Goal: Complete application form: Complete application form

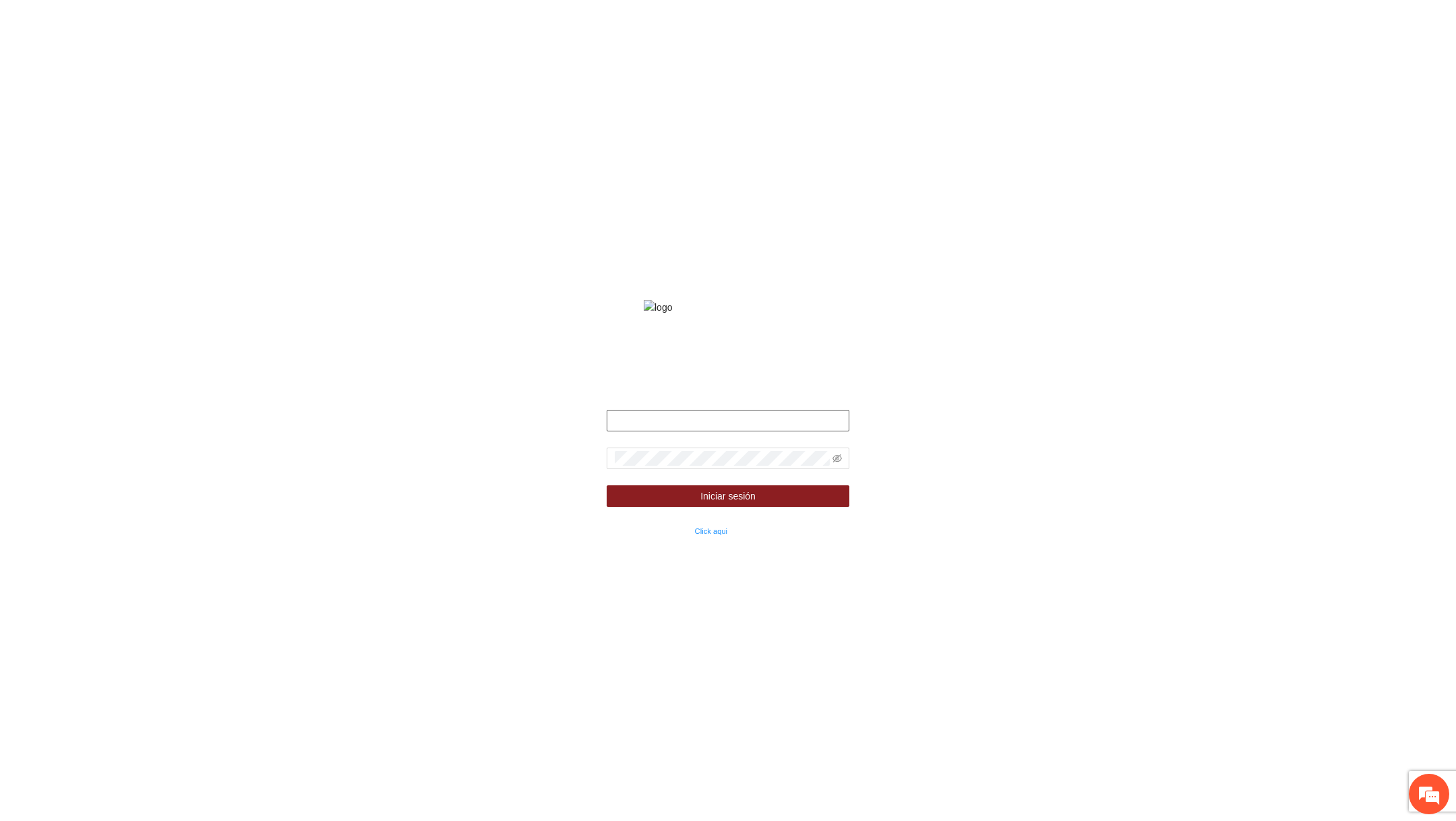
click at [729, 432] on input "text" at bounding box center [728, 420] width 243 height 22
type input "**********"
click at [841, 469] on span at bounding box center [728, 458] width 243 height 22
click at [836, 463] on icon "eye-invisible" at bounding box center [837, 459] width 10 height 10
click at [773, 507] on button "Iniciar sesión" at bounding box center [728, 496] width 243 height 22
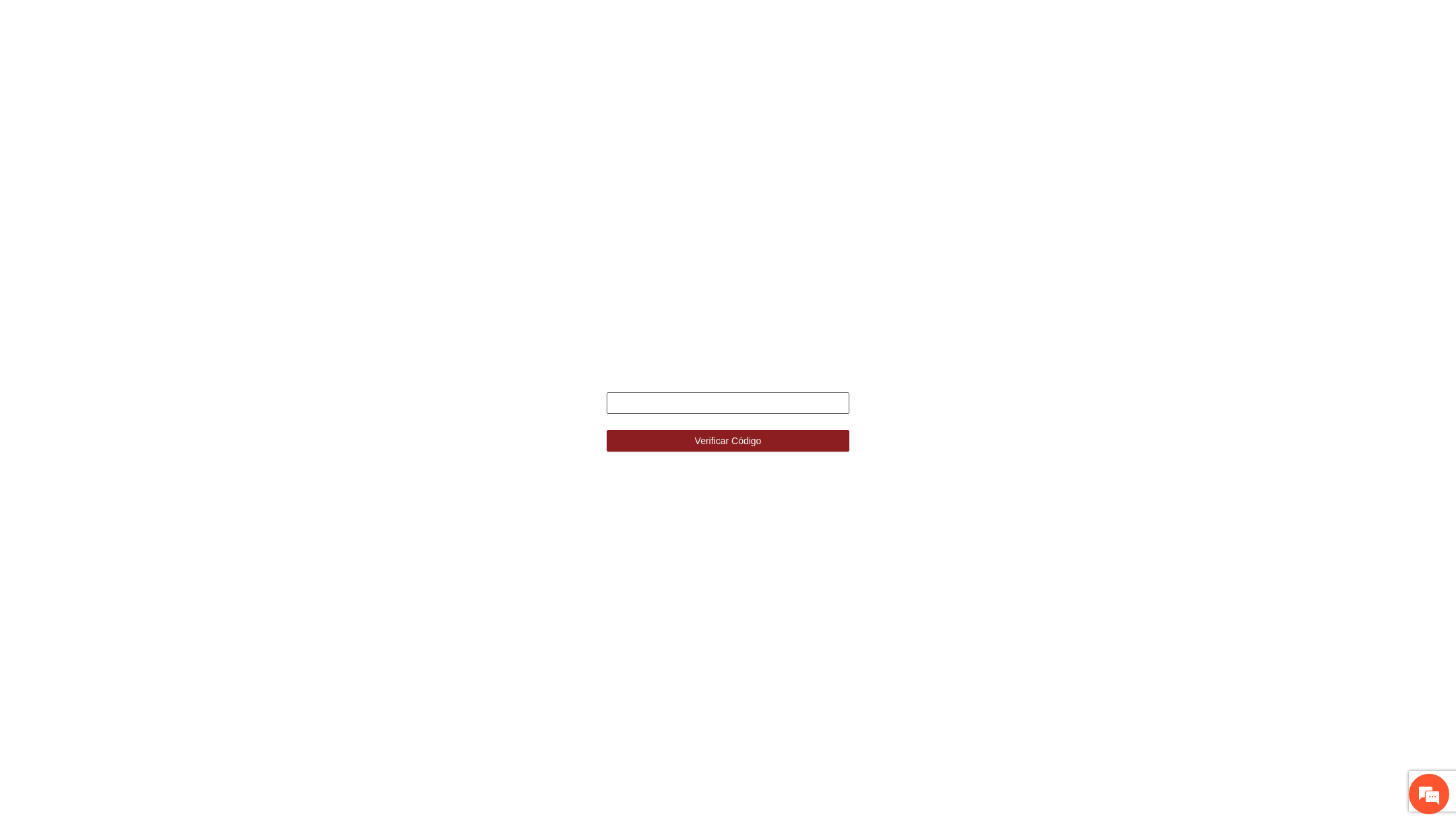
click at [737, 408] on input "text" at bounding box center [728, 403] width 243 height 22
paste input "******"
type input "******"
click at [607, 430] on button "Verificar Código" at bounding box center [728, 441] width 243 height 22
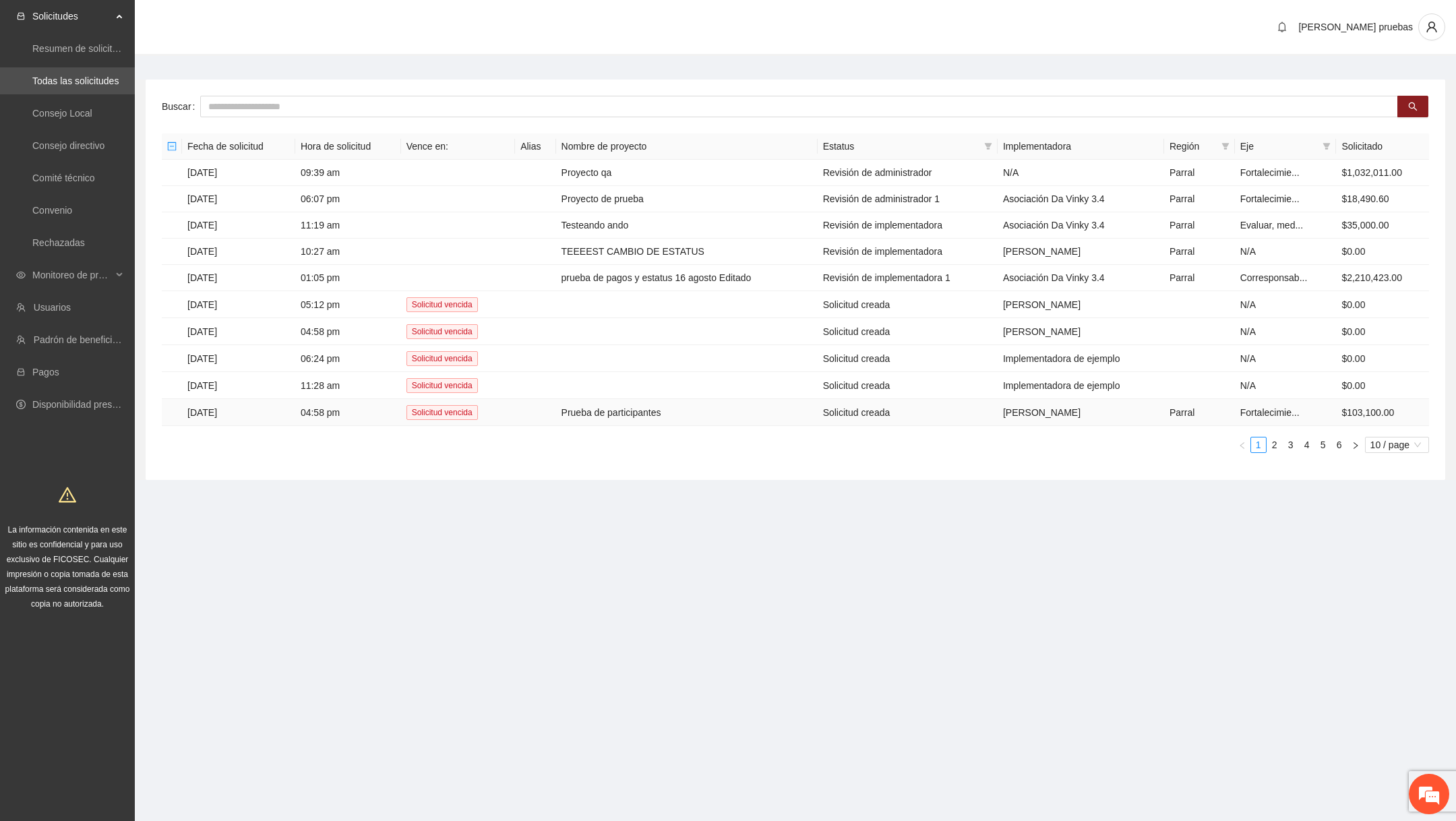
click at [691, 409] on td "Prueba de participantes" at bounding box center [687, 413] width 262 height 27
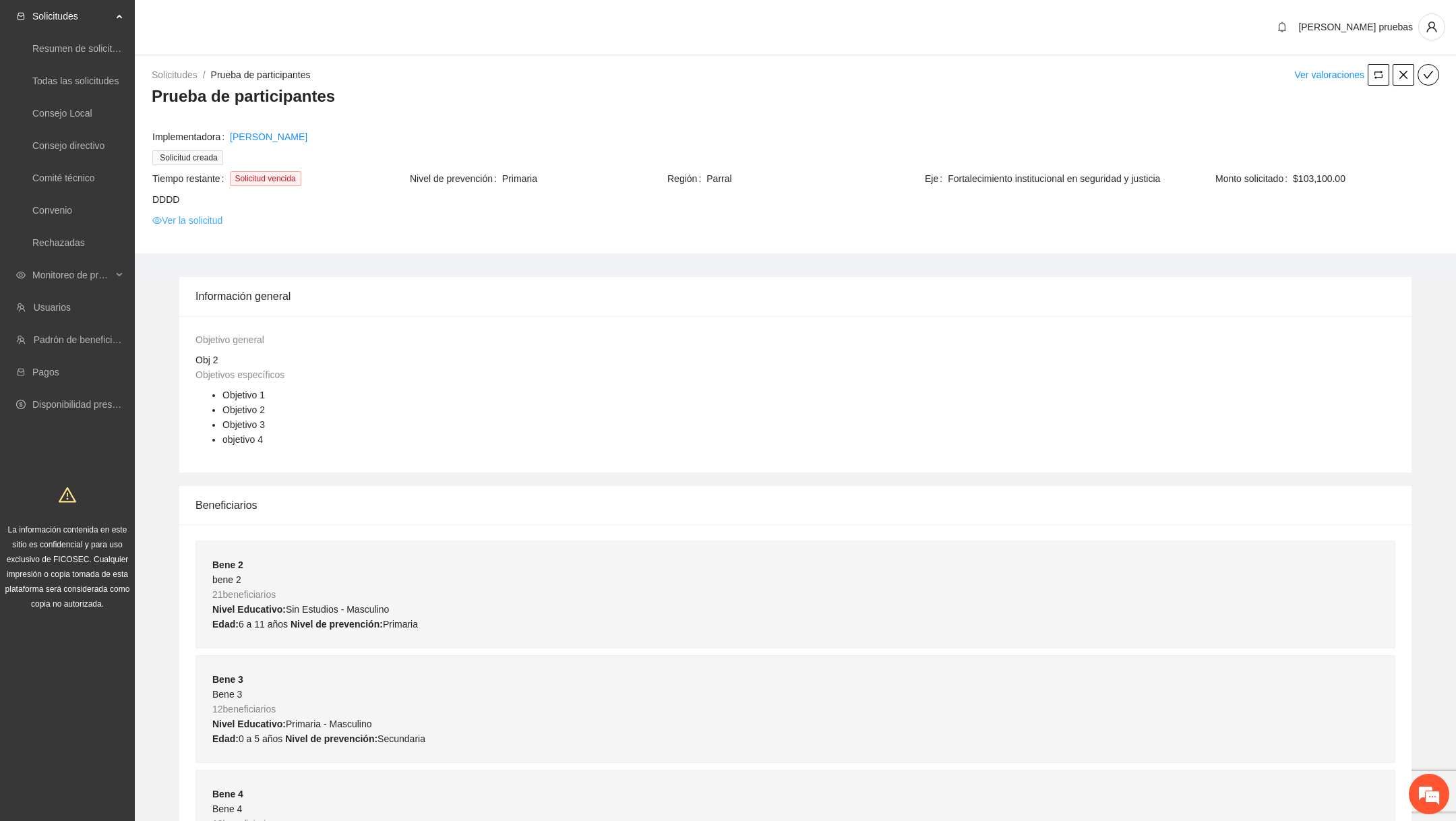
click at [195, 214] on link "Ver la solicitud" at bounding box center [187, 220] width 70 height 15
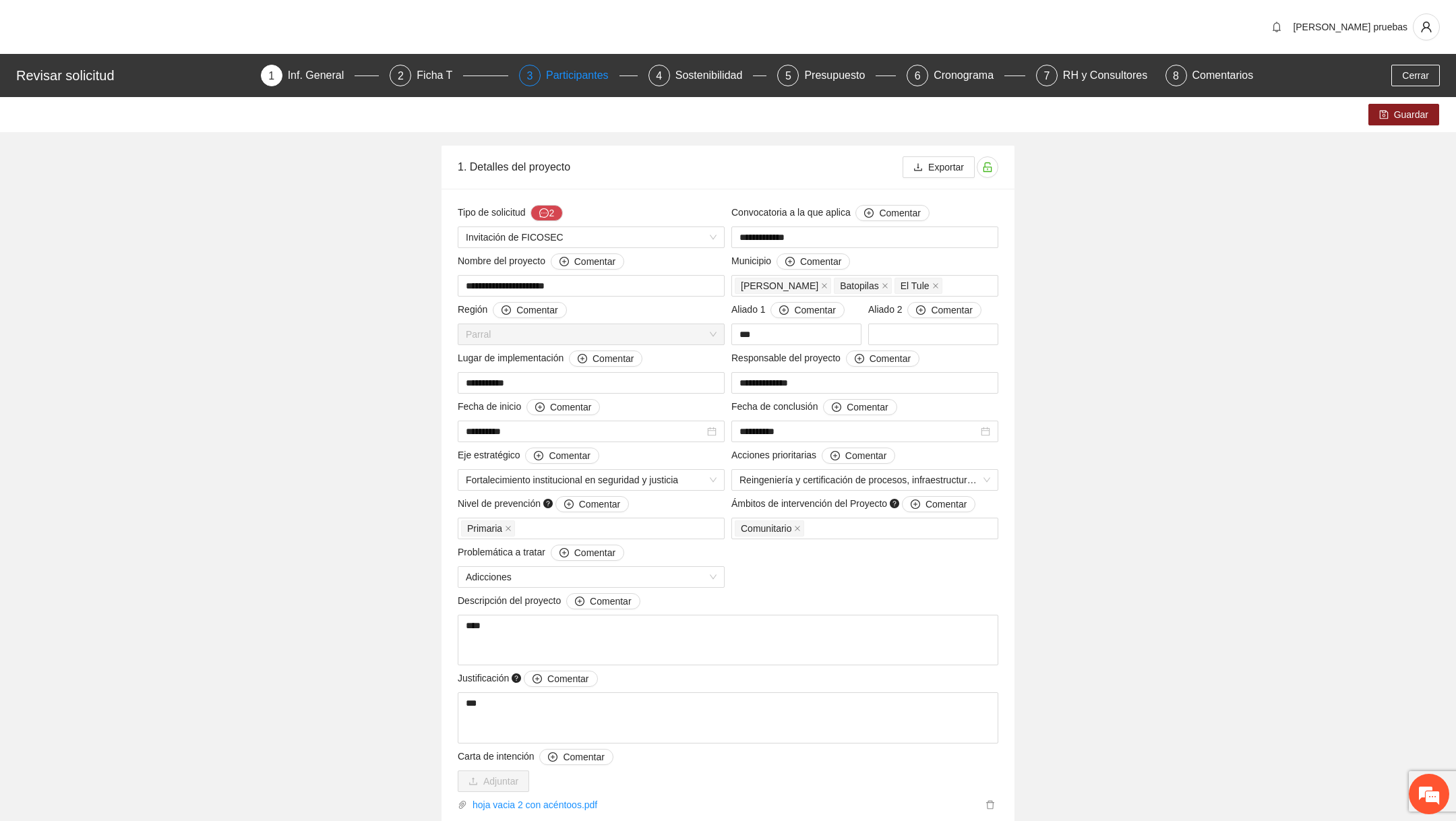
click at [552, 68] on div "Participantes" at bounding box center [583, 75] width 74 height 22
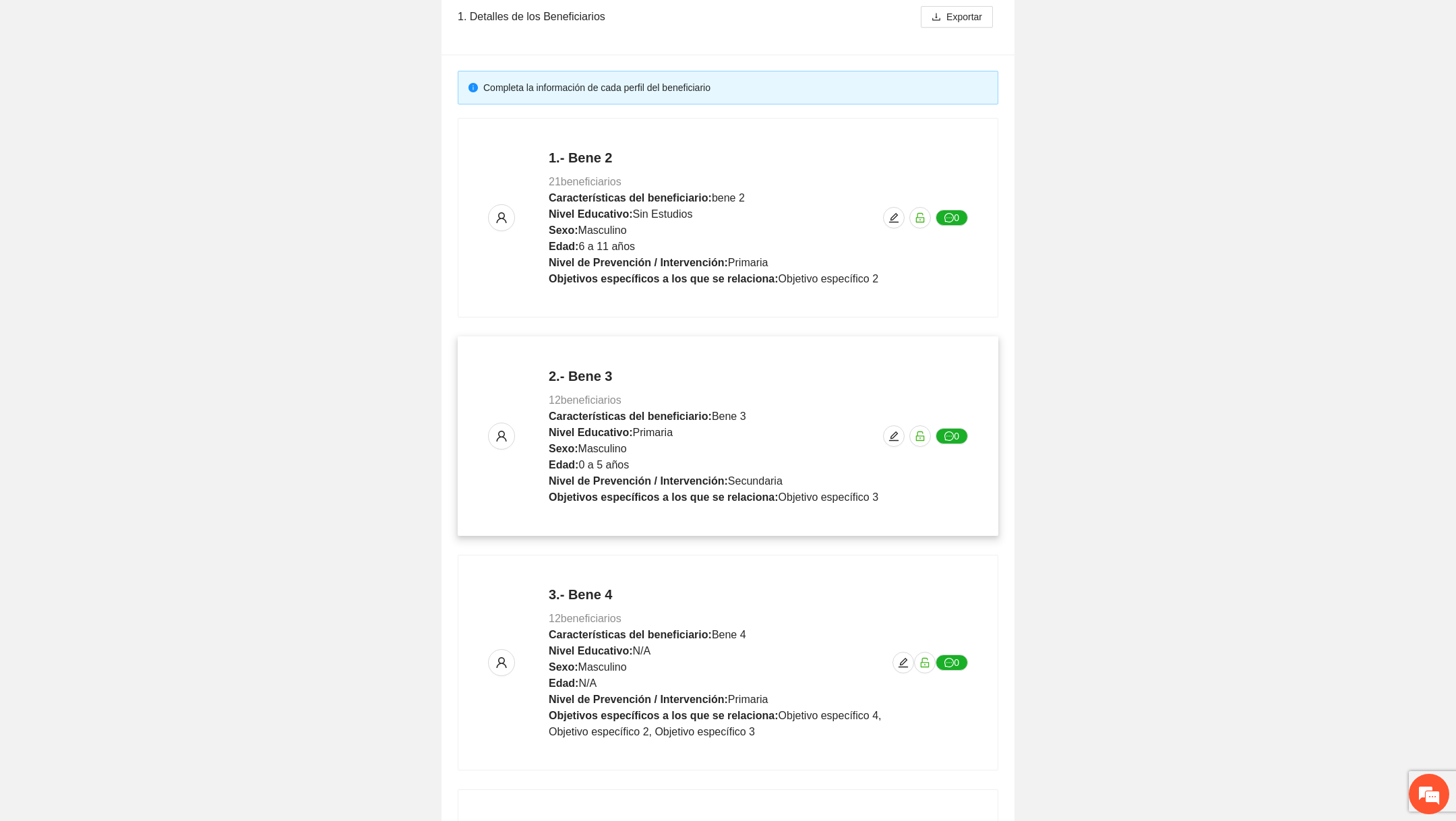
scroll to position [456, 0]
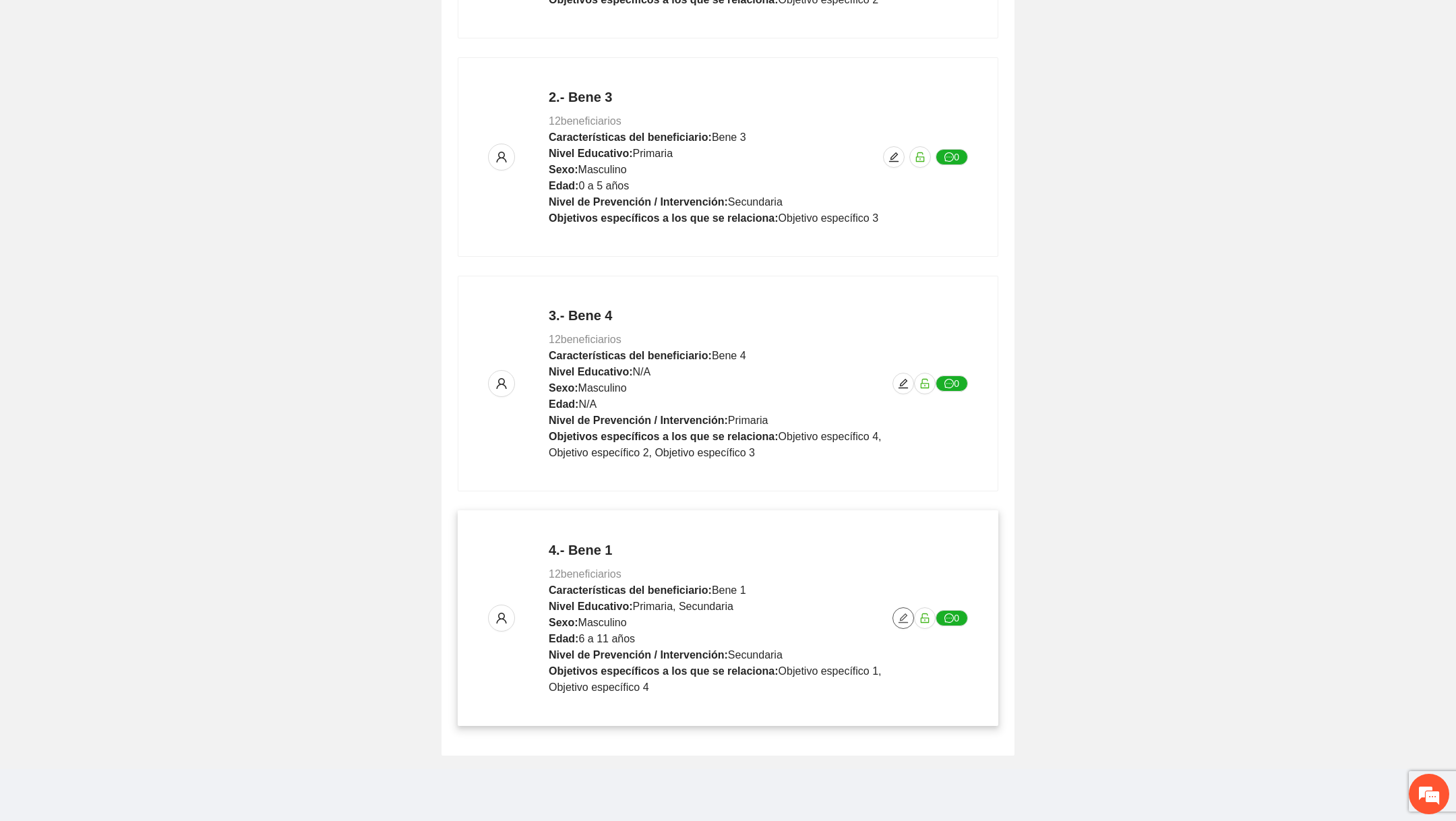
click at [900, 613] on icon "edit" at bounding box center [904, 618] width 11 height 11
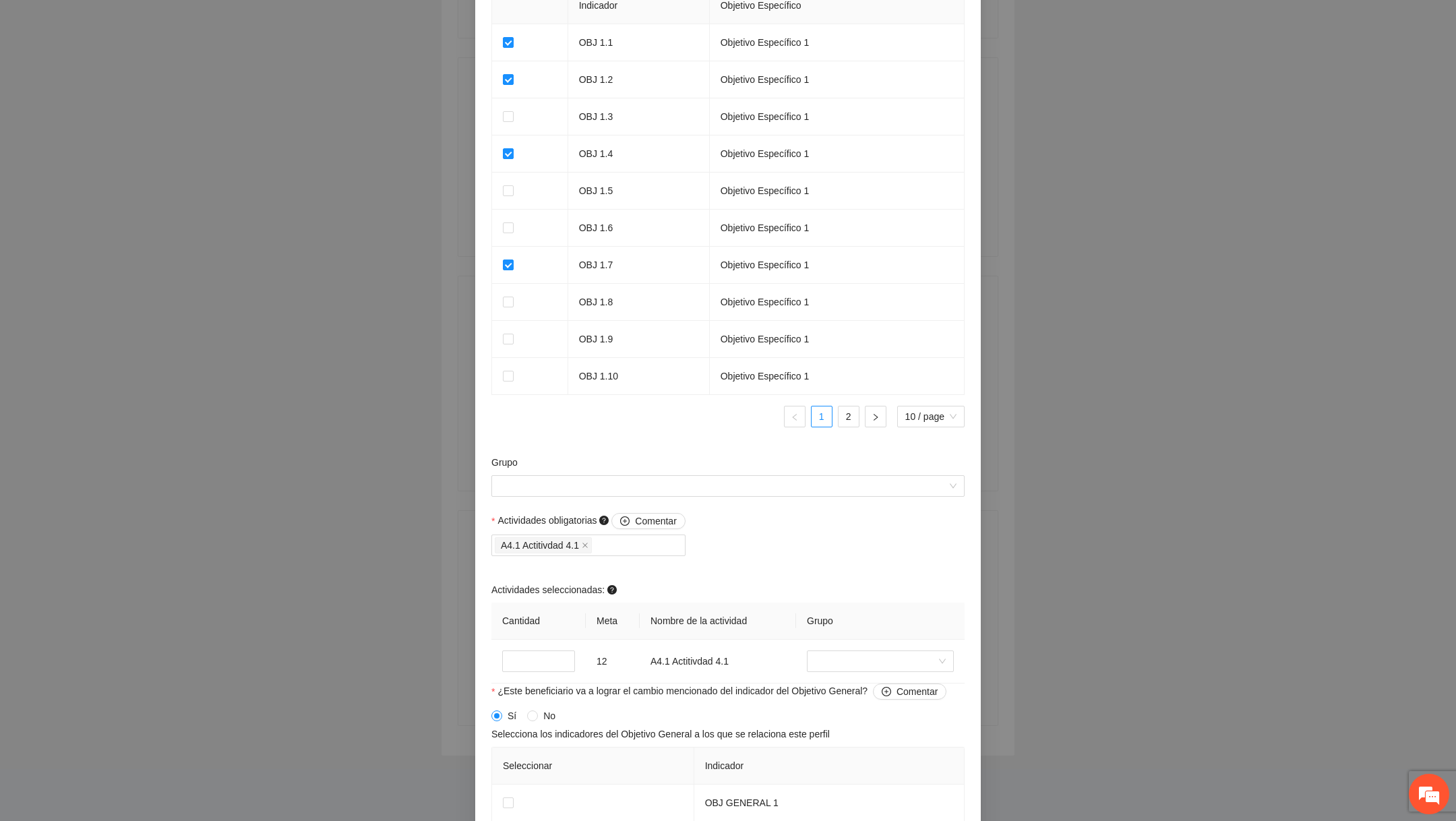
scroll to position [1021, 0]
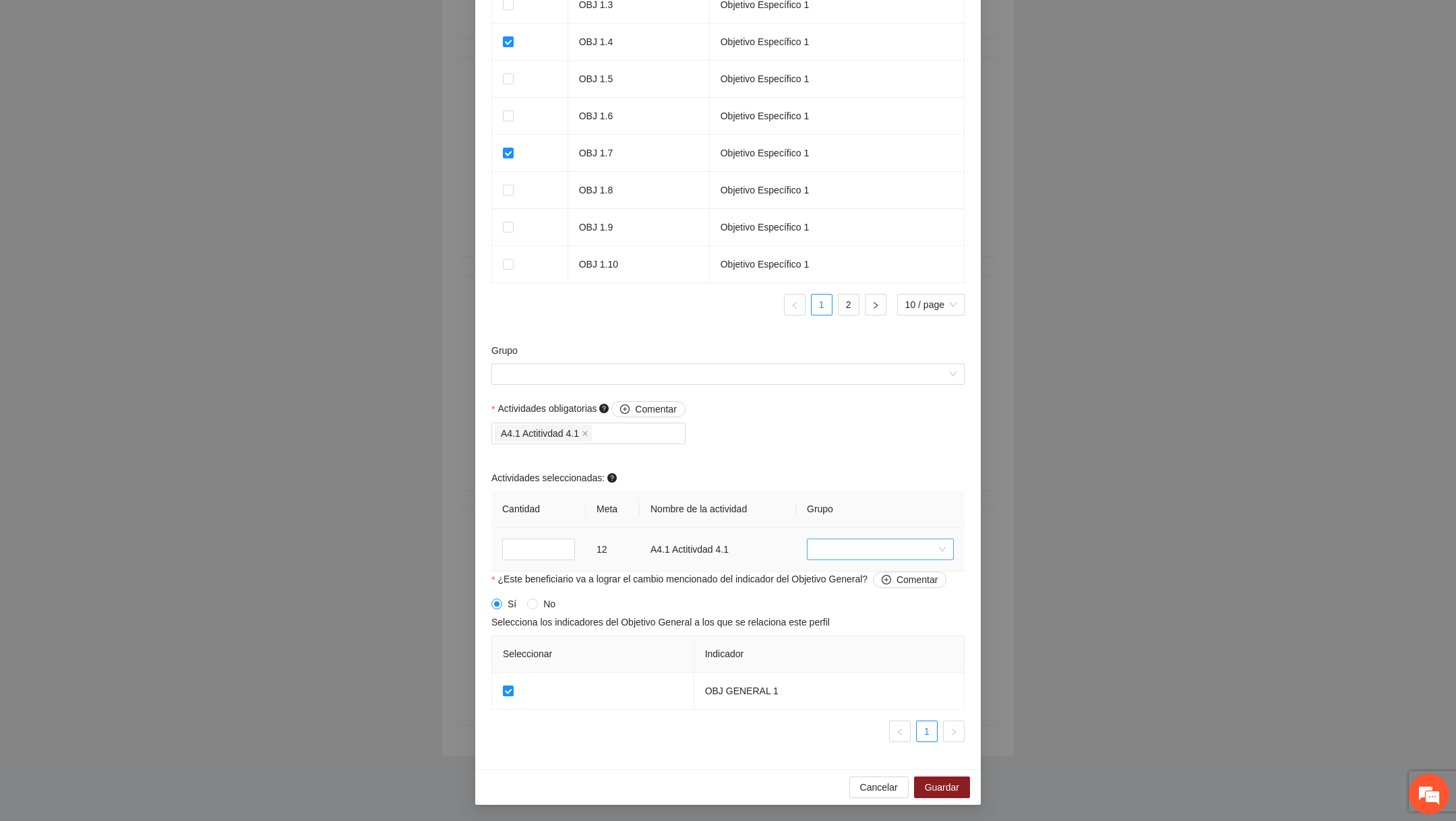
click at [846, 550] on input "search" at bounding box center [875, 549] width 121 height 20
click at [830, 675] on div "grupo1" at bounding box center [879, 685] width 147 height 22
click at [818, 428] on div "Actividades obligatorias Comentar A4.1 Actitivdad 4.1 Actividades seleccionadas…" at bounding box center [728, 486] width 480 height 171
click at [938, 780] on span "Guardar" at bounding box center [942, 788] width 35 height 15
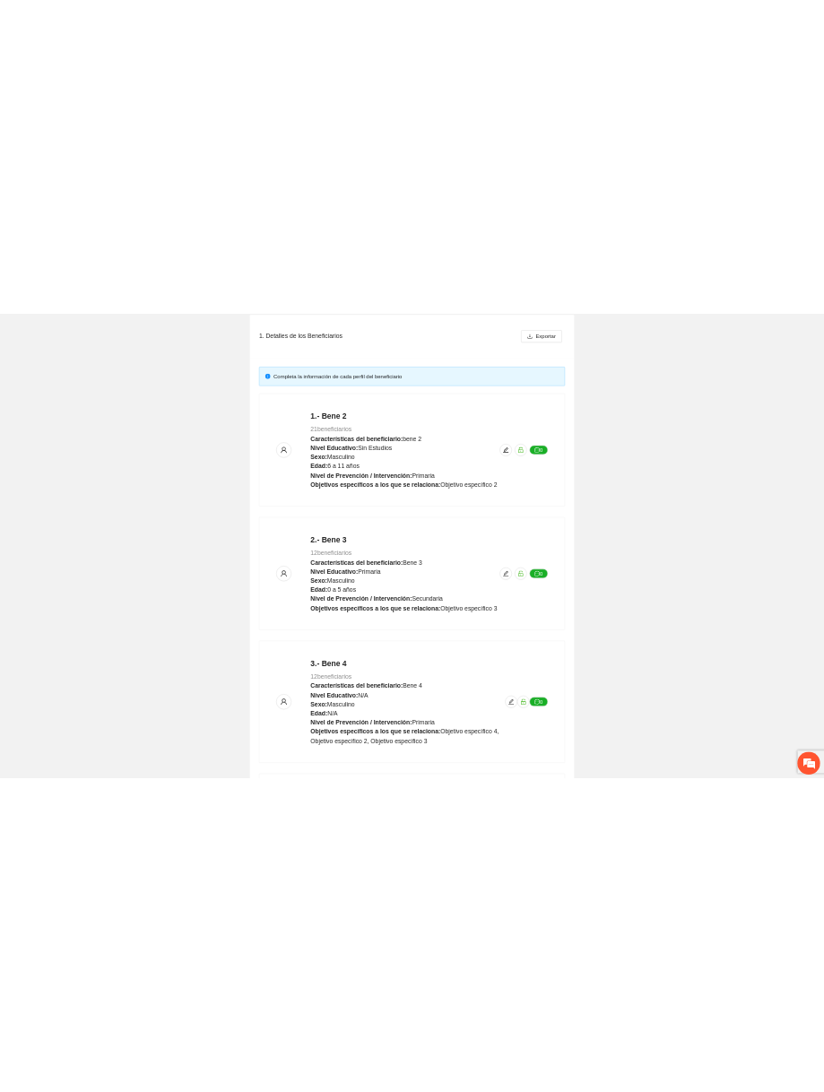
scroll to position [0, 0]
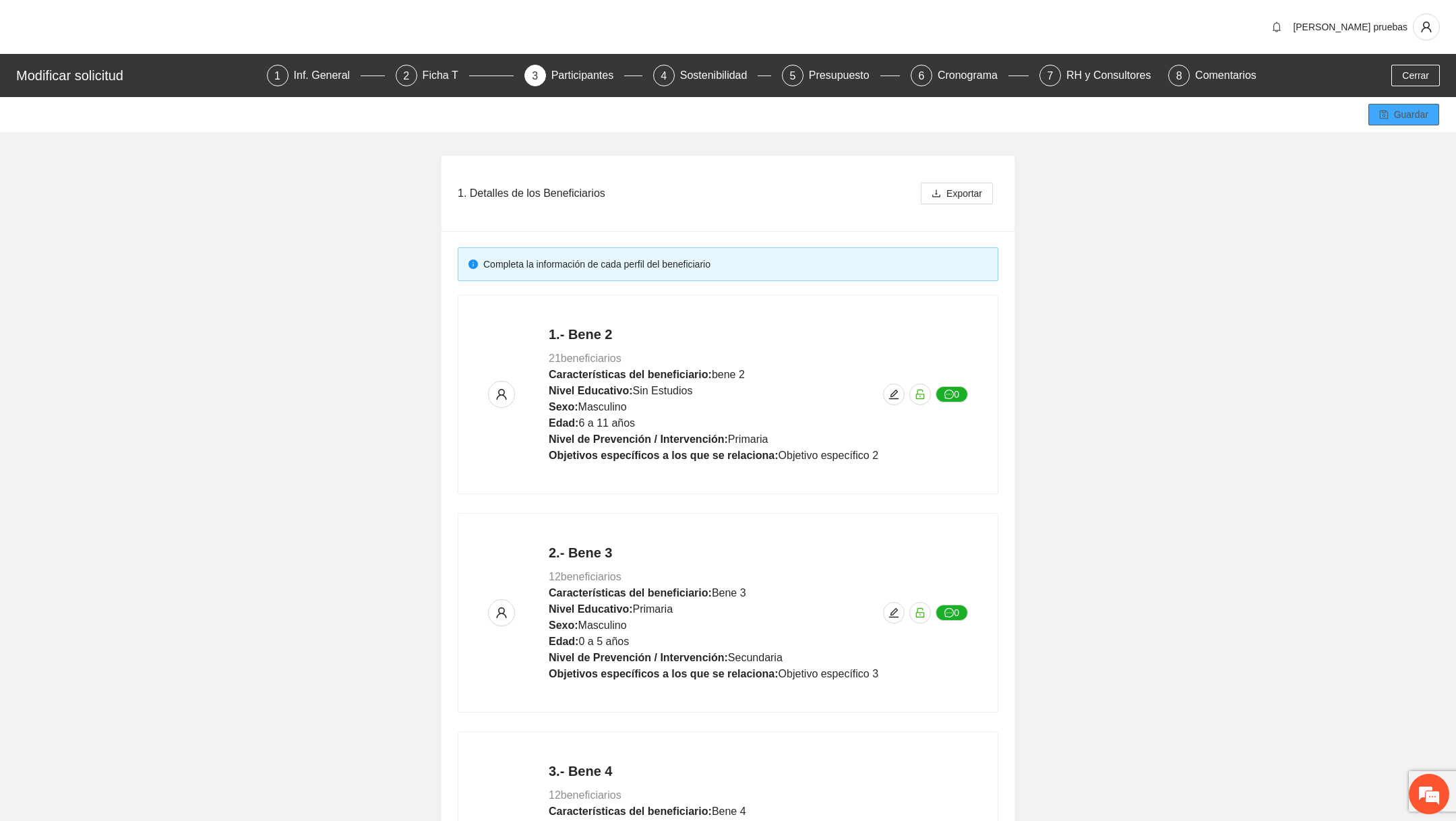
click at [1404, 123] on button "Guardar" at bounding box center [1403, 114] width 71 height 22
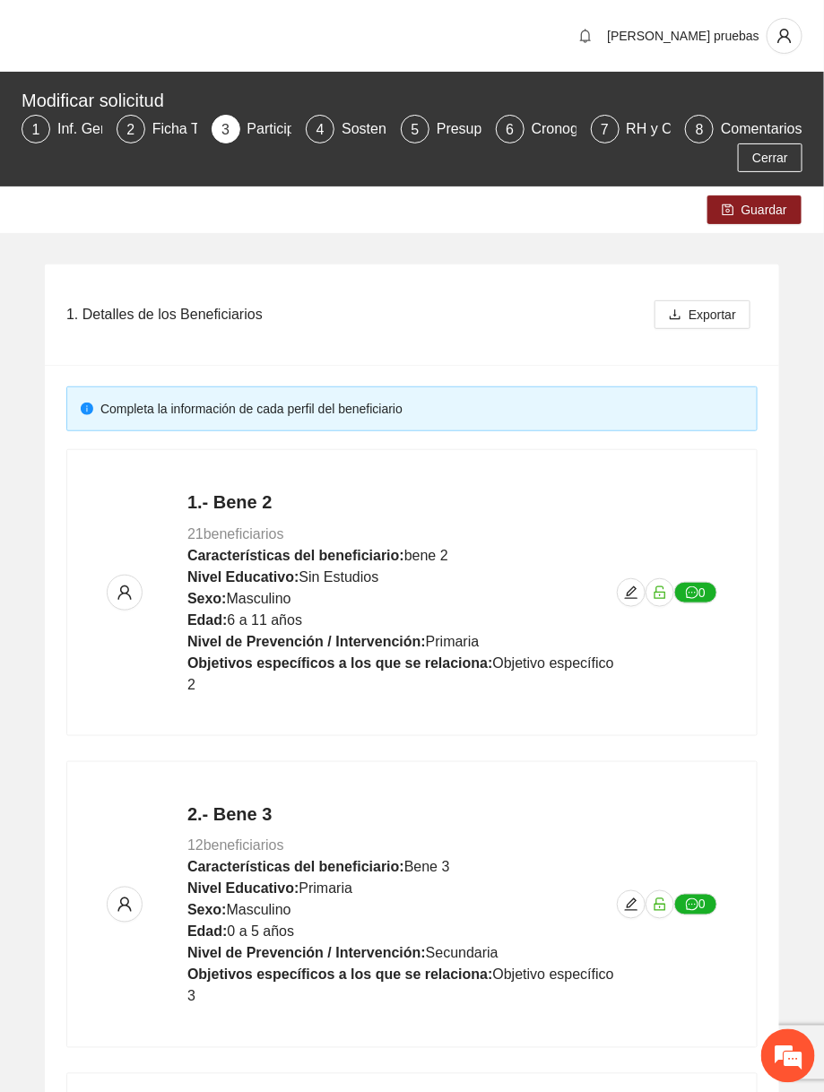
click at [723, 235] on div "1. Detalles de los Beneficiarios Exportar Completa la información de cada perfi…" at bounding box center [412, 981] width 824 height 1497
click at [734, 218] on button "Guardar" at bounding box center [755, 209] width 94 height 29
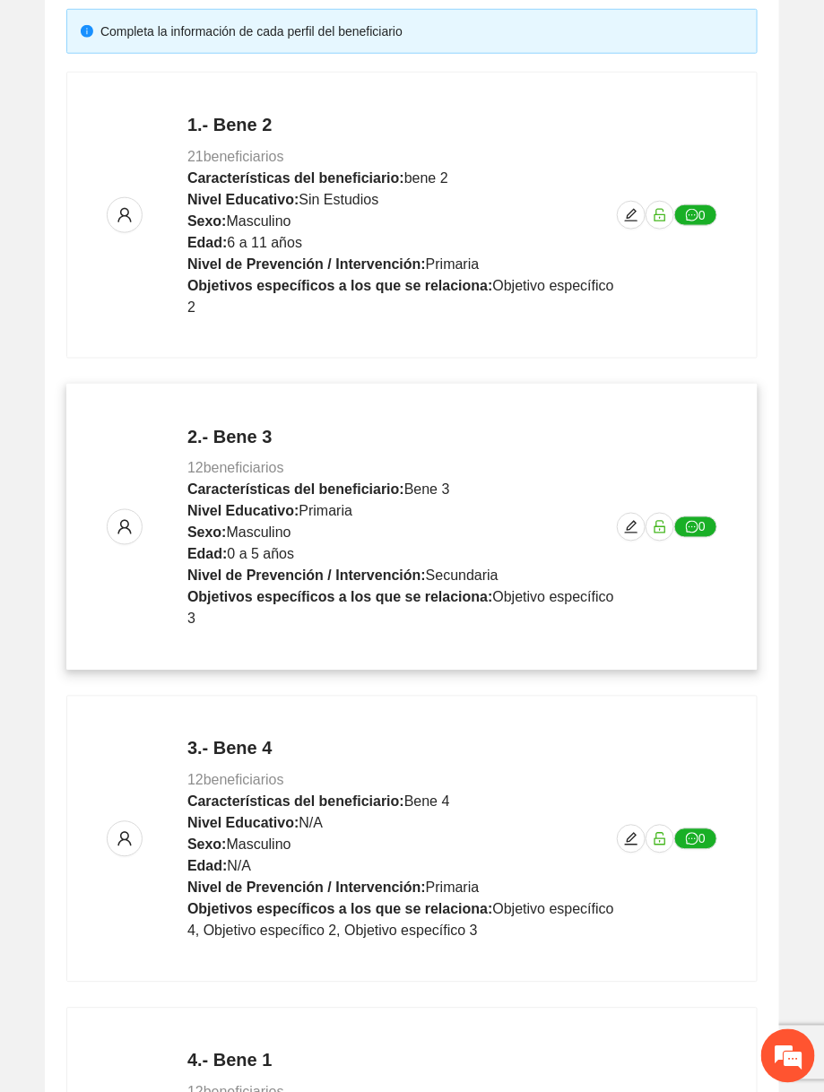
scroll to position [707, 0]
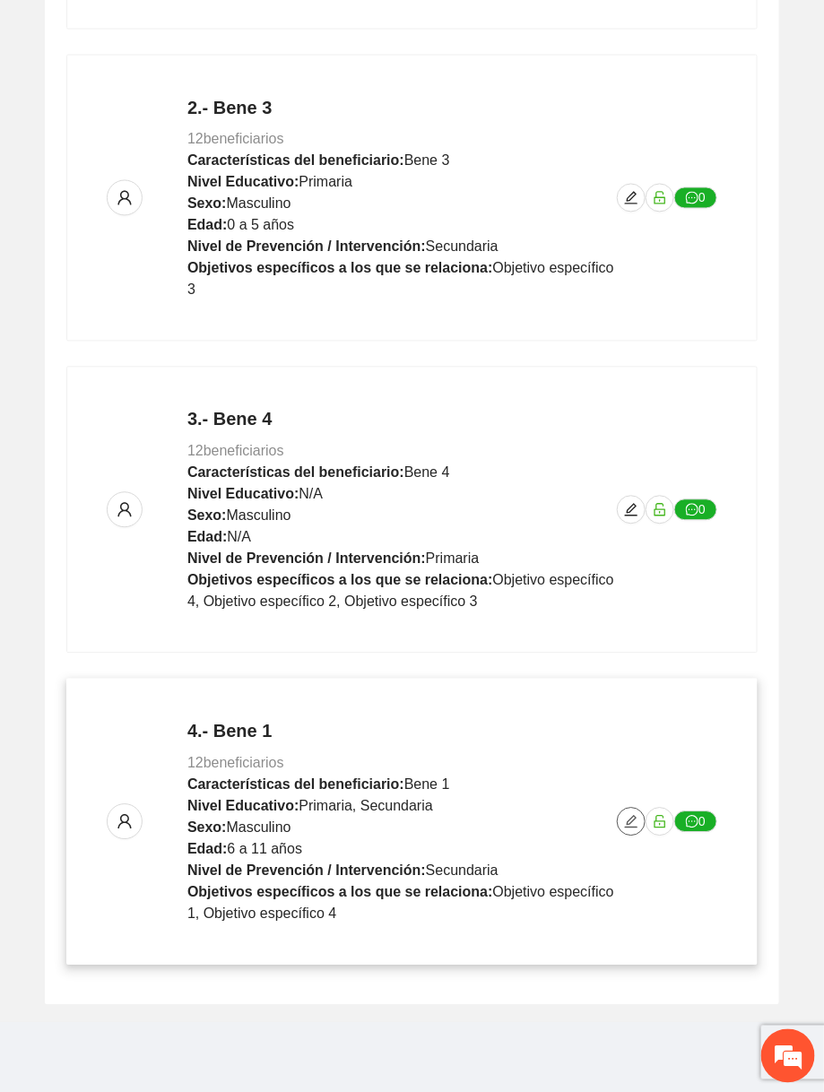
click at [628, 824] on icon "edit" at bounding box center [631, 822] width 14 height 14
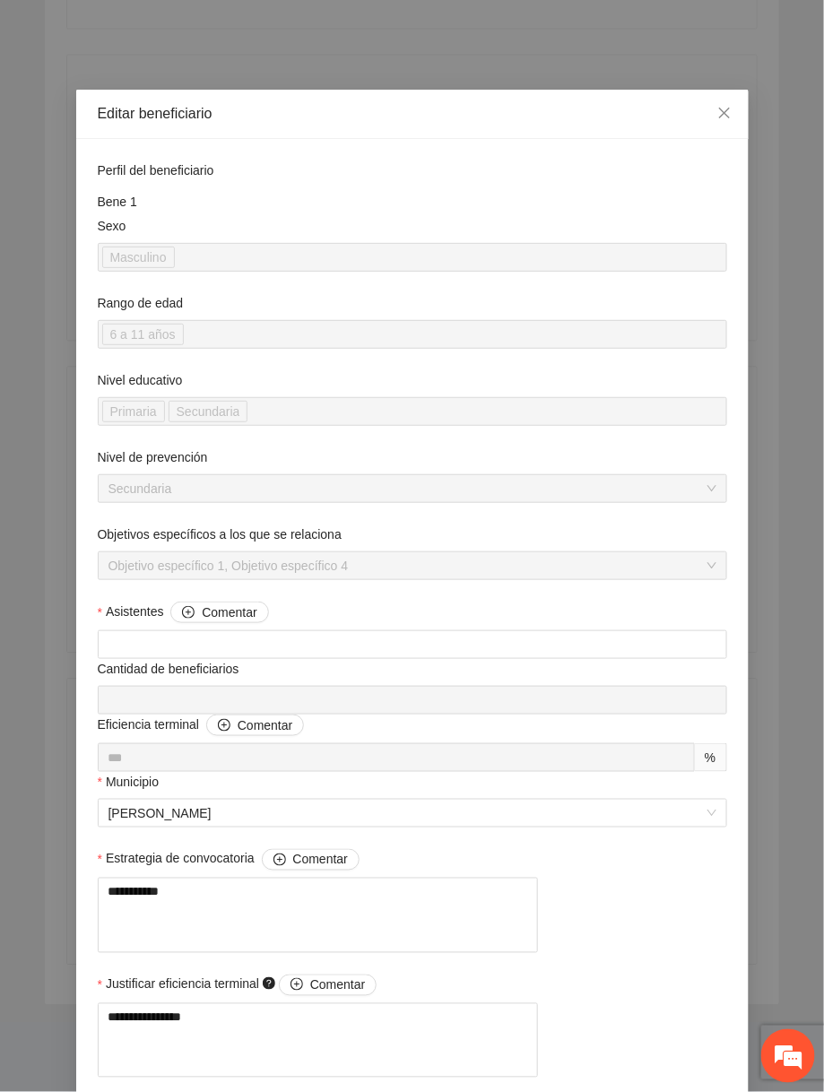
scroll to position [1400, 0]
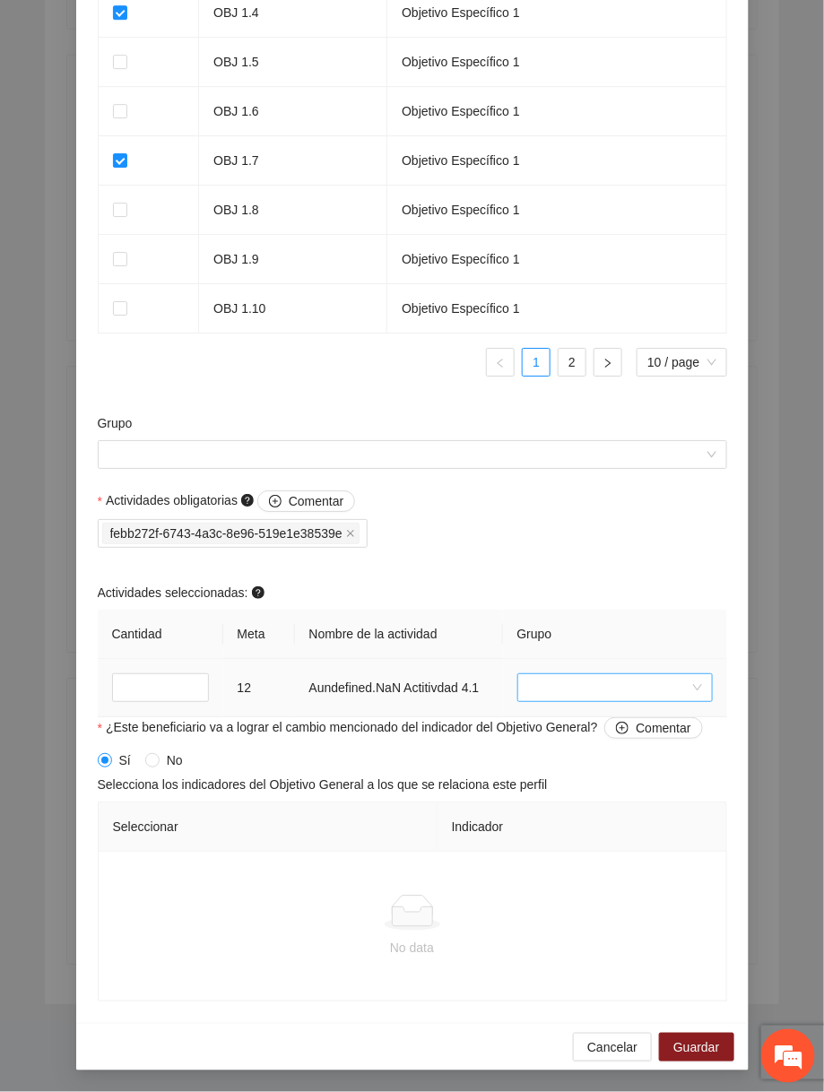
click at [549, 694] on input "search" at bounding box center [608, 687] width 161 height 27
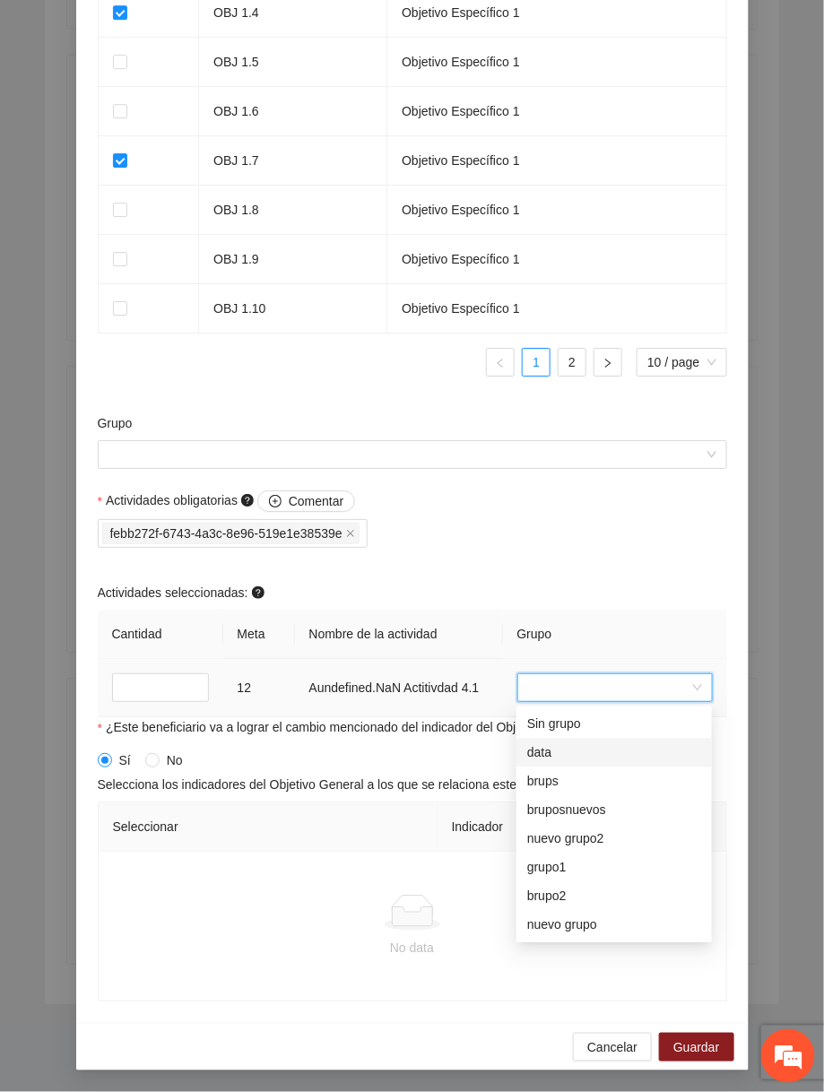
click at [527, 766] on div "data" at bounding box center [614, 753] width 195 height 29
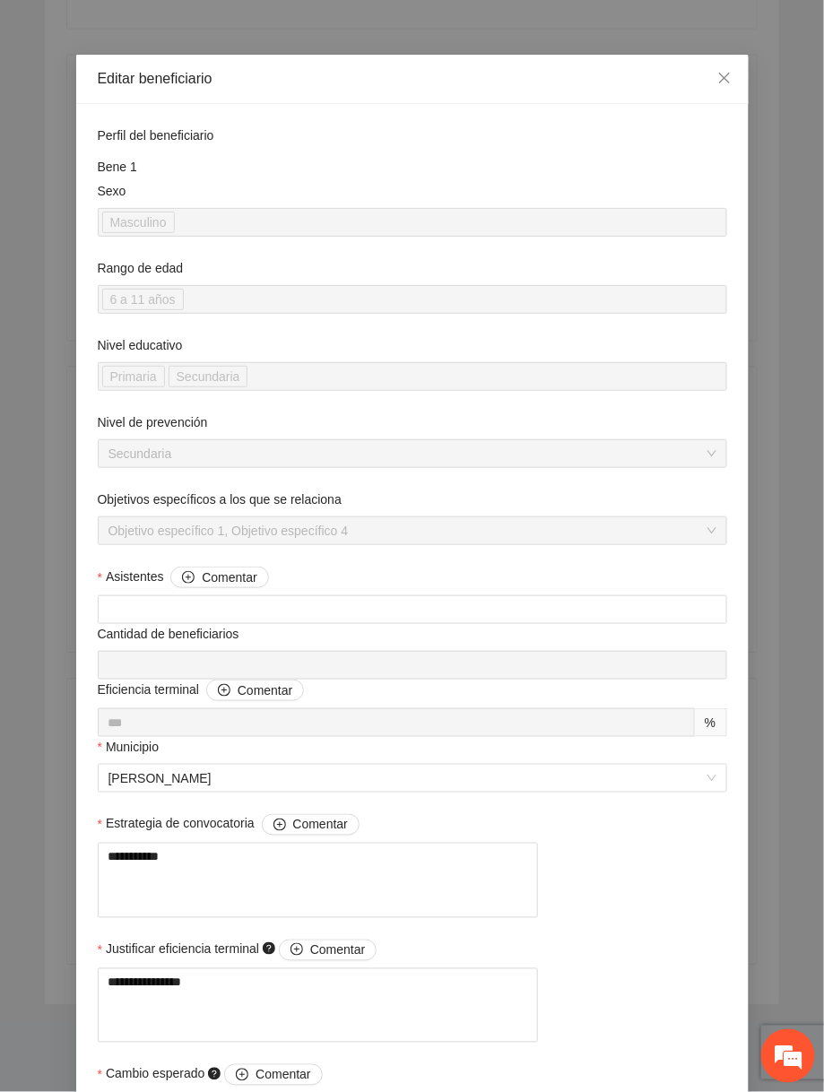
scroll to position [0, 0]
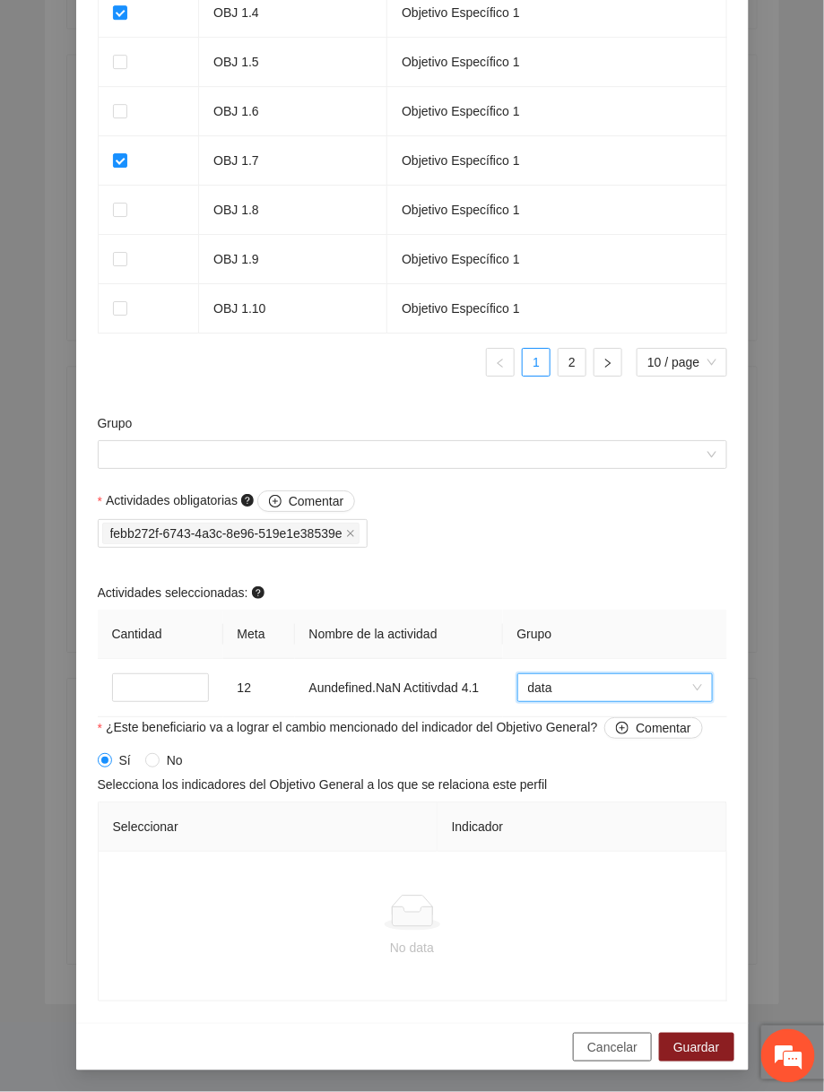
click at [592, 1040] on span "Cancelar" at bounding box center [612, 1048] width 50 height 20
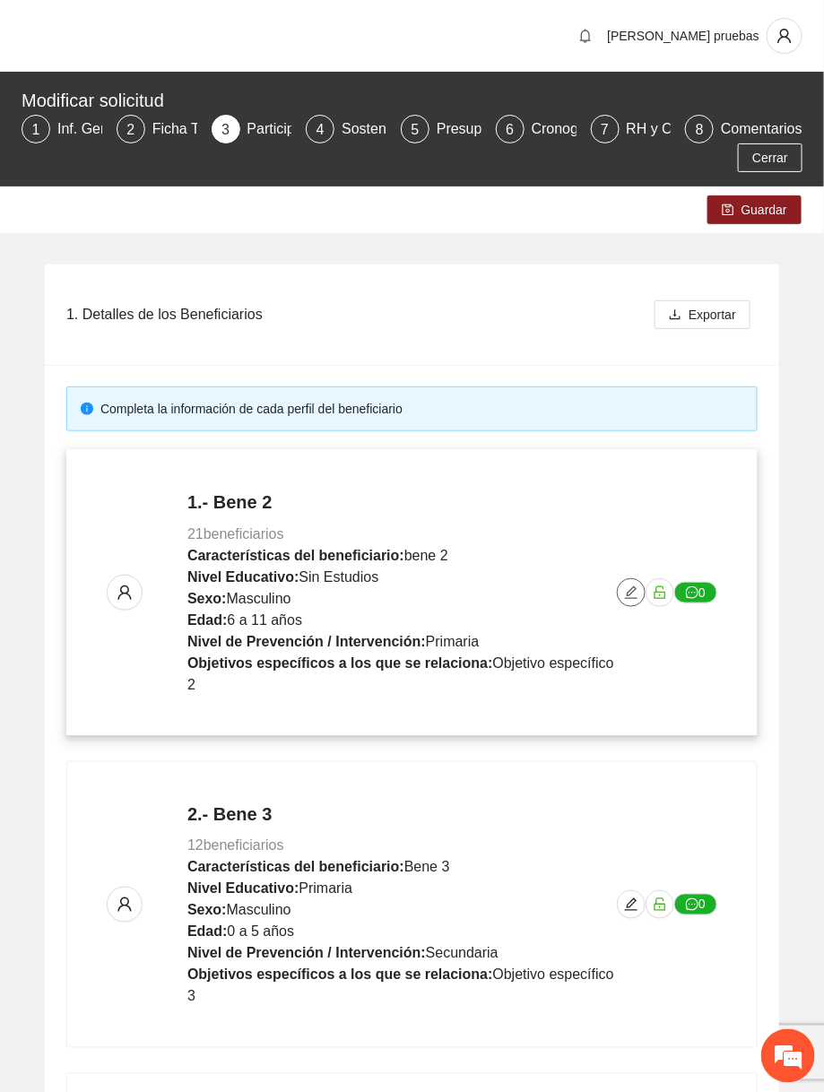
click at [628, 588] on icon "edit" at bounding box center [631, 593] width 14 height 14
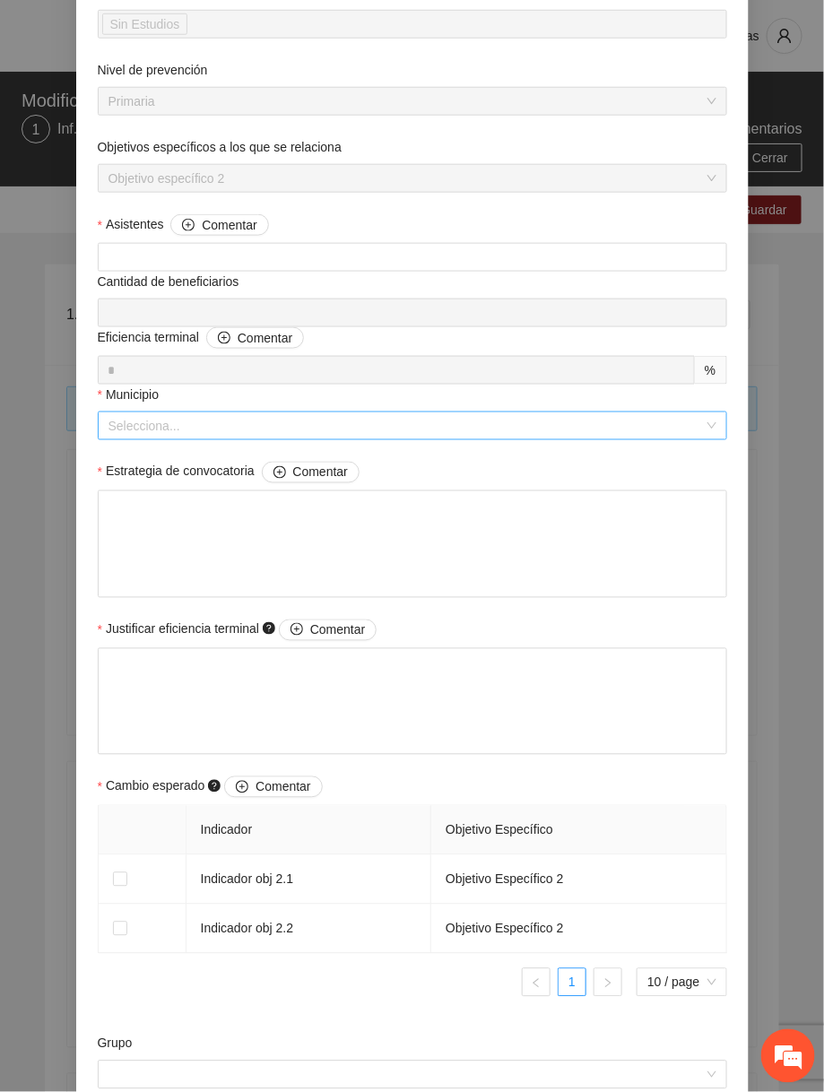
scroll to position [1055, 0]
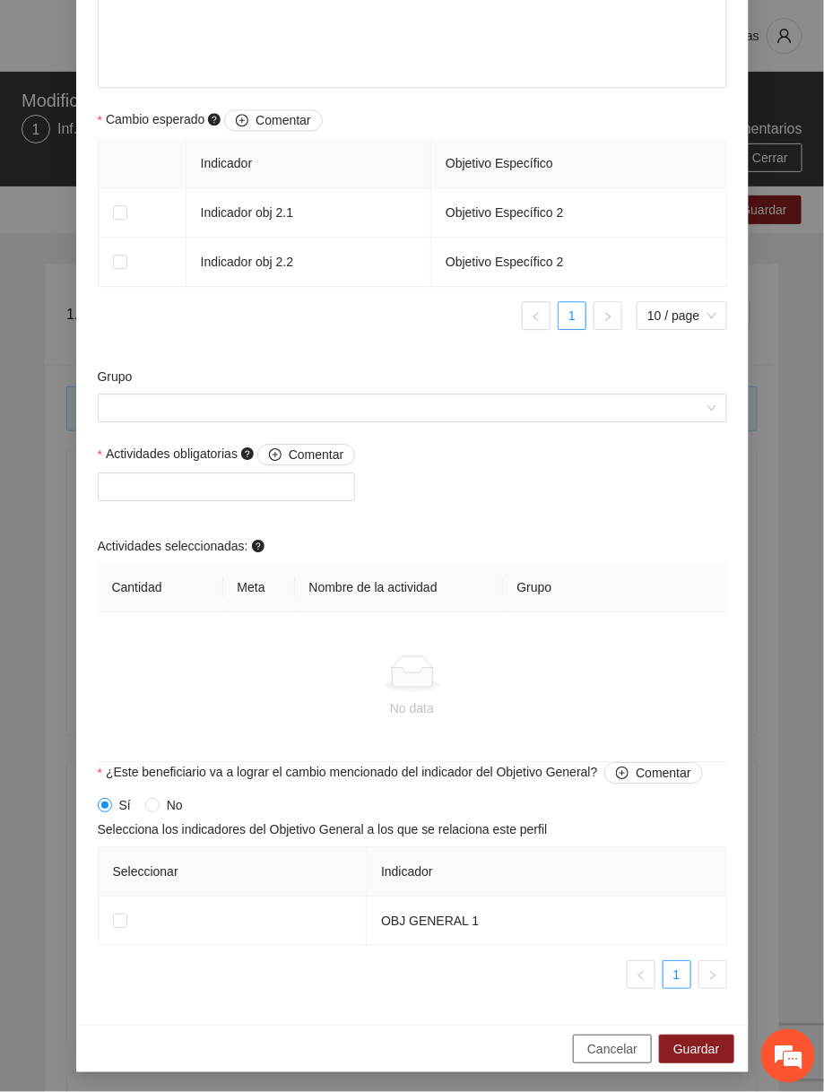
click at [602, 1050] on span "Cancelar" at bounding box center [612, 1049] width 50 height 20
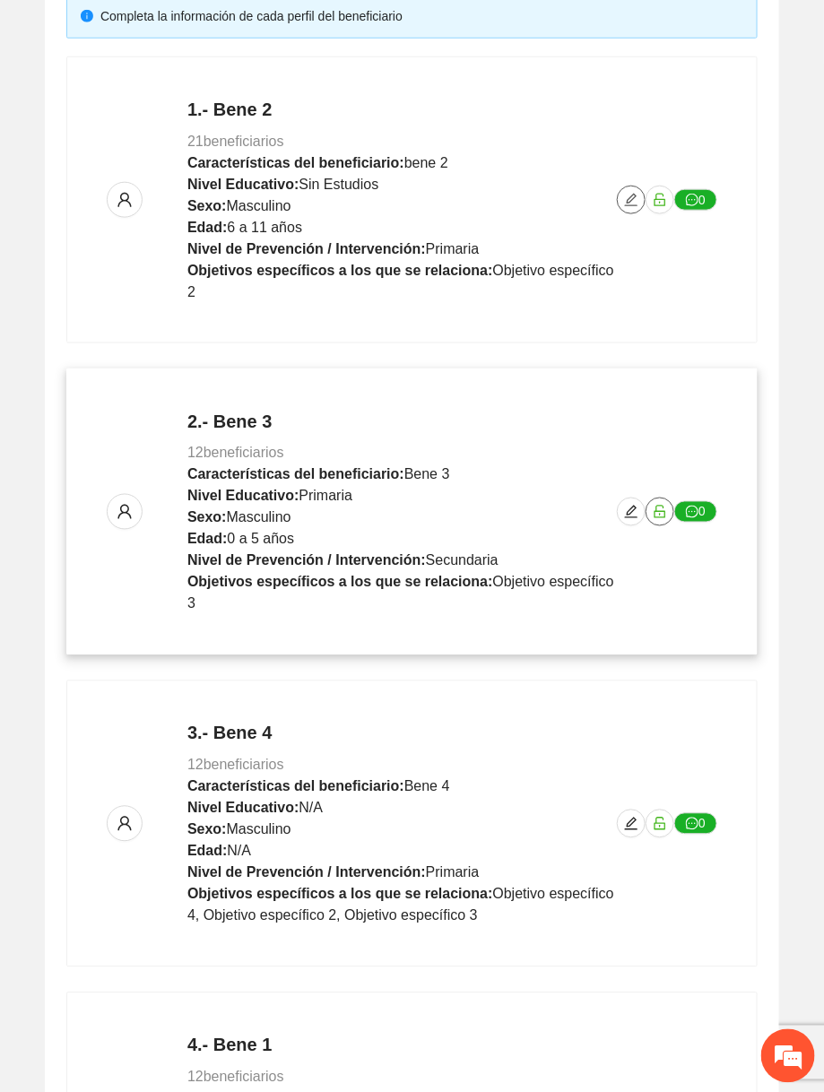
scroll to position [418, 0]
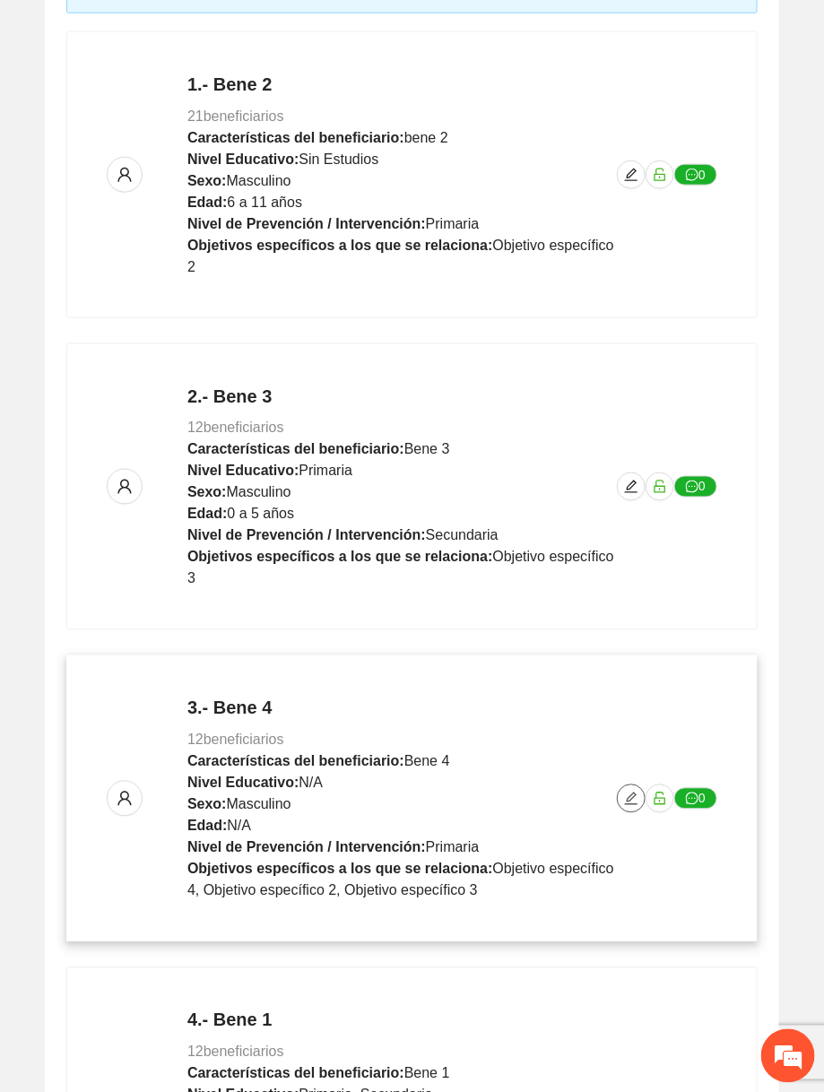
click at [628, 794] on icon "edit" at bounding box center [631, 799] width 14 height 14
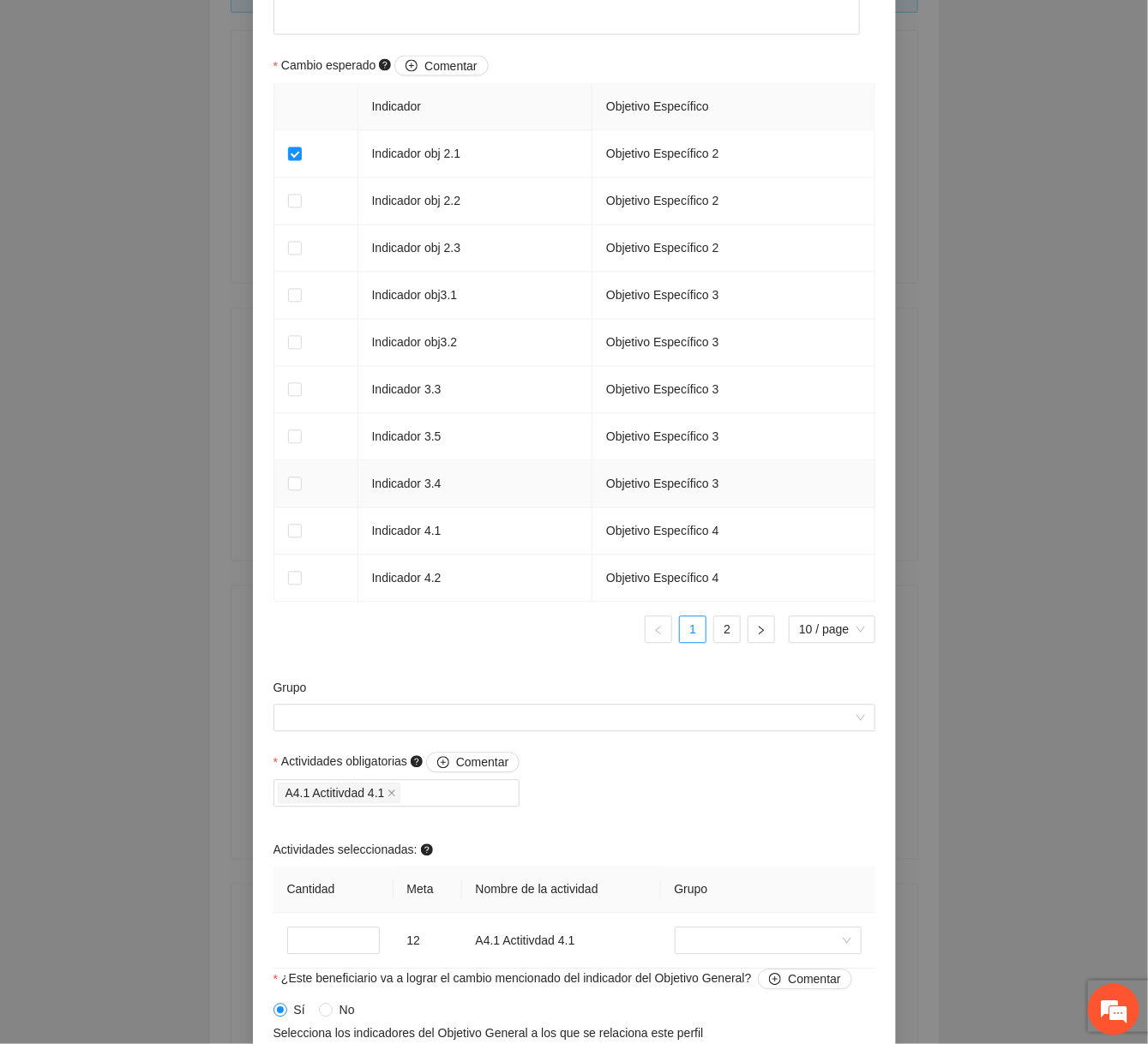
scroll to position [1298, 0]
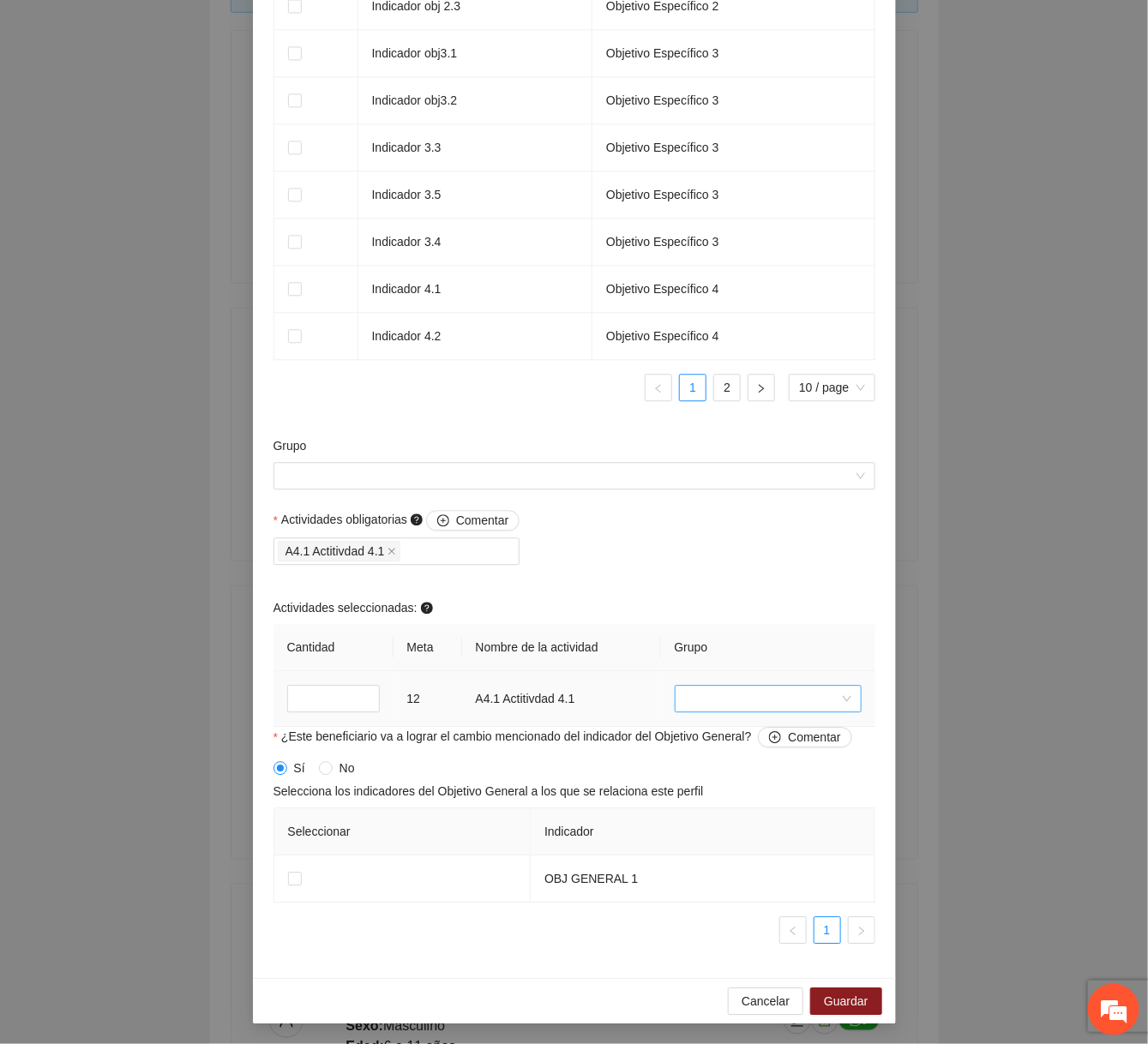
click at [710, 712] on div at bounding box center [768, 699] width 186 height 28
click at [715, 727] on div "Sin grupo" at bounding box center [768, 734] width 166 height 19
click at [618, 489] on input "Grupo" at bounding box center [568, 475] width 569 height 26
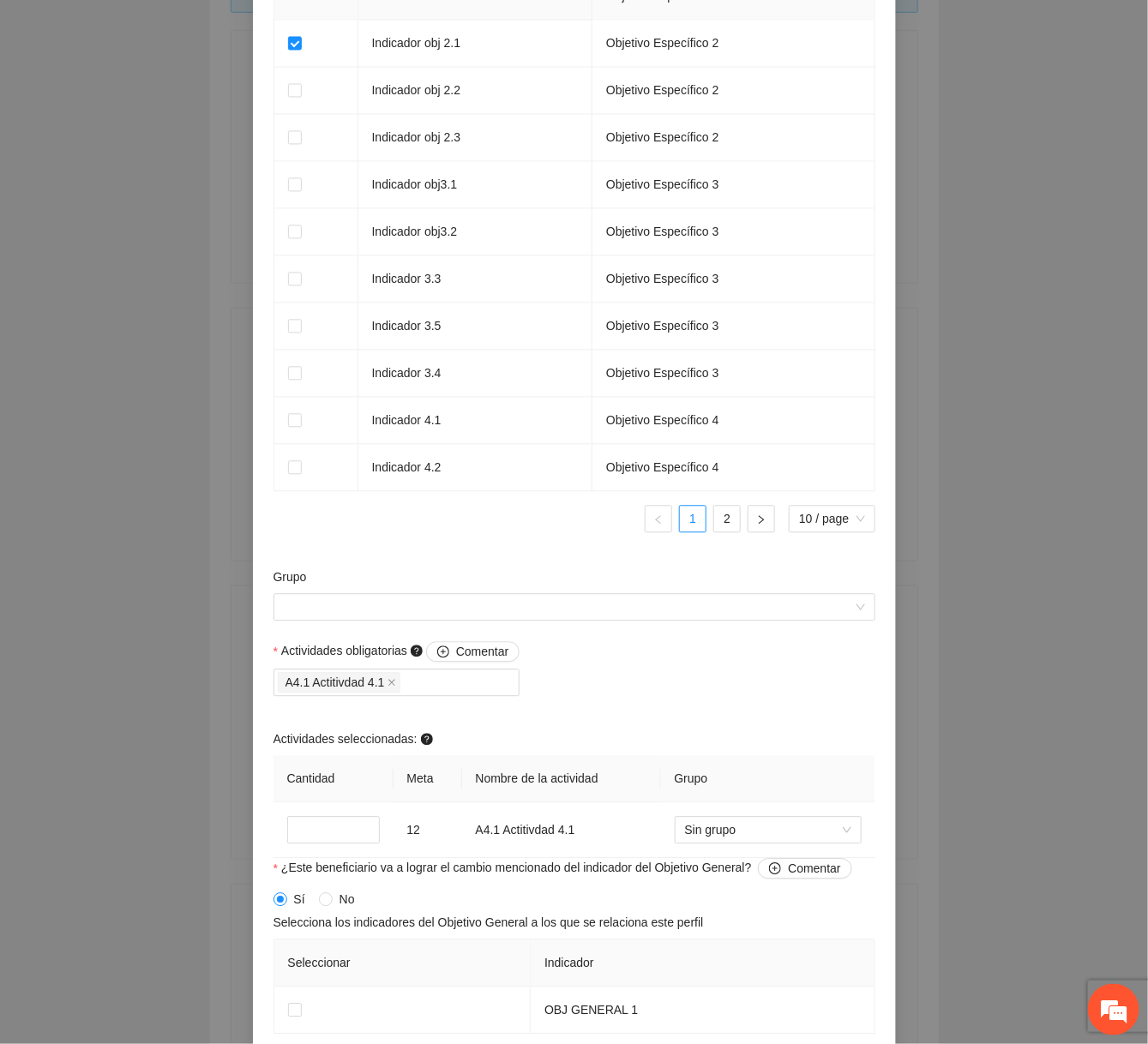
scroll to position [1241, 0]
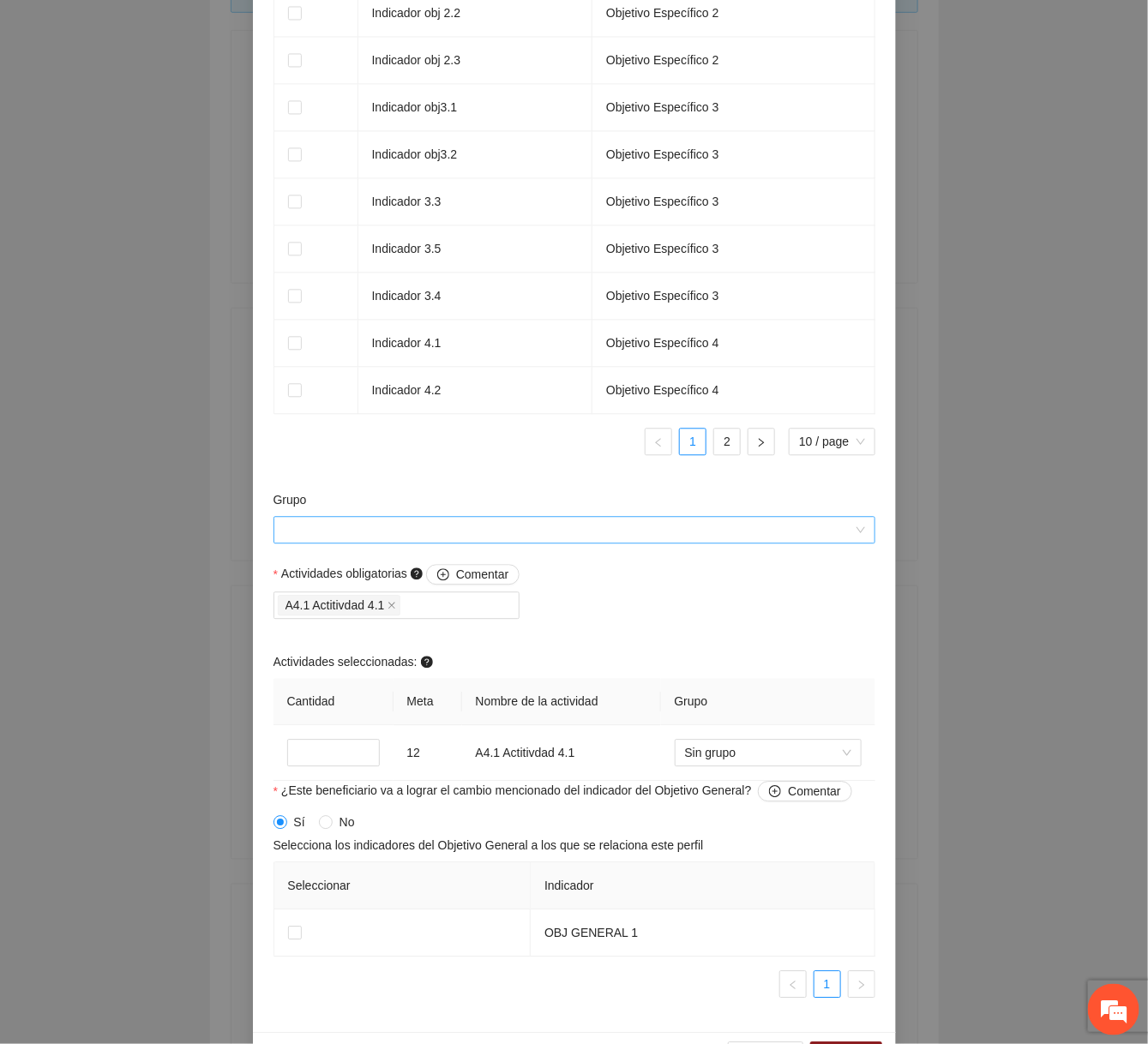
click at [539, 536] on input "Grupo" at bounding box center [568, 530] width 569 height 26
click at [498, 859] on div "Selecciona los indicadores del Objetivo General a los que se relaciona este per…" at bounding box center [574, 848] width 602 height 26
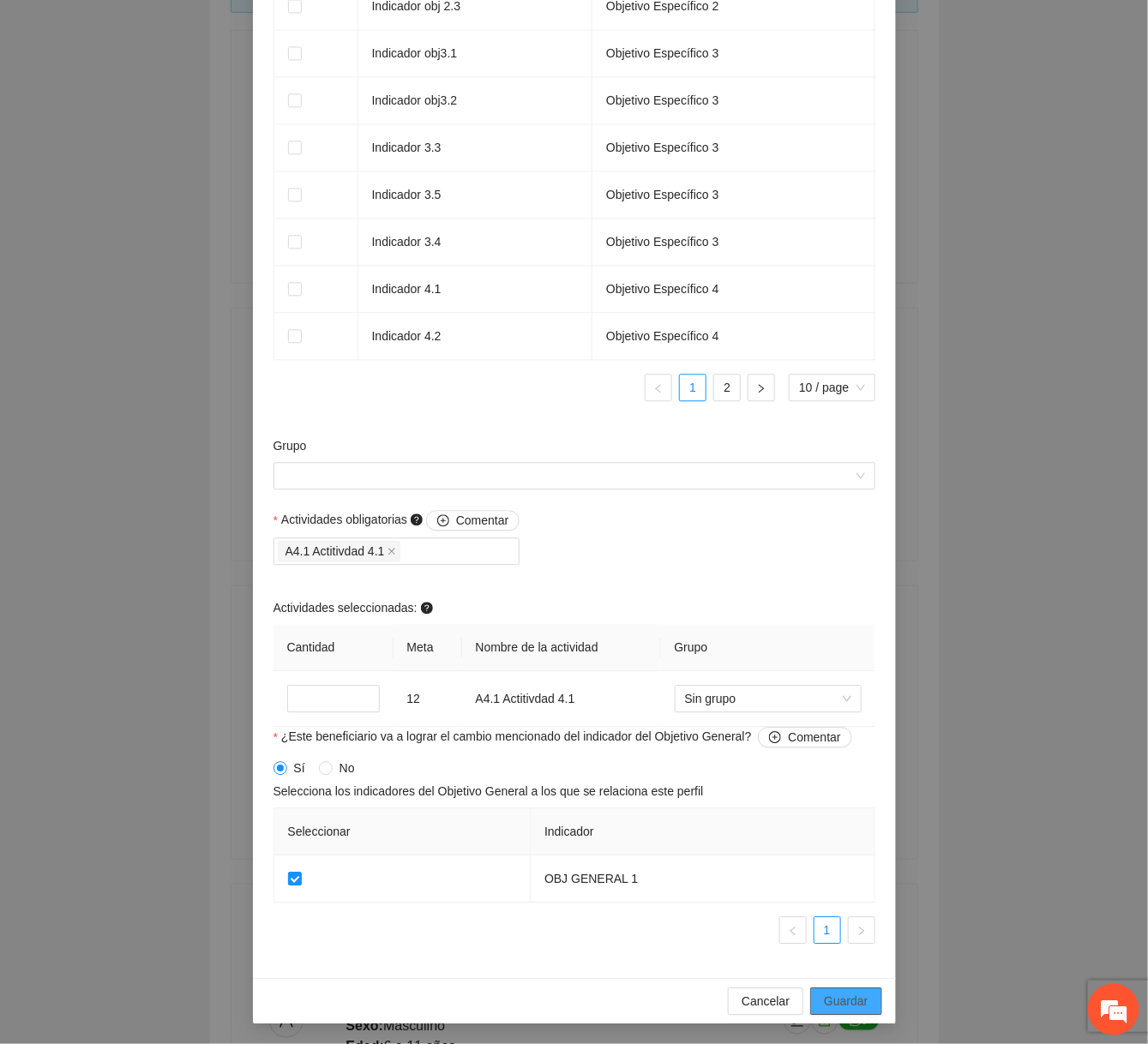
click at [787, 992] on span "Guardar" at bounding box center [846, 1002] width 44 height 19
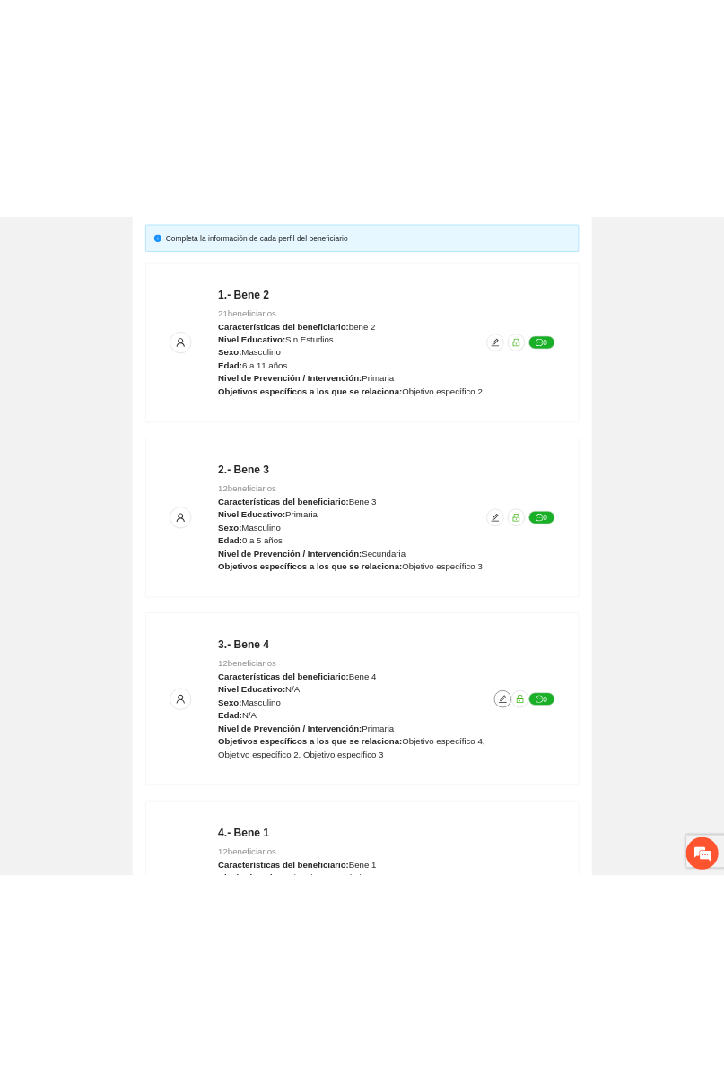
scroll to position [0, 0]
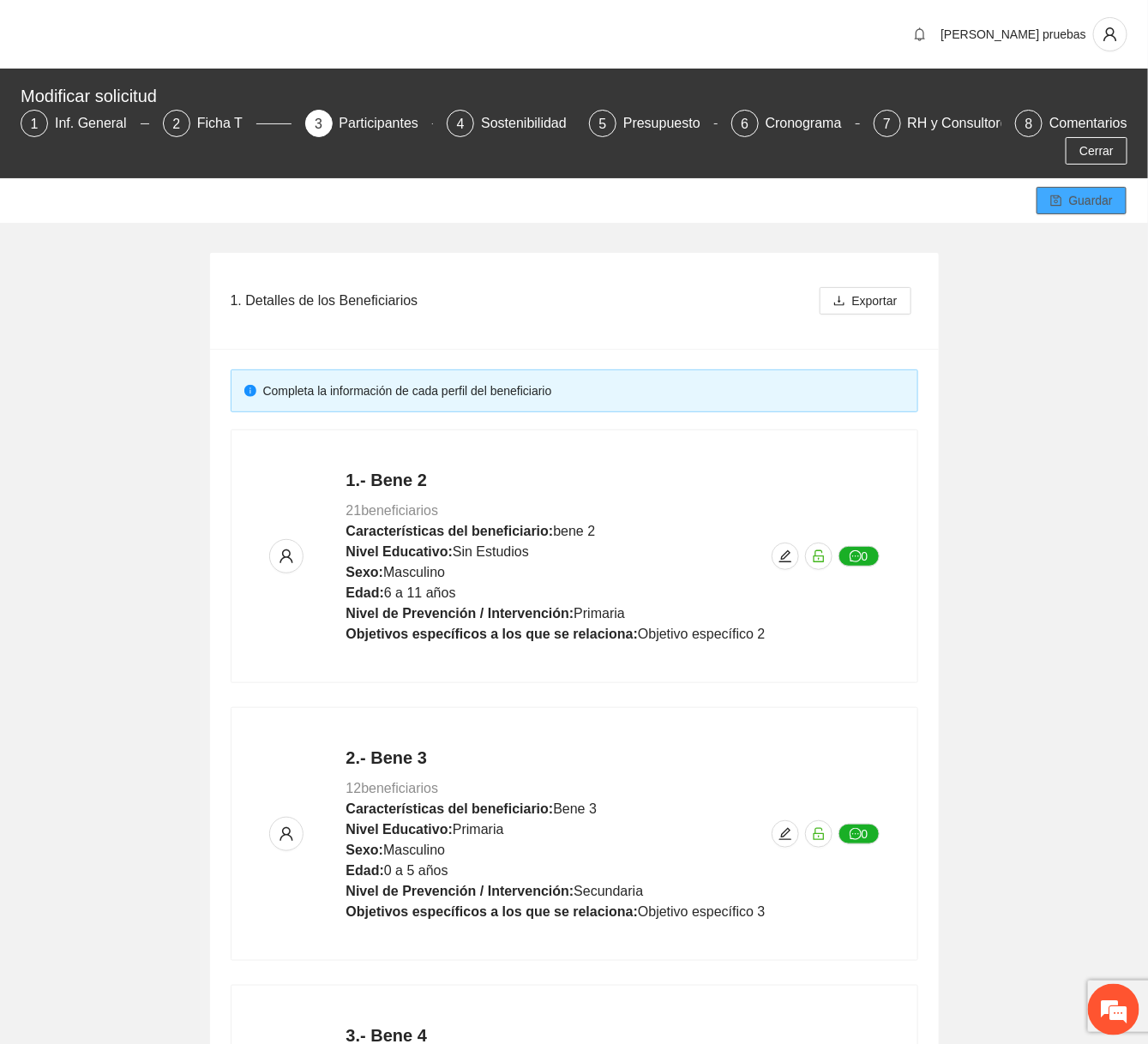
click at [787, 186] on div "Guardar" at bounding box center [1081, 200] width 90 height 28
click at [787, 186] on button "Guardar" at bounding box center [1081, 200] width 90 height 28
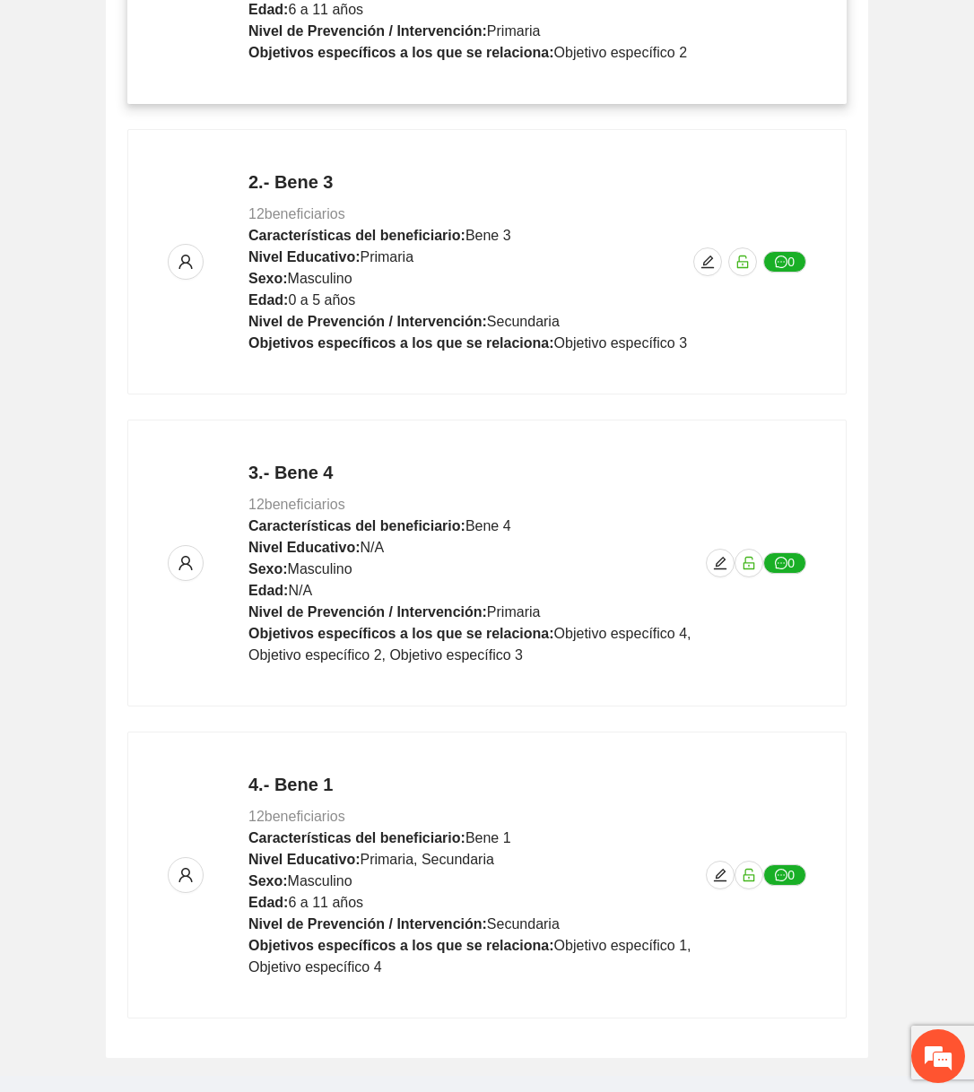
scroll to position [664, 0]
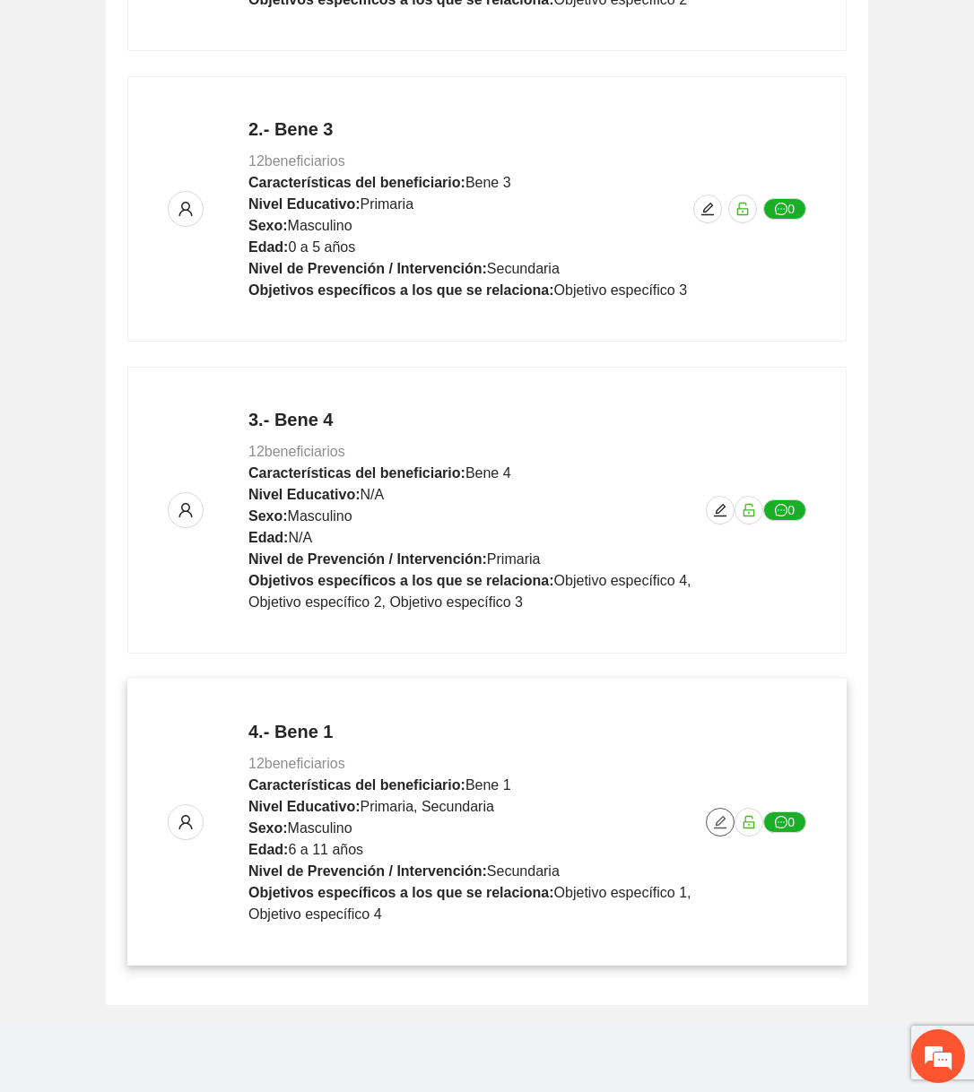
click at [715, 817] on icon "edit" at bounding box center [720, 822] width 14 height 14
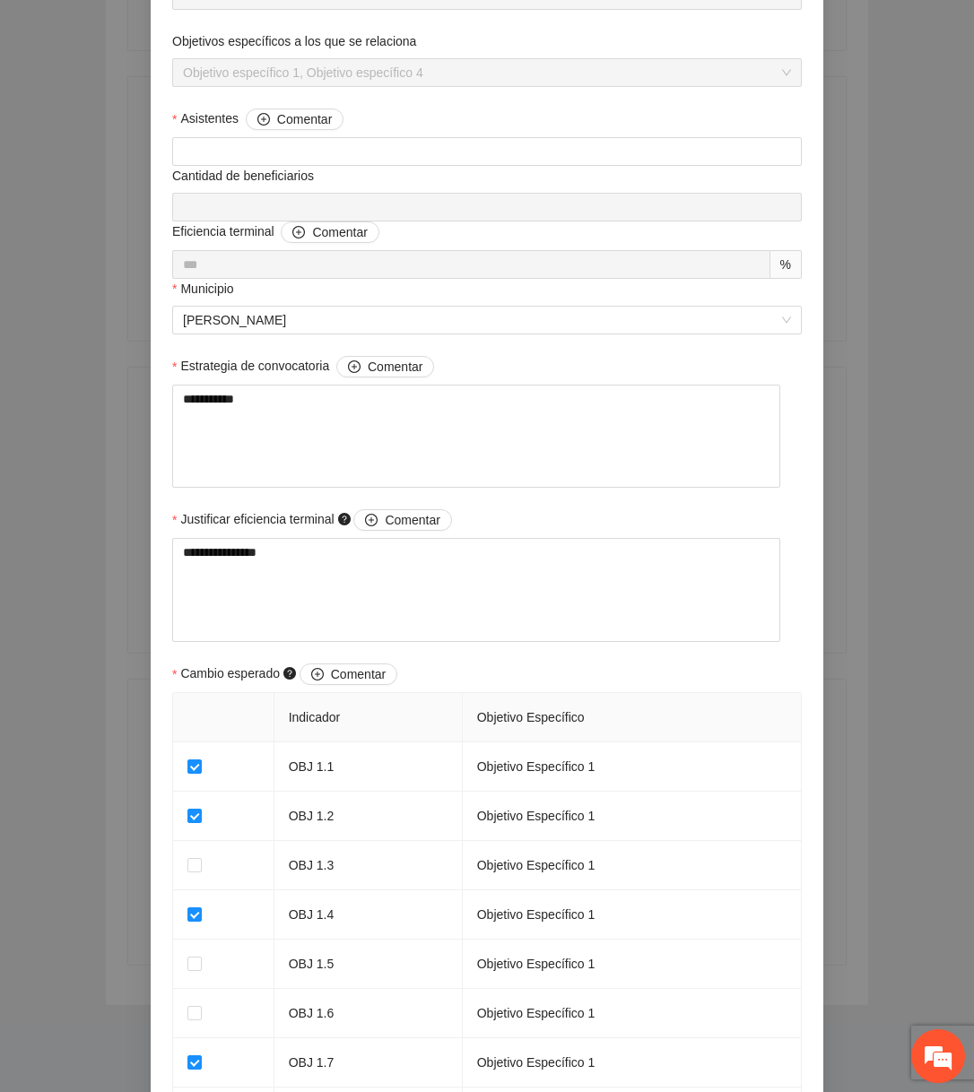
scroll to position [1358, 0]
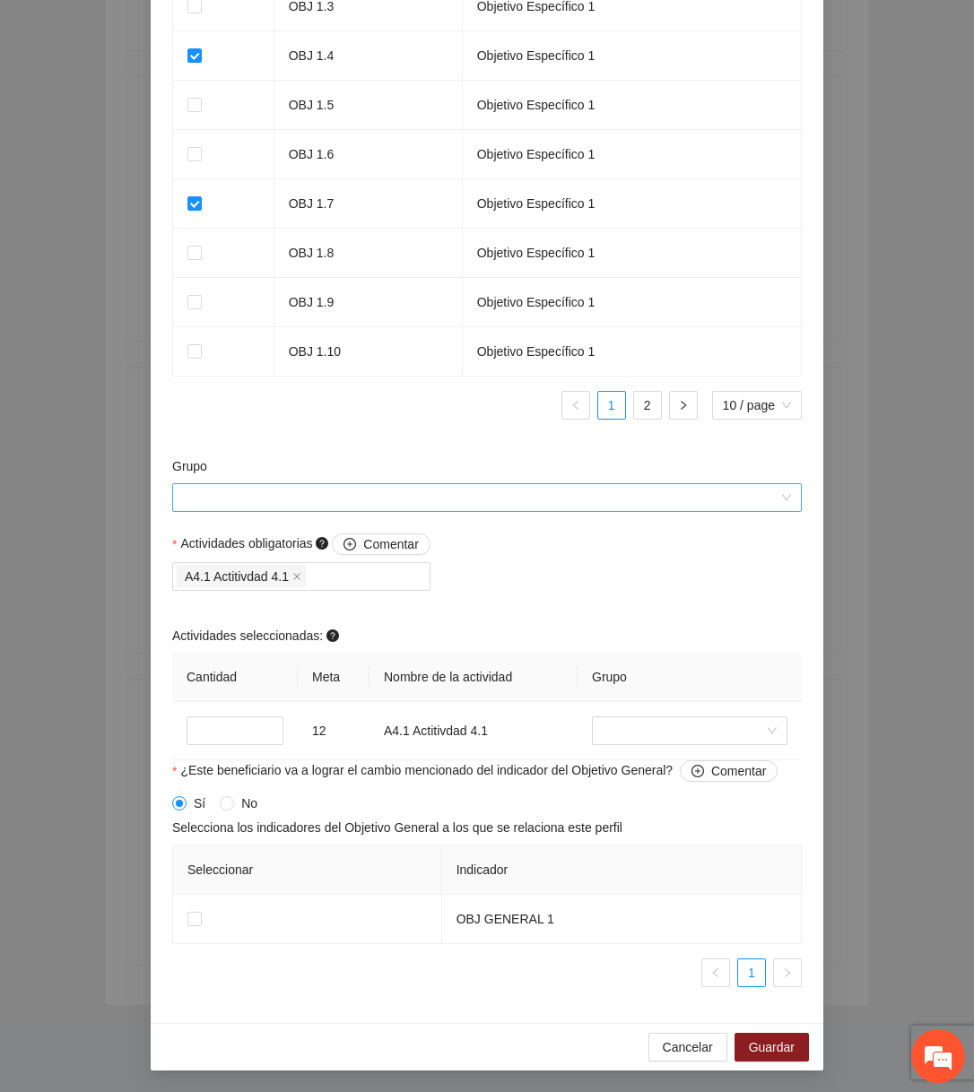
click at [557, 505] on input "Grupo" at bounding box center [480, 497] width 595 height 27
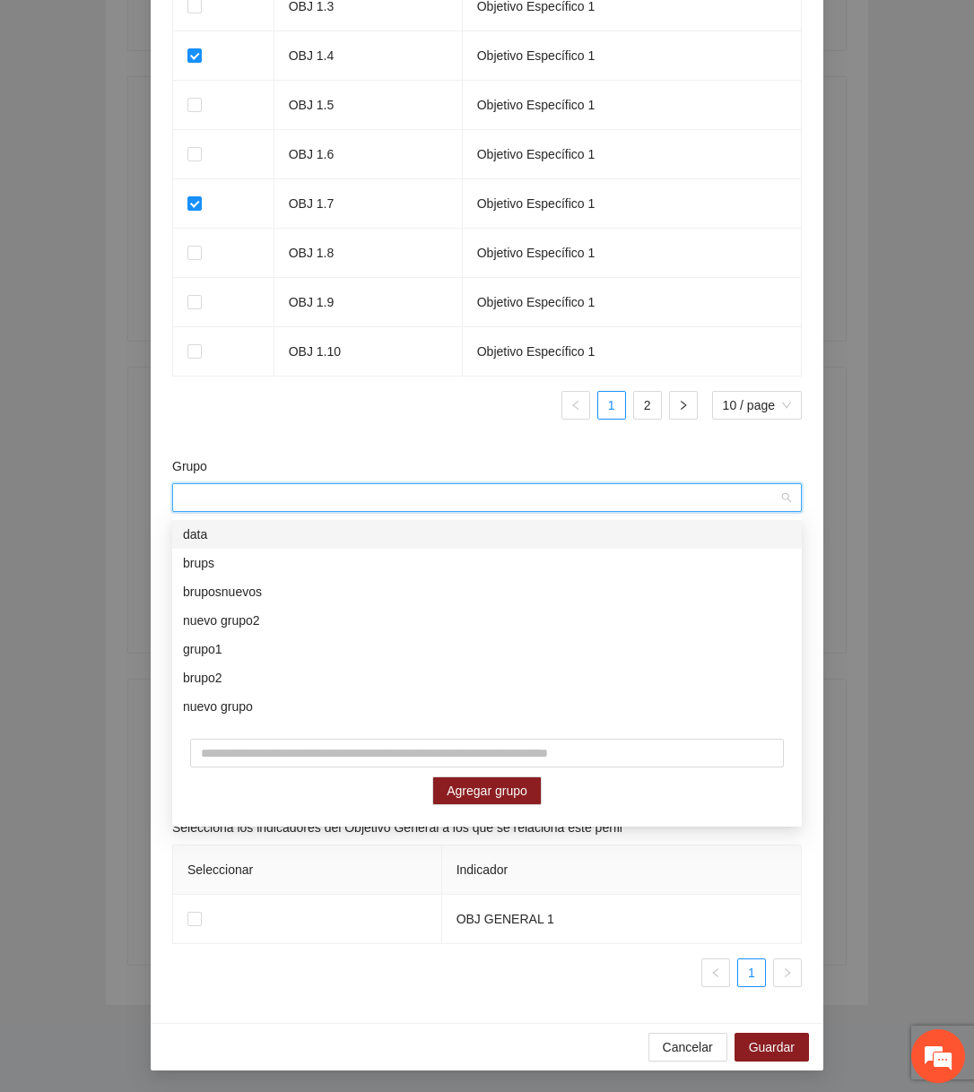
click at [435, 435] on div at bounding box center [487, 434] width 630 height 1
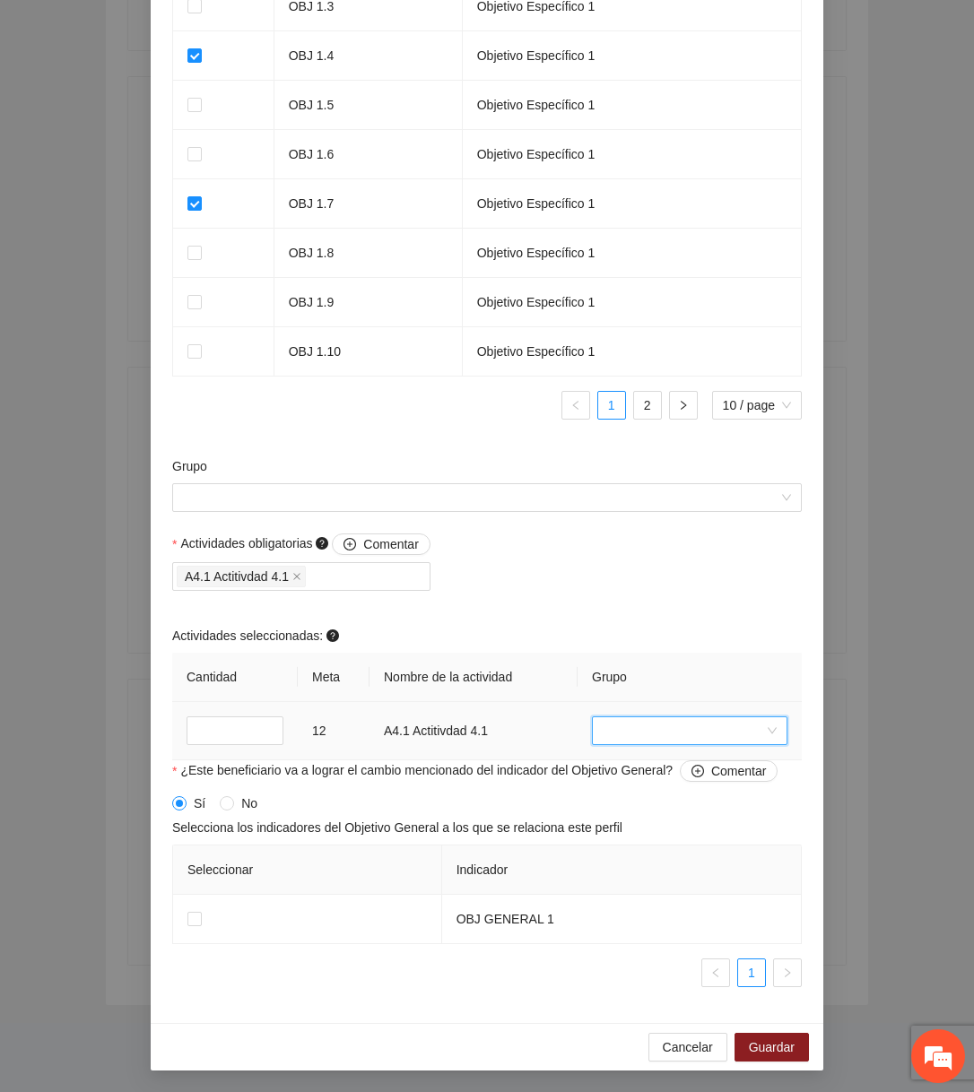
click at [640, 738] on input "search" at bounding box center [683, 730] width 161 height 27
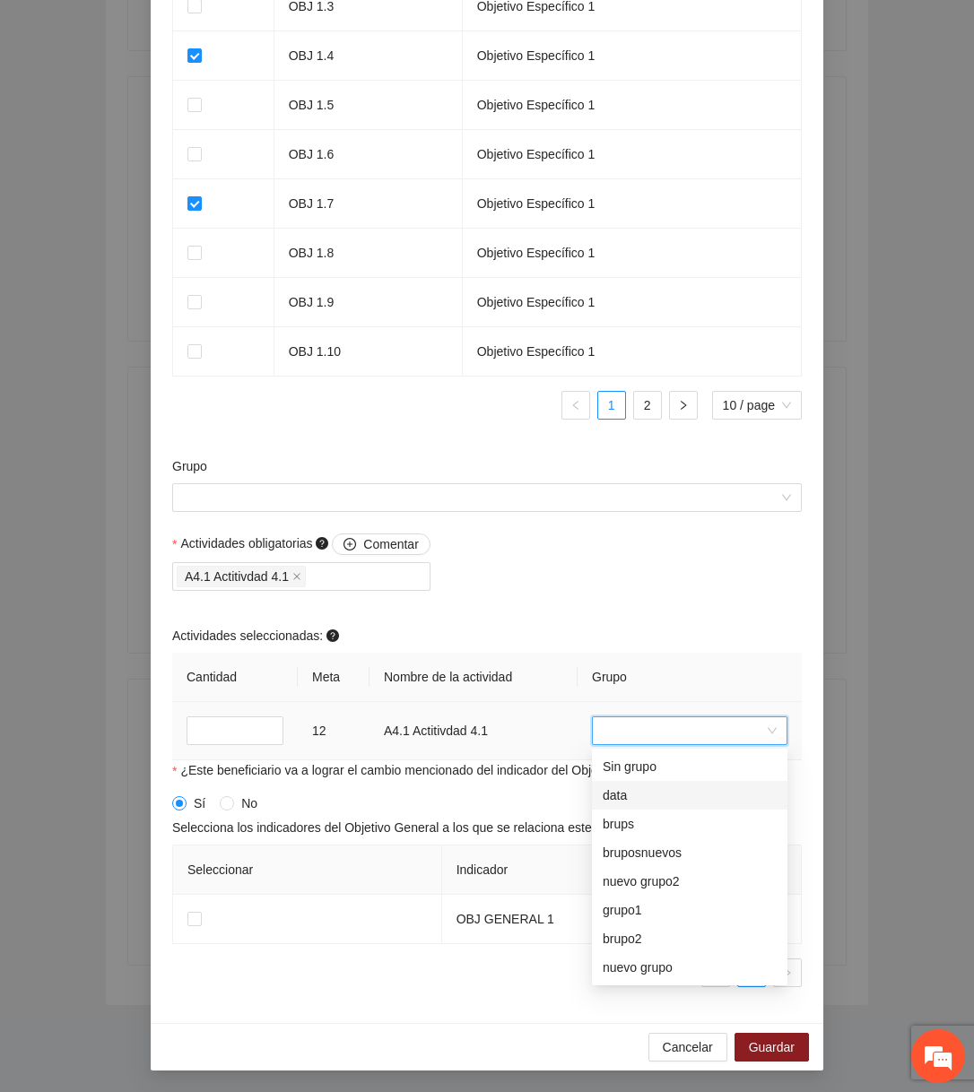
click at [621, 817] on div "brups" at bounding box center [690, 824] width 174 height 20
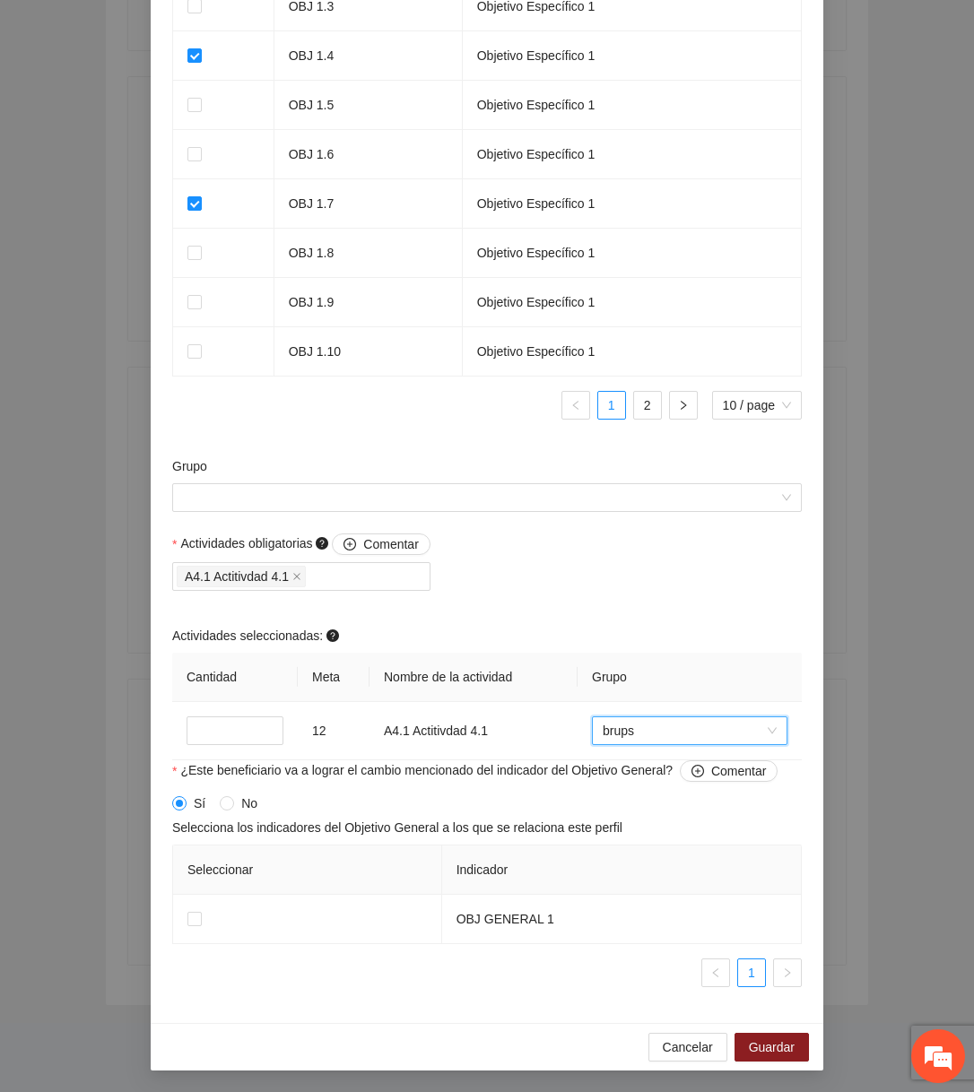
scroll to position [0, 0]
click at [723, 1039] on span "Guardar" at bounding box center [772, 1048] width 46 height 20
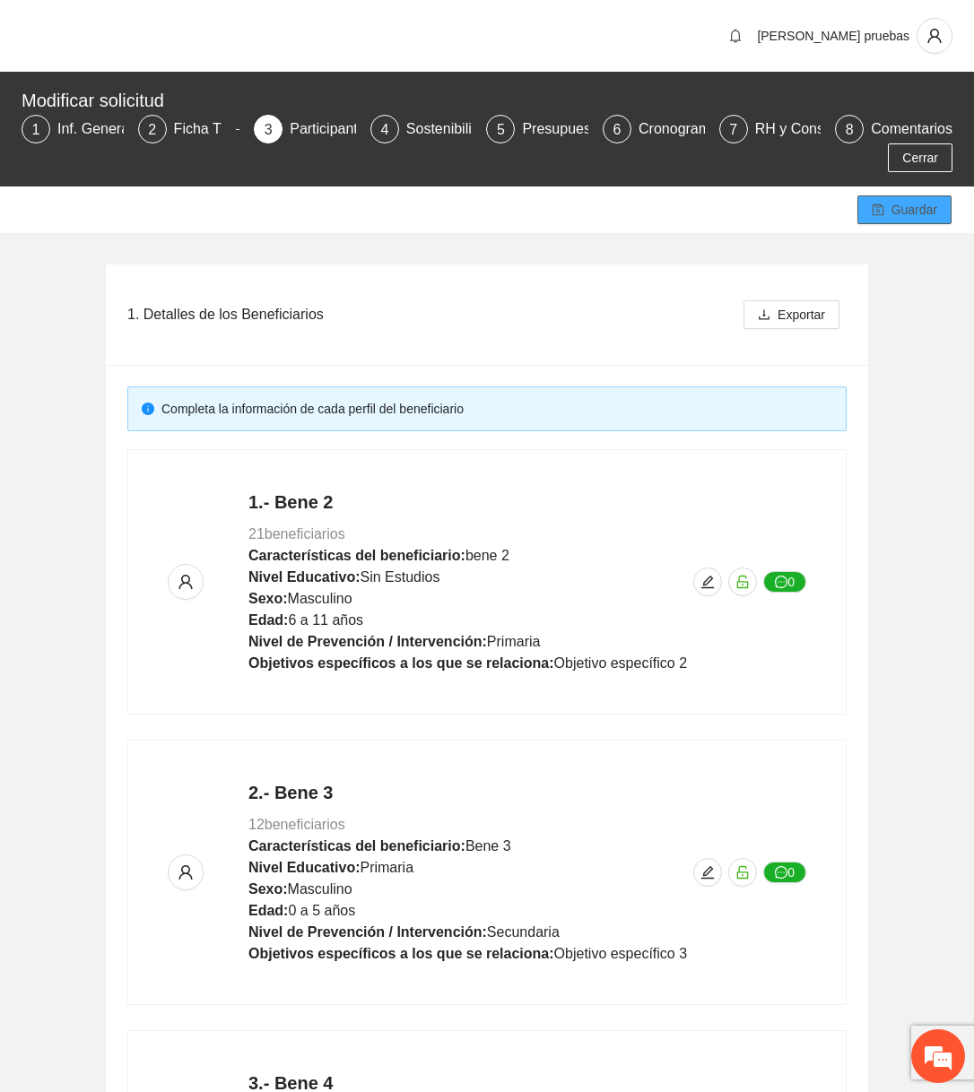
click at [723, 220] on button "Guardar" at bounding box center [904, 209] width 94 height 29
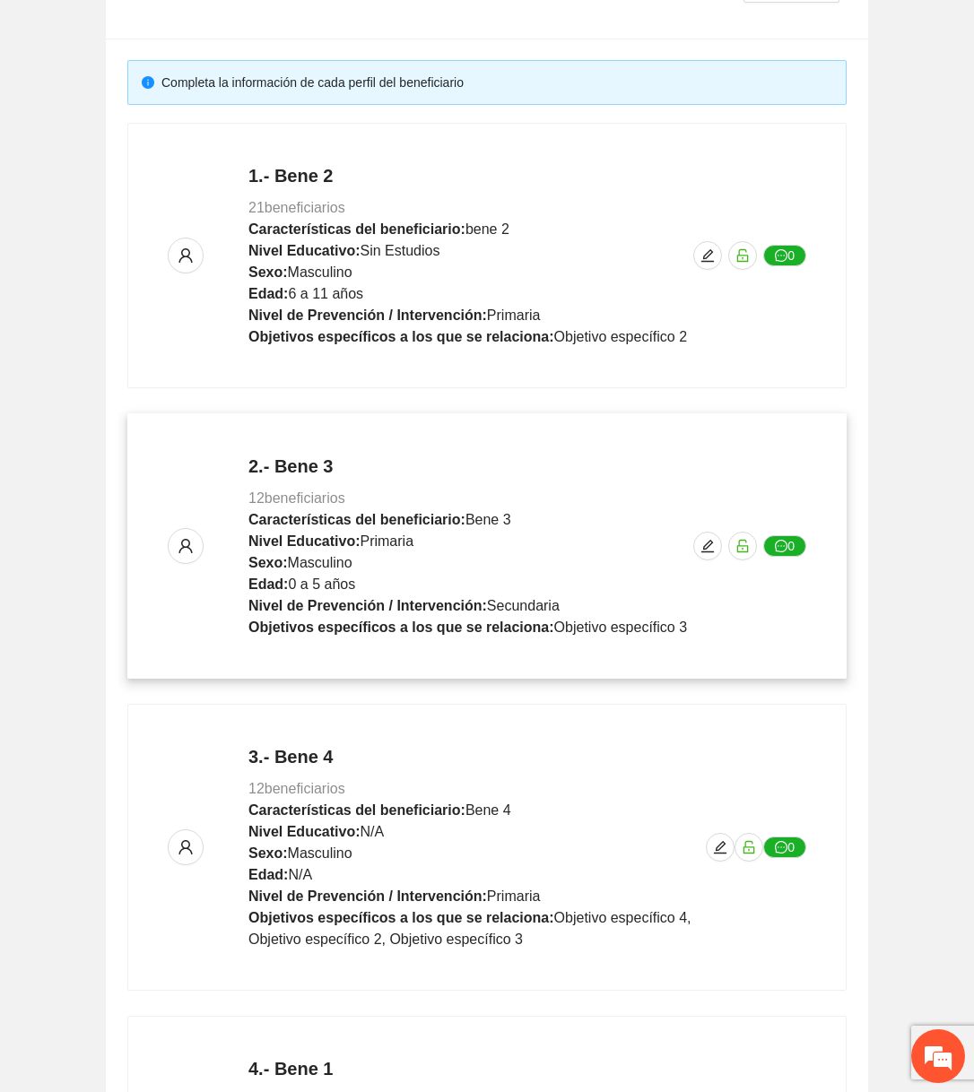
scroll to position [664, 0]
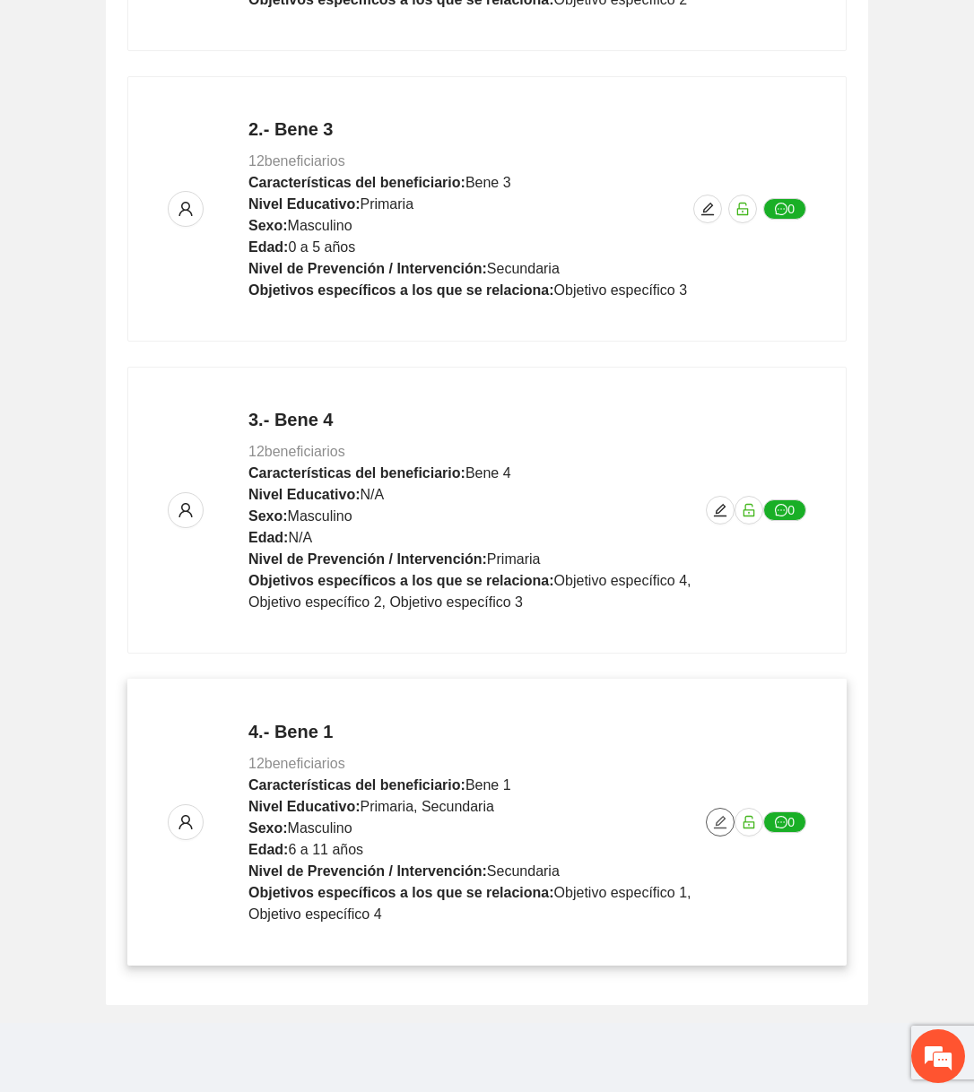
click at [720, 816] on icon "edit" at bounding box center [720, 822] width 13 height 13
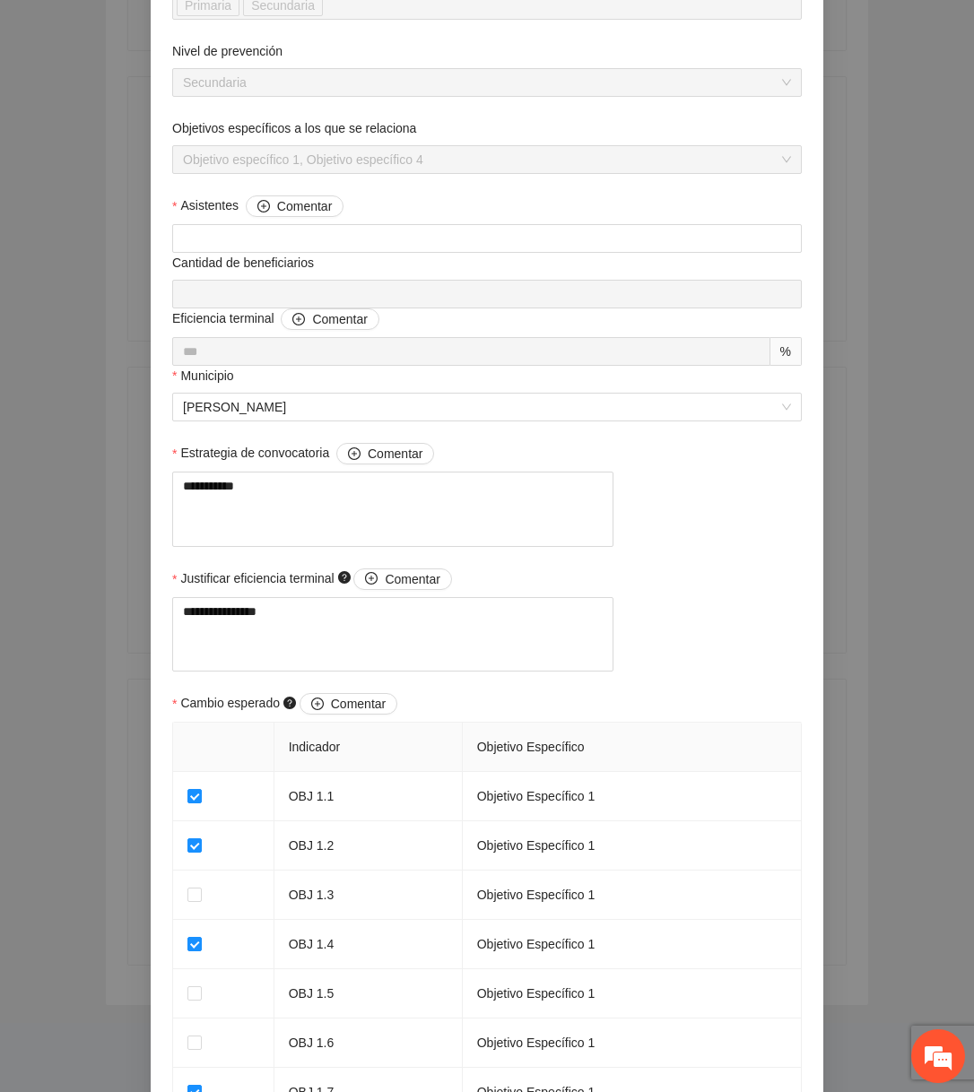
scroll to position [1358, 0]
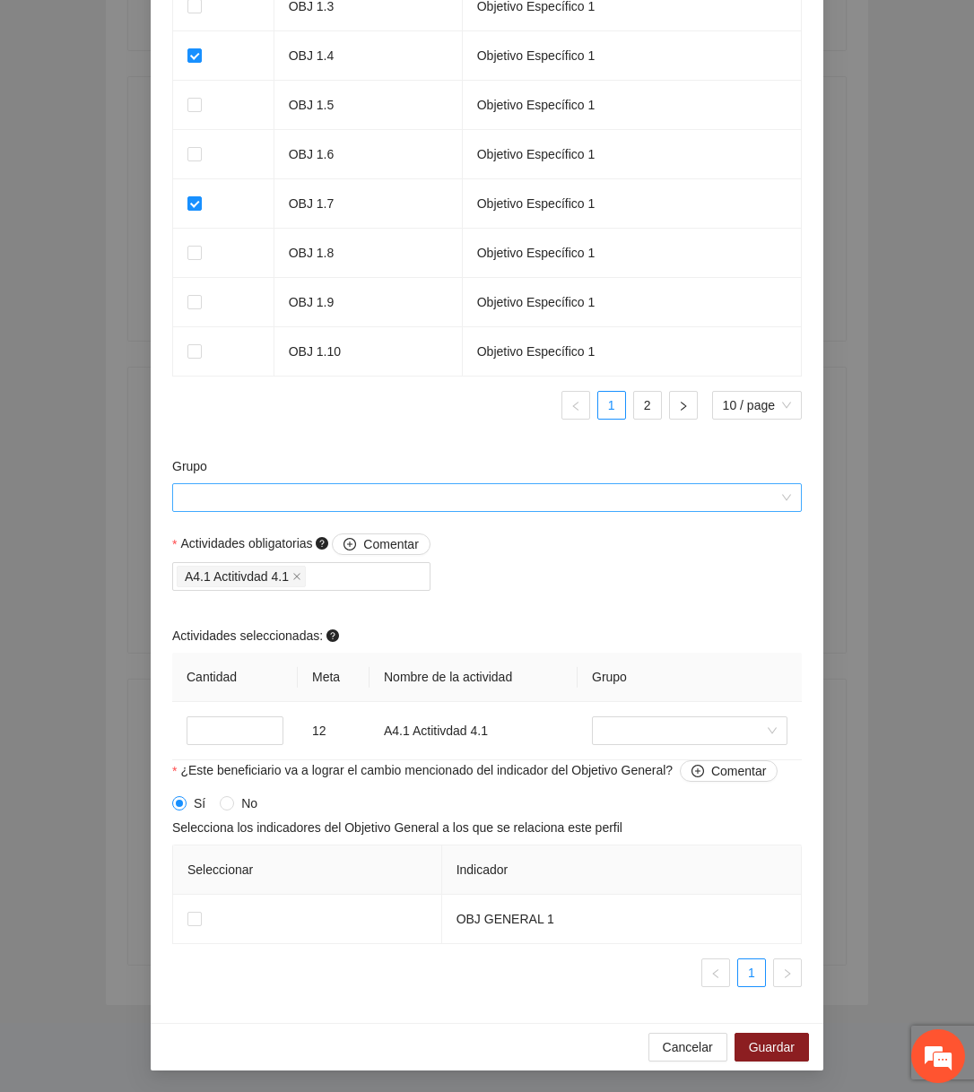
click at [580, 502] on input "Grupo" at bounding box center [480, 497] width 595 height 27
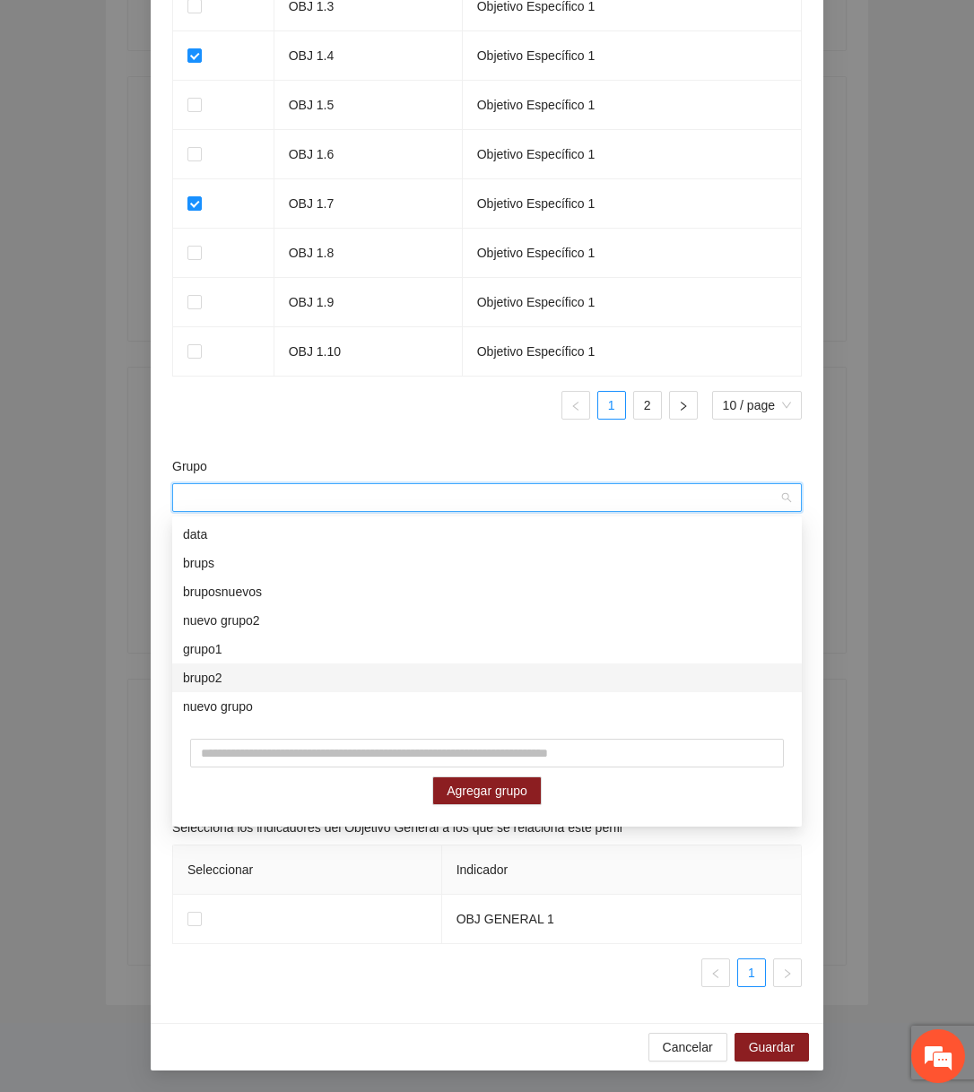
click at [455, 666] on div "brupo2" at bounding box center [487, 678] width 630 height 29
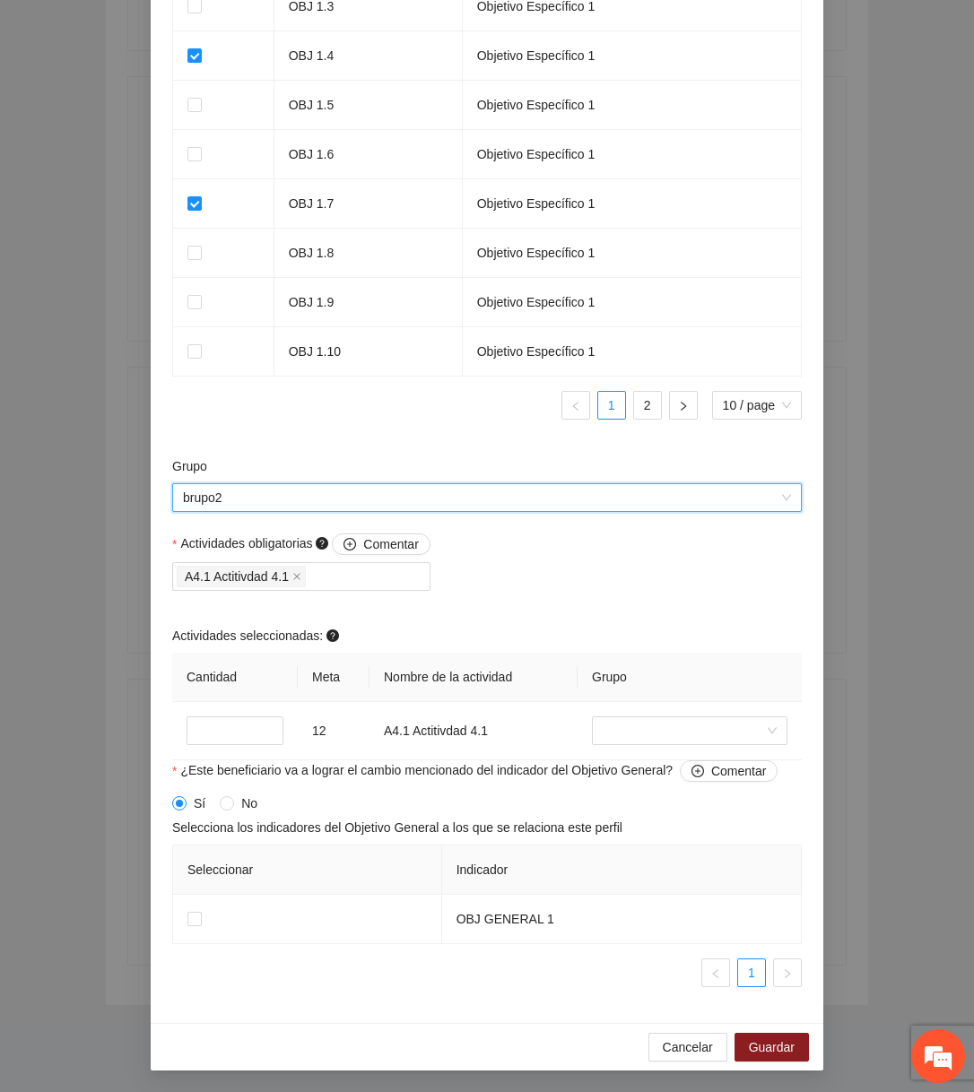
scroll to position [0, 0]
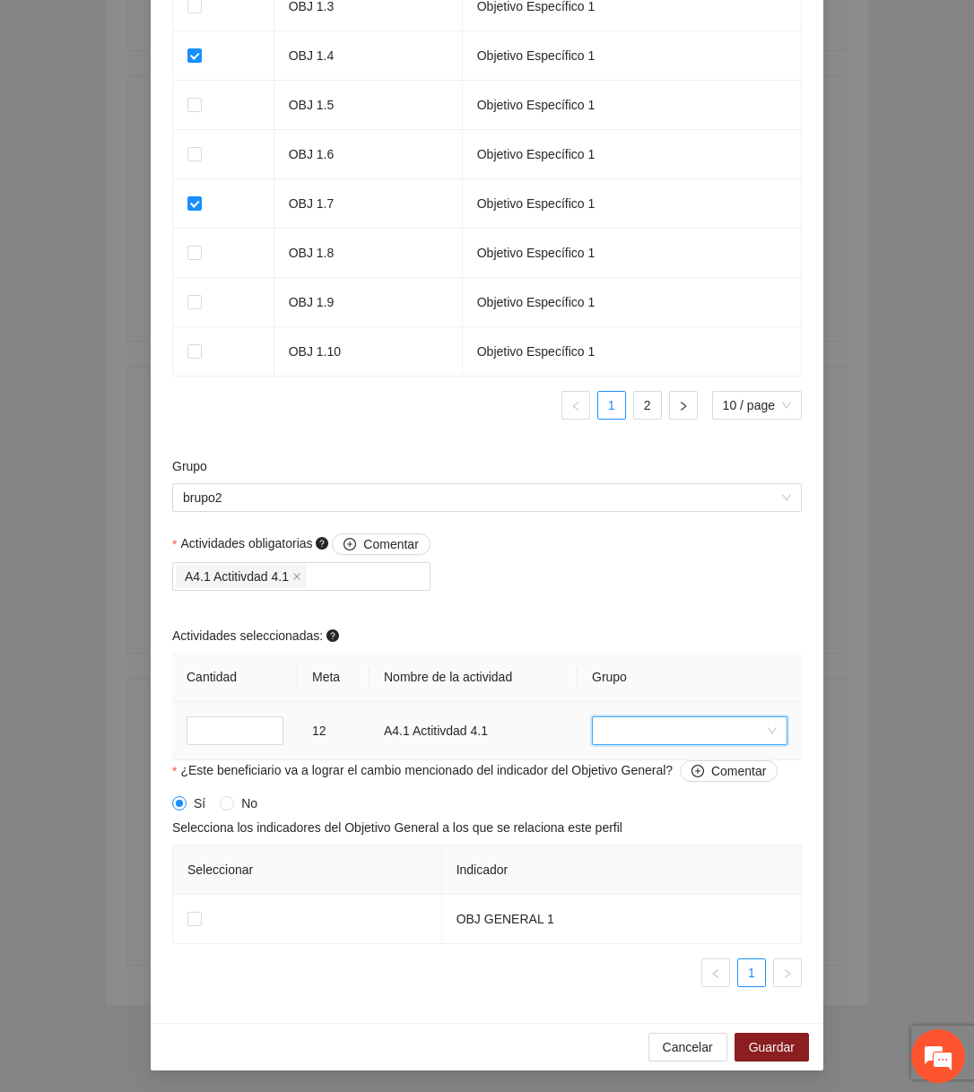
click at [646, 730] on input "search" at bounding box center [683, 730] width 161 height 27
click at [621, 857] on div "bruposnuevos" at bounding box center [690, 853] width 174 height 20
click at [783, 1060] on button "Guardar" at bounding box center [771, 1047] width 74 height 29
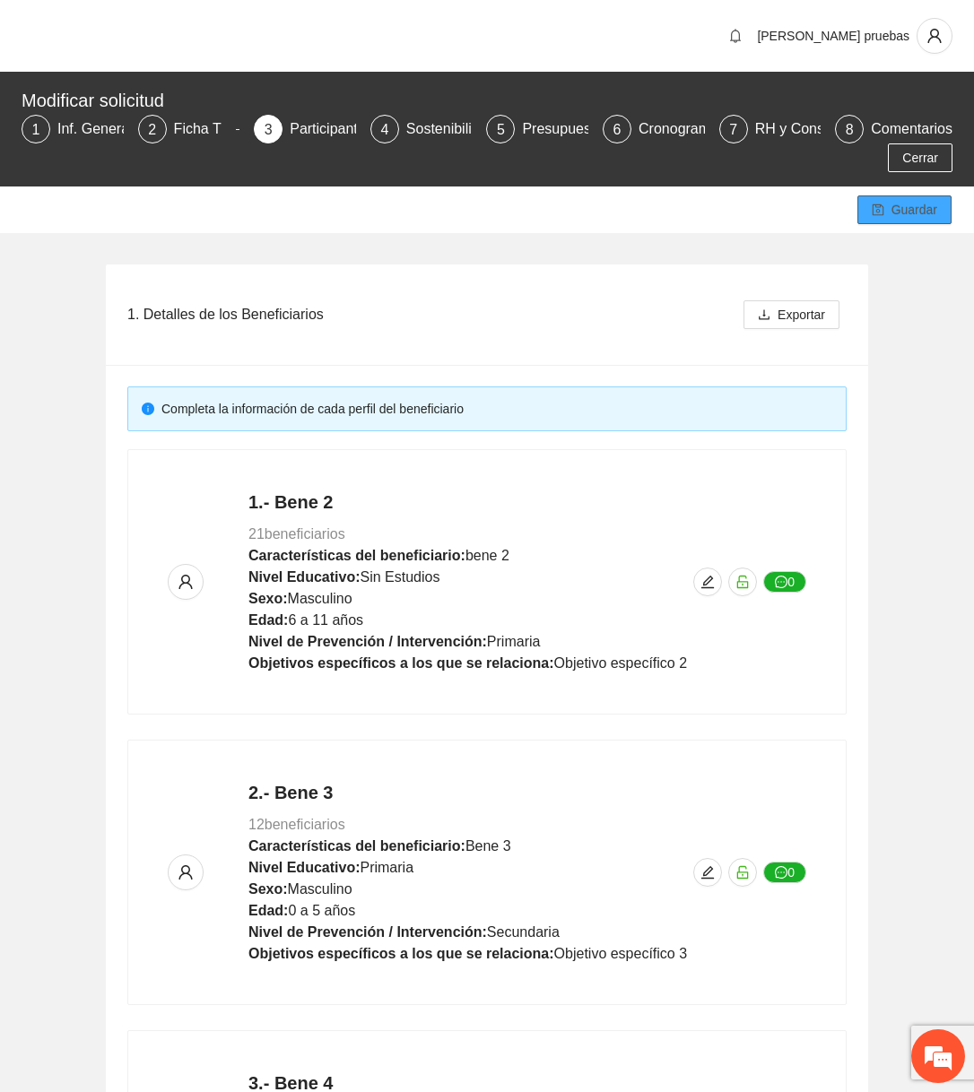
click at [886, 202] on button "Guardar" at bounding box center [904, 209] width 94 height 29
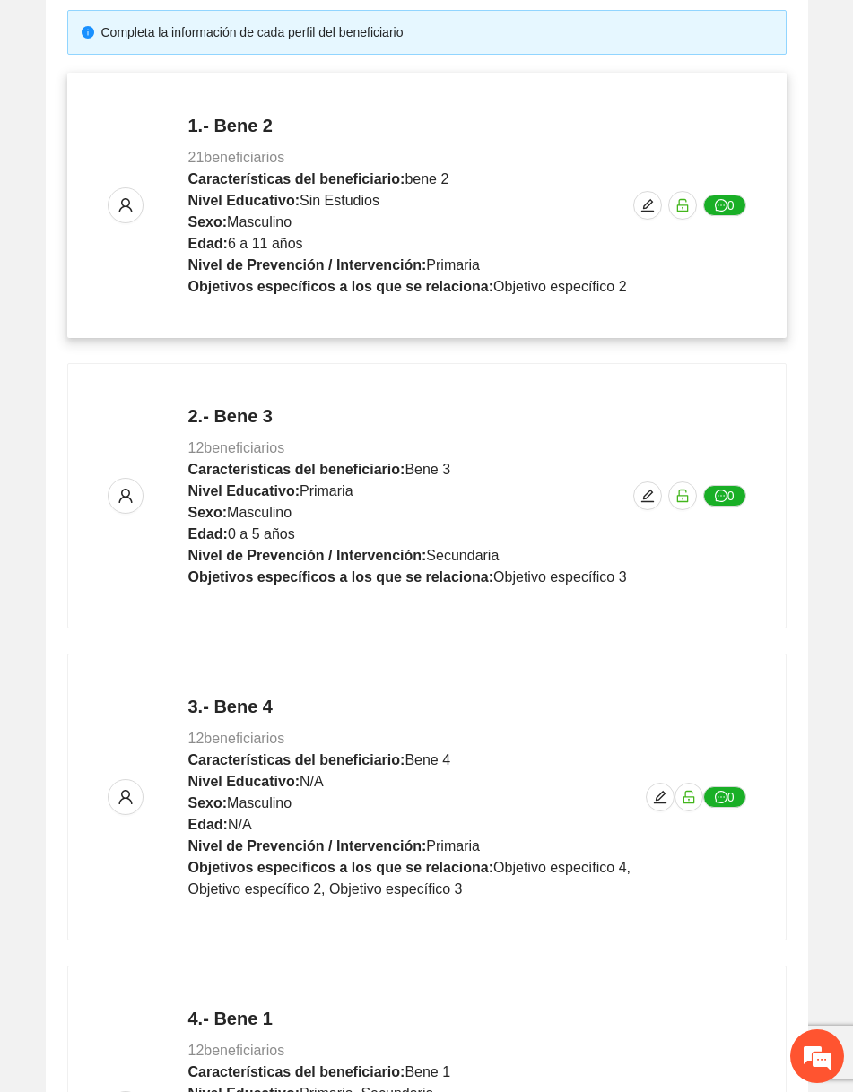
scroll to position [664, 0]
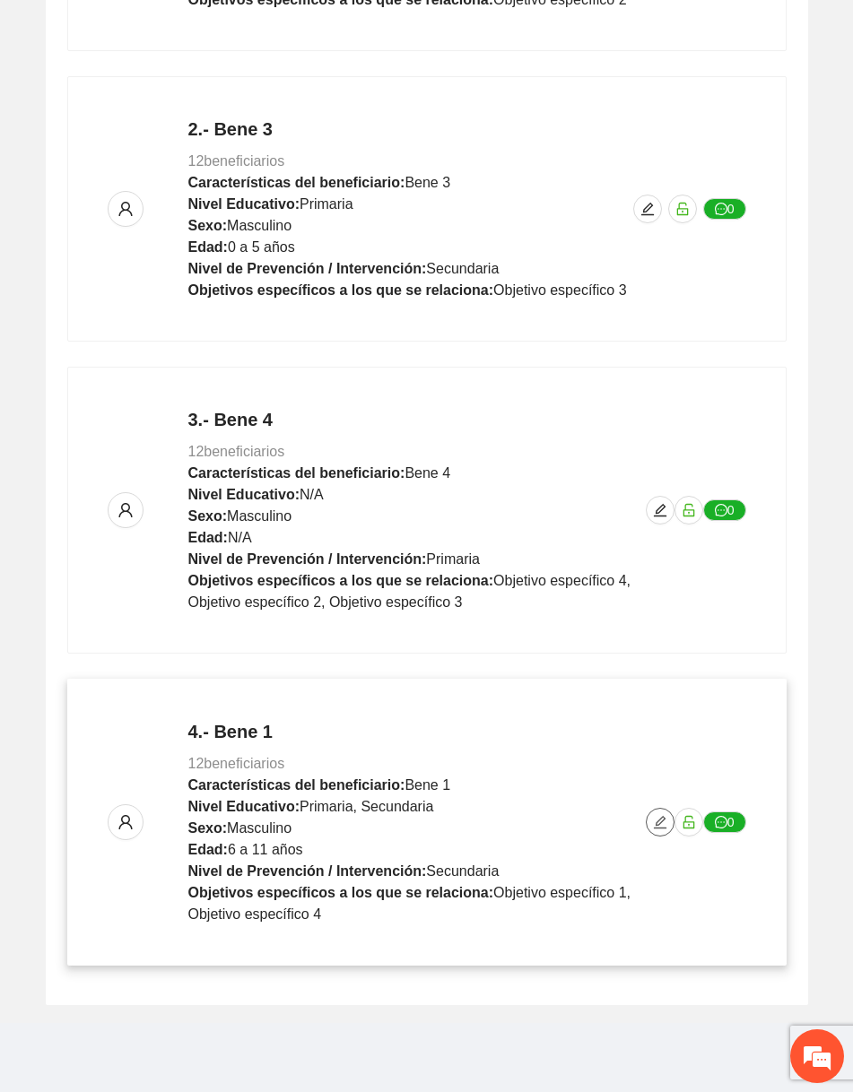
click at [653, 818] on icon "edit" at bounding box center [660, 822] width 14 height 14
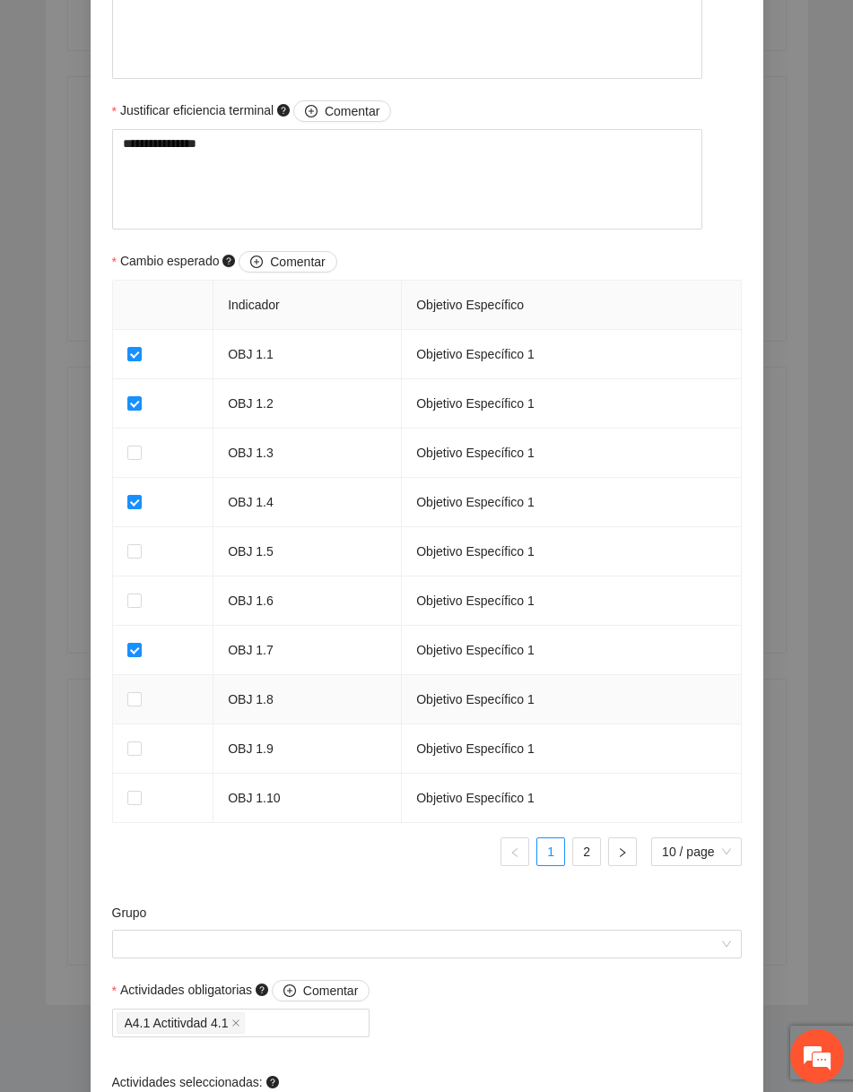
scroll to position [1243, 0]
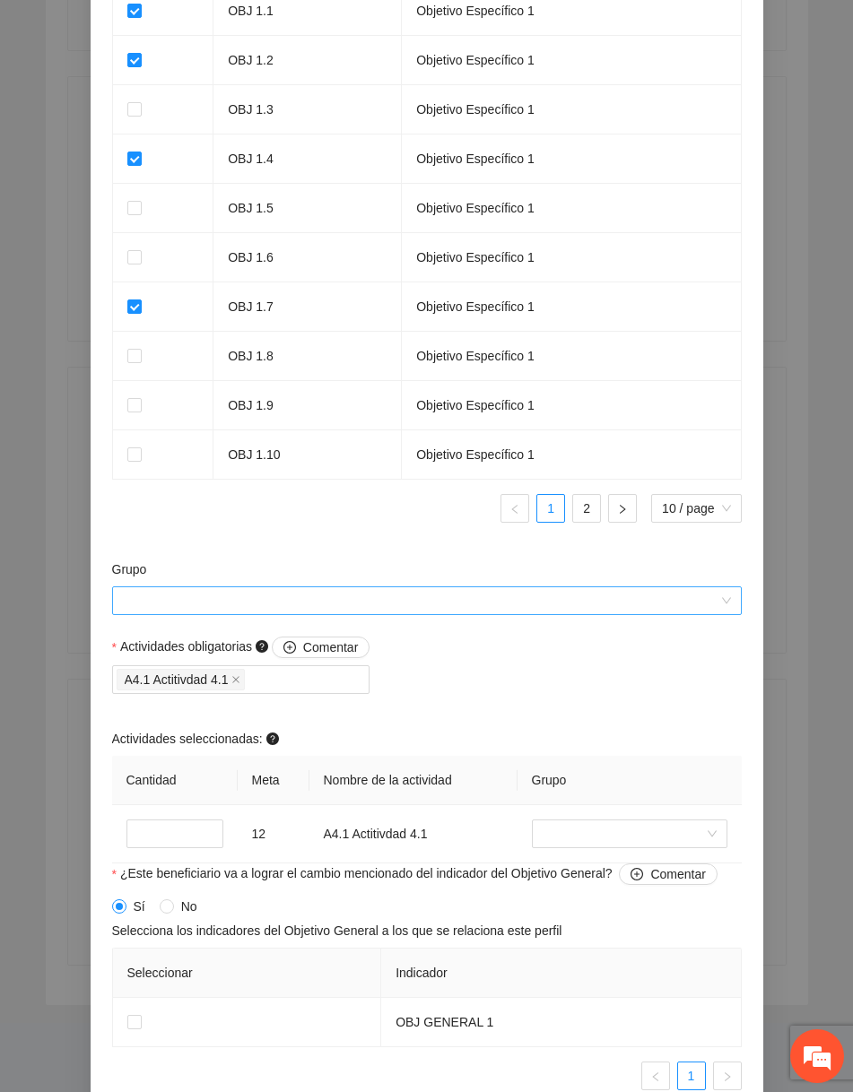
click at [515, 607] on input "Grupo" at bounding box center [420, 600] width 595 height 27
click at [320, 913] on div "Sí No" at bounding box center [427, 907] width 630 height 20
click at [577, 843] on input "search" at bounding box center [623, 834] width 161 height 27
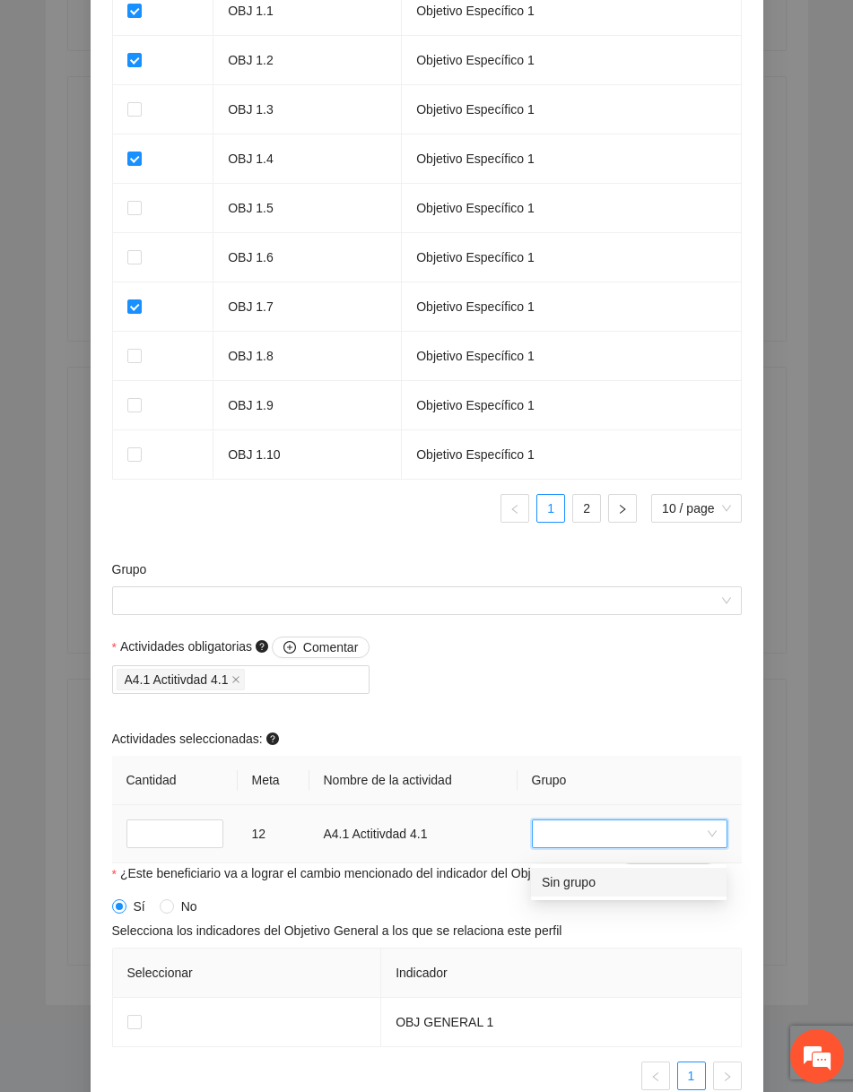
click at [565, 879] on div "Sin grupo" at bounding box center [629, 883] width 174 height 20
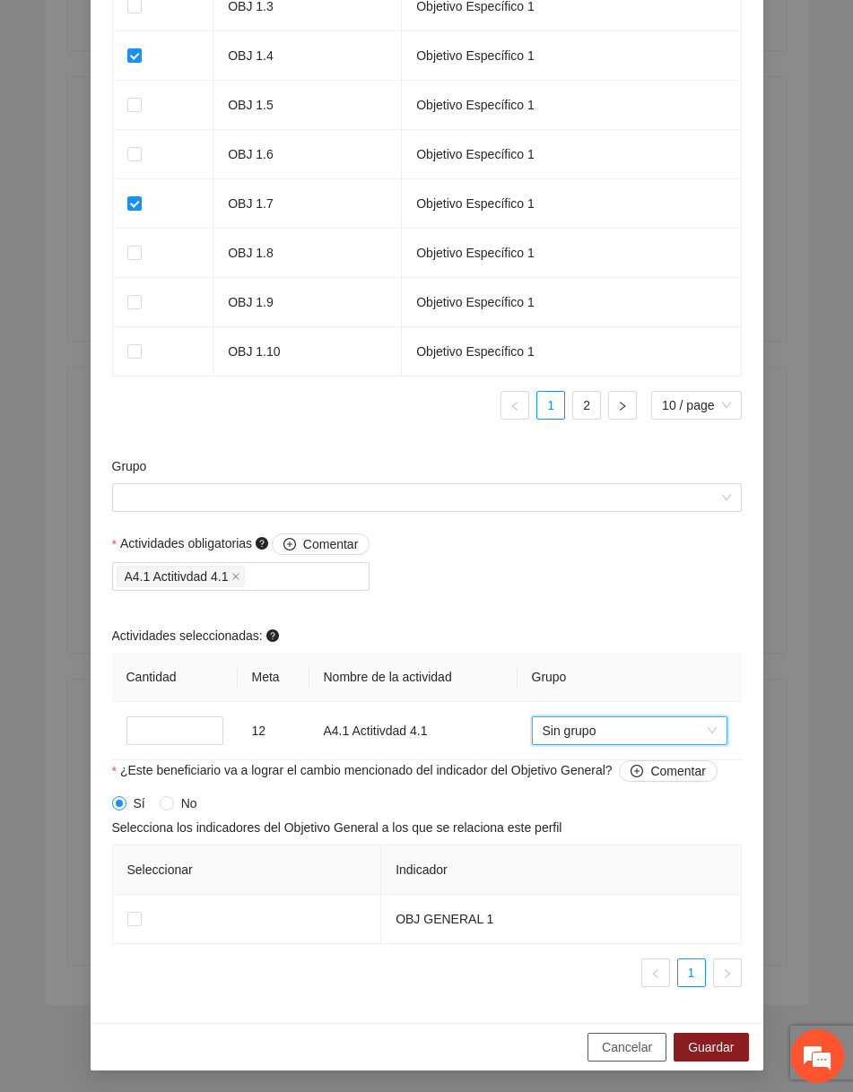
click at [619, 1039] on span "Cancelar" at bounding box center [627, 1048] width 50 height 20
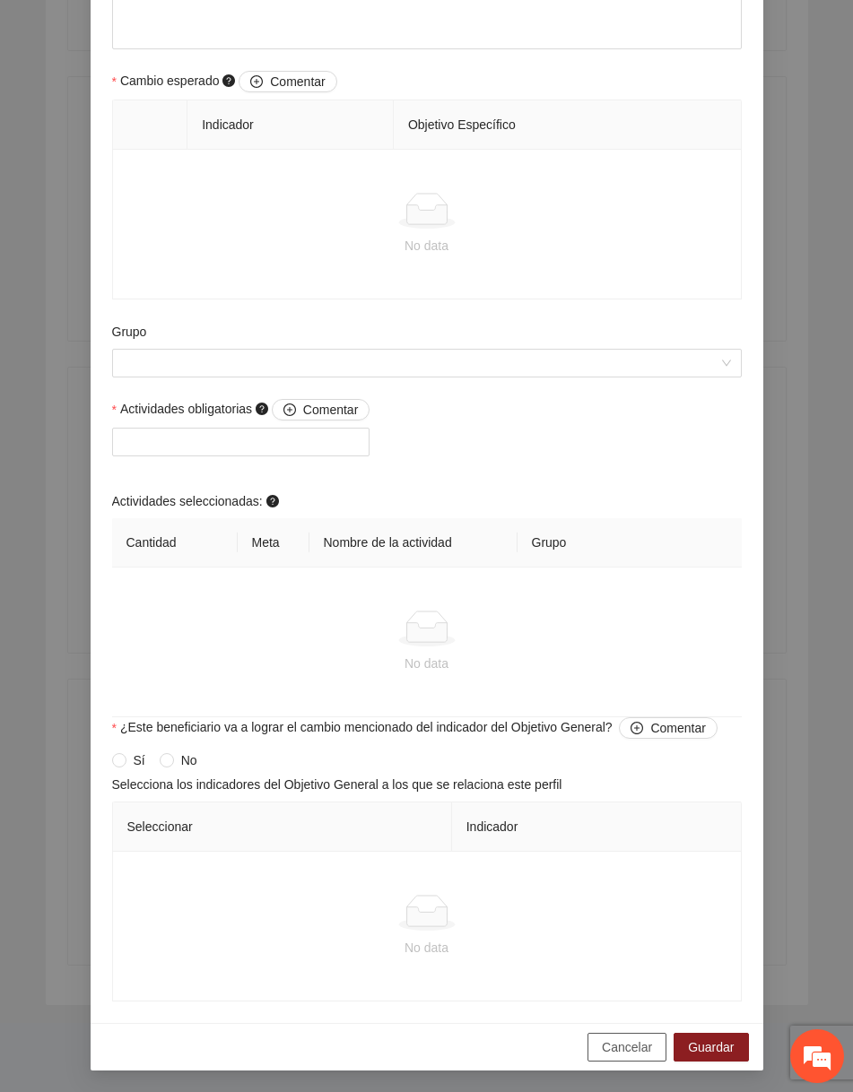
scroll to position [957, 0]
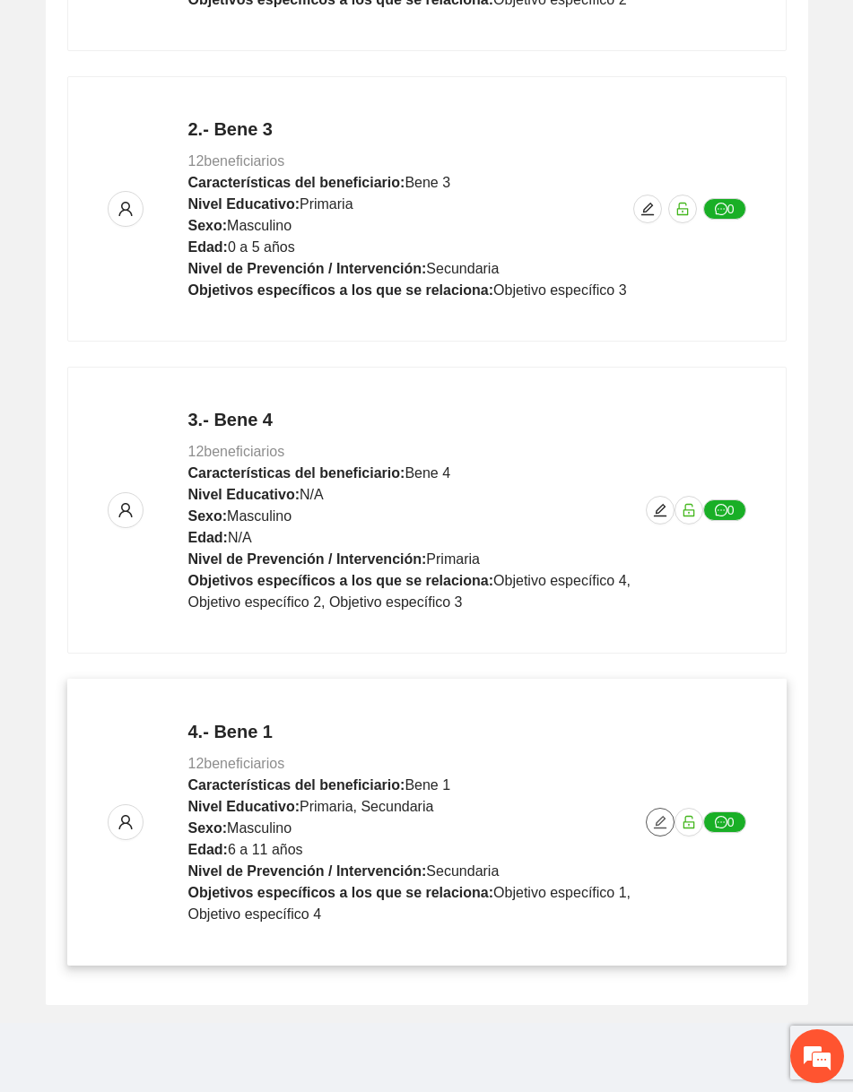
click at [665, 812] on button "button" at bounding box center [660, 822] width 29 height 29
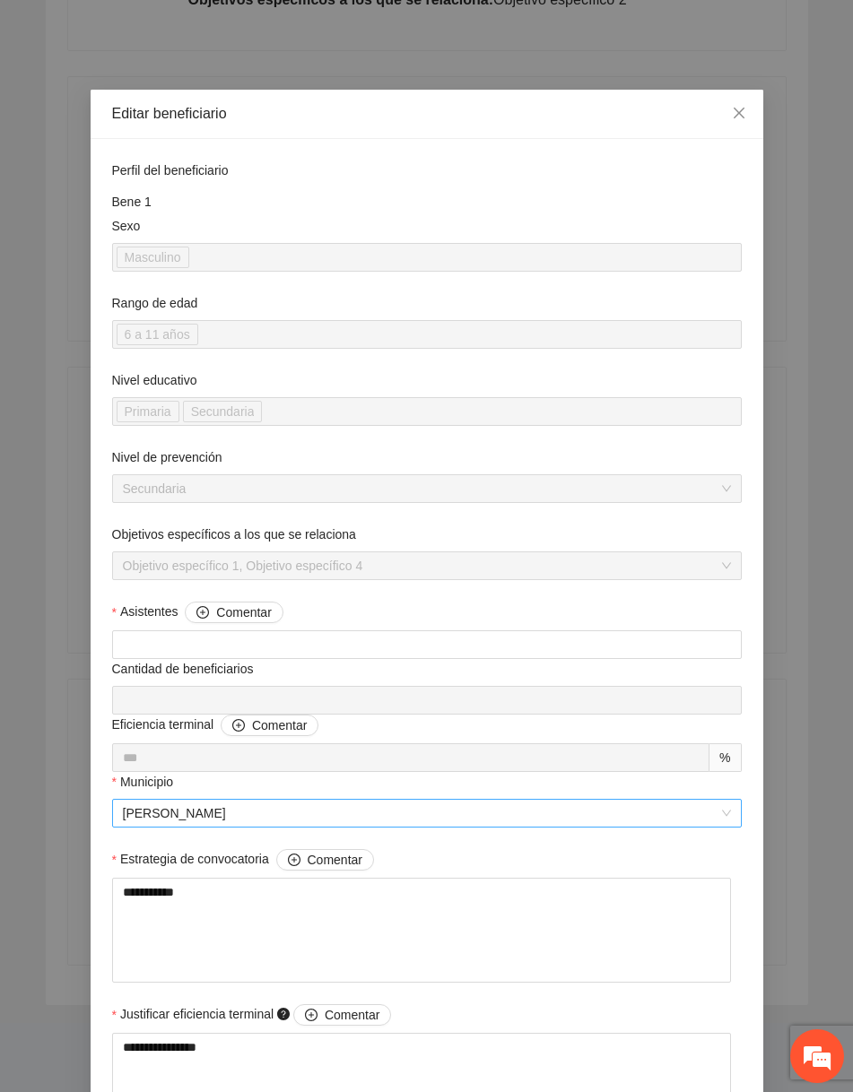
scroll to position [1358, 0]
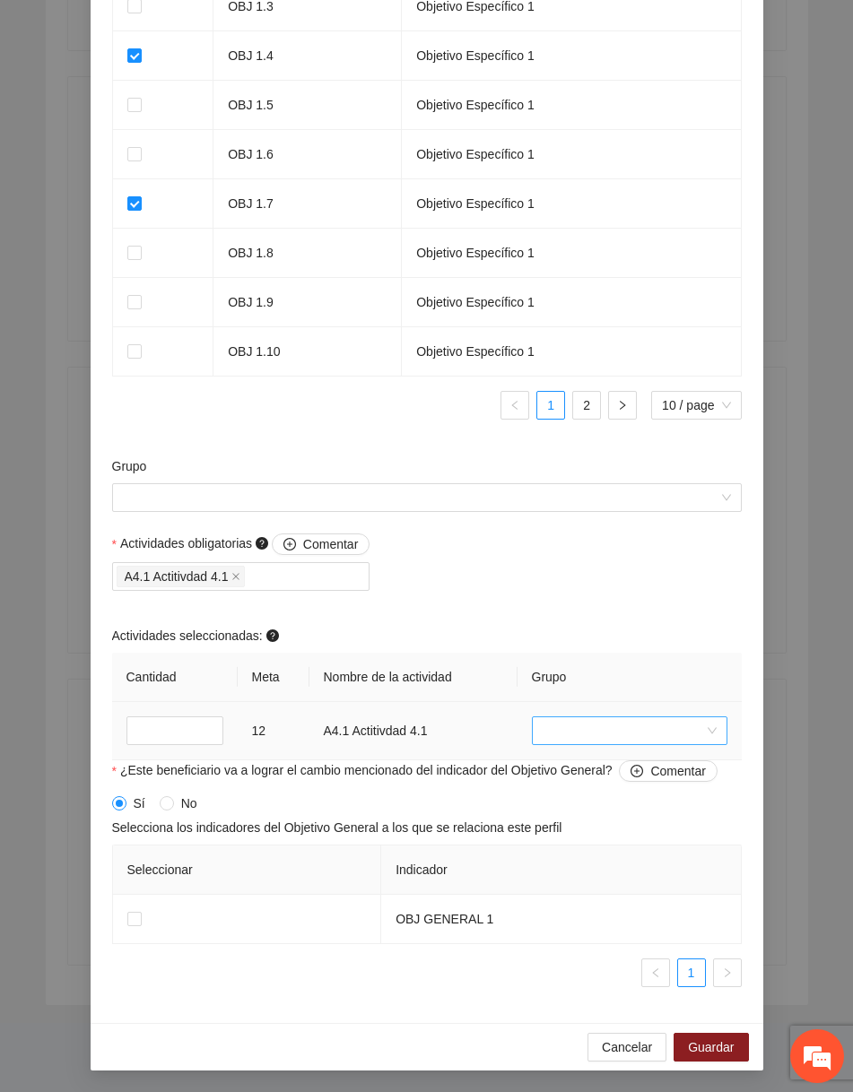
click at [589, 742] on input "search" at bounding box center [623, 730] width 161 height 27
click at [512, 521] on div "Grupo" at bounding box center [427, 494] width 639 height 77
click at [513, 513] on div "Grupo" at bounding box center [427, 494] width 639 height 77
click at [513, 500] on input "Grupo" at bounding box center [420, 497] width 595 height 27
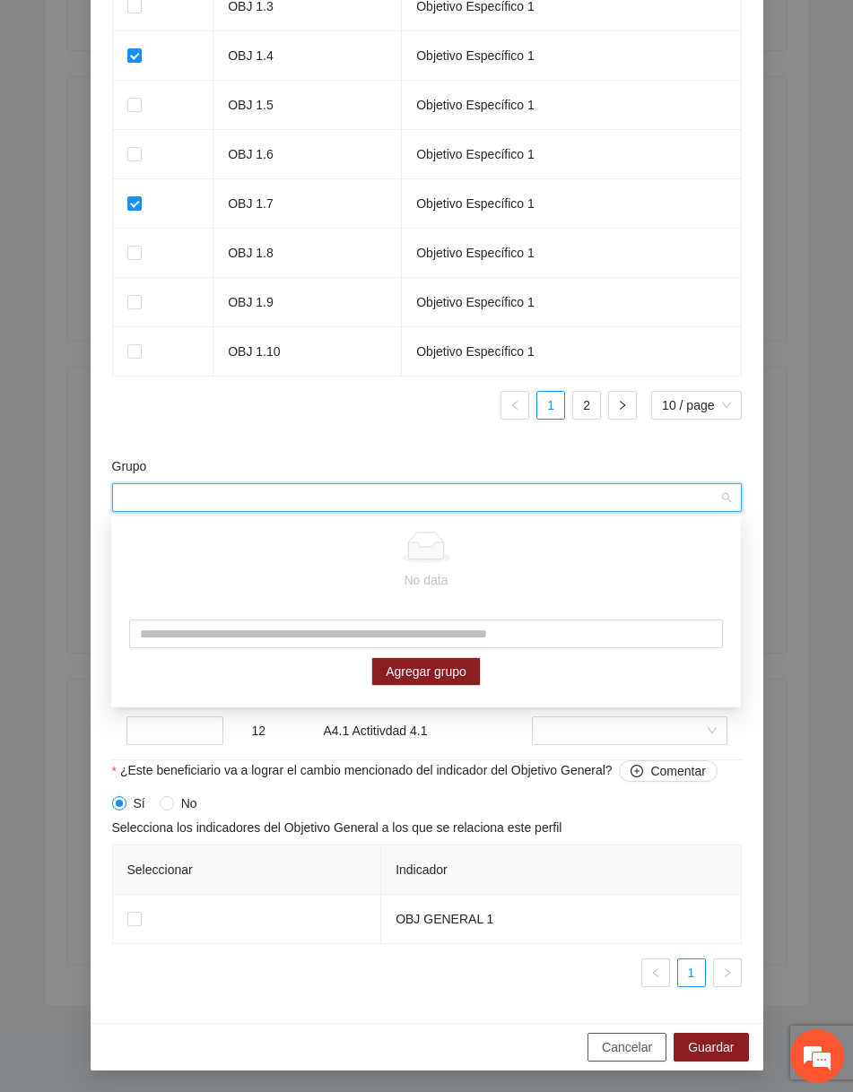
click at [609, 1052] on span "Cancelar" at bounding box center [627, 1048] width 50 height 20
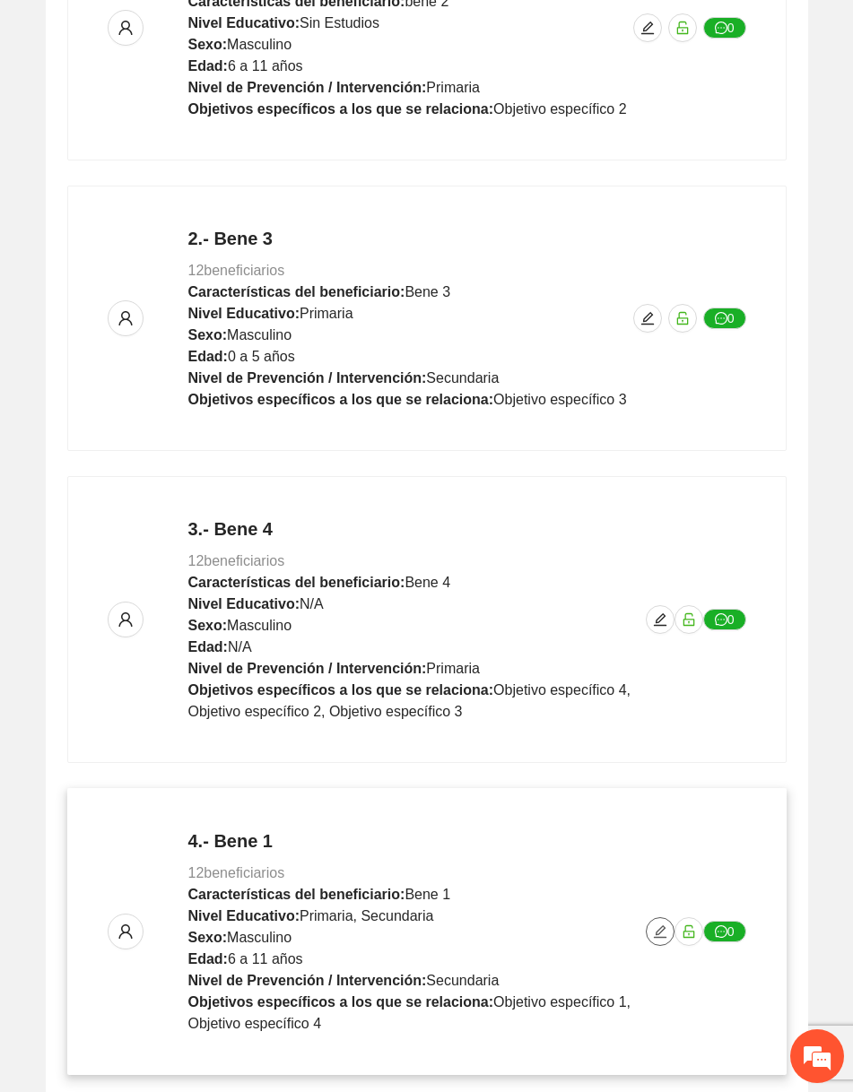
scroll to position [549, 0]
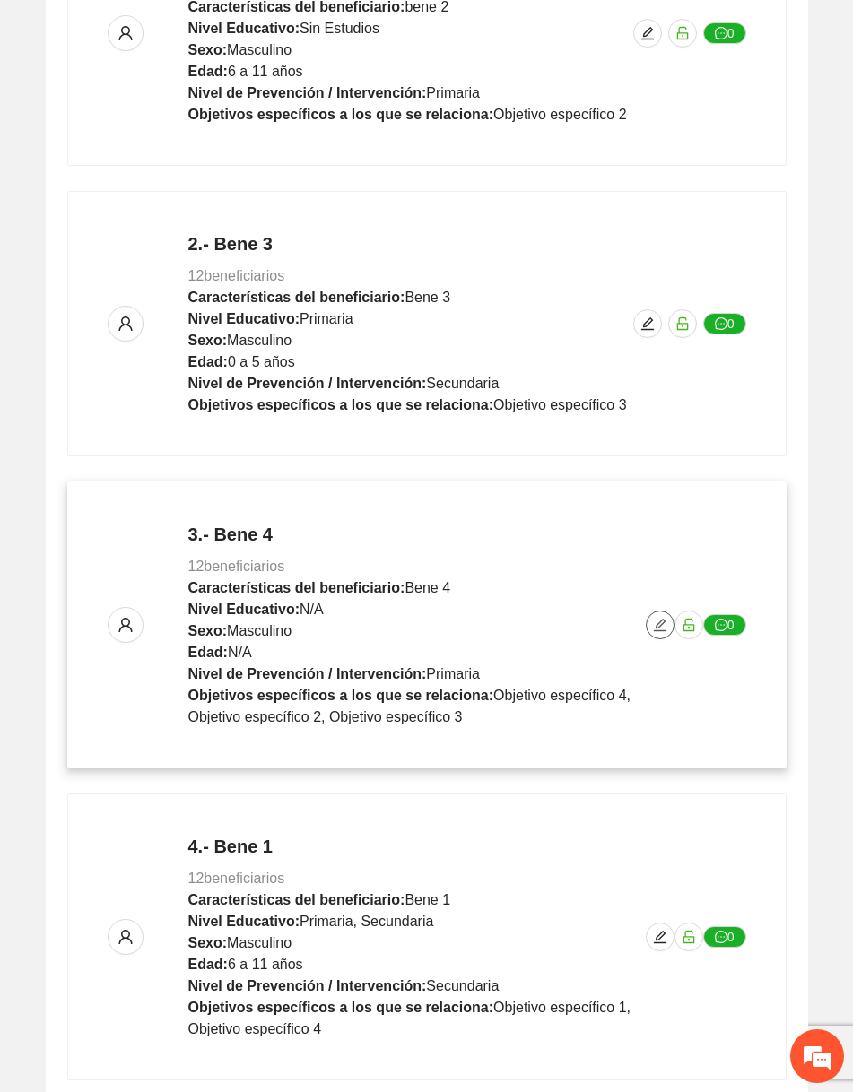
click at [656, 625] on icon "edit" at bounding box center [660, 625] width 13 height 13
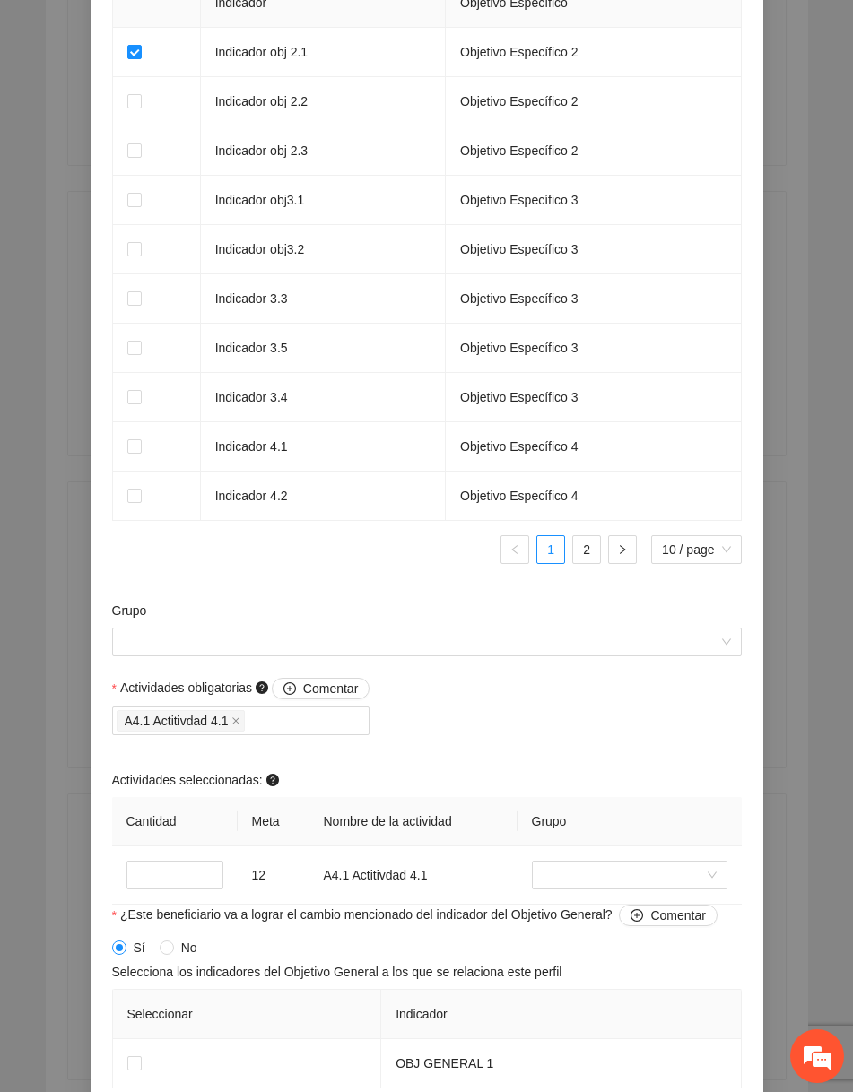
scroll to position [1358, 0]
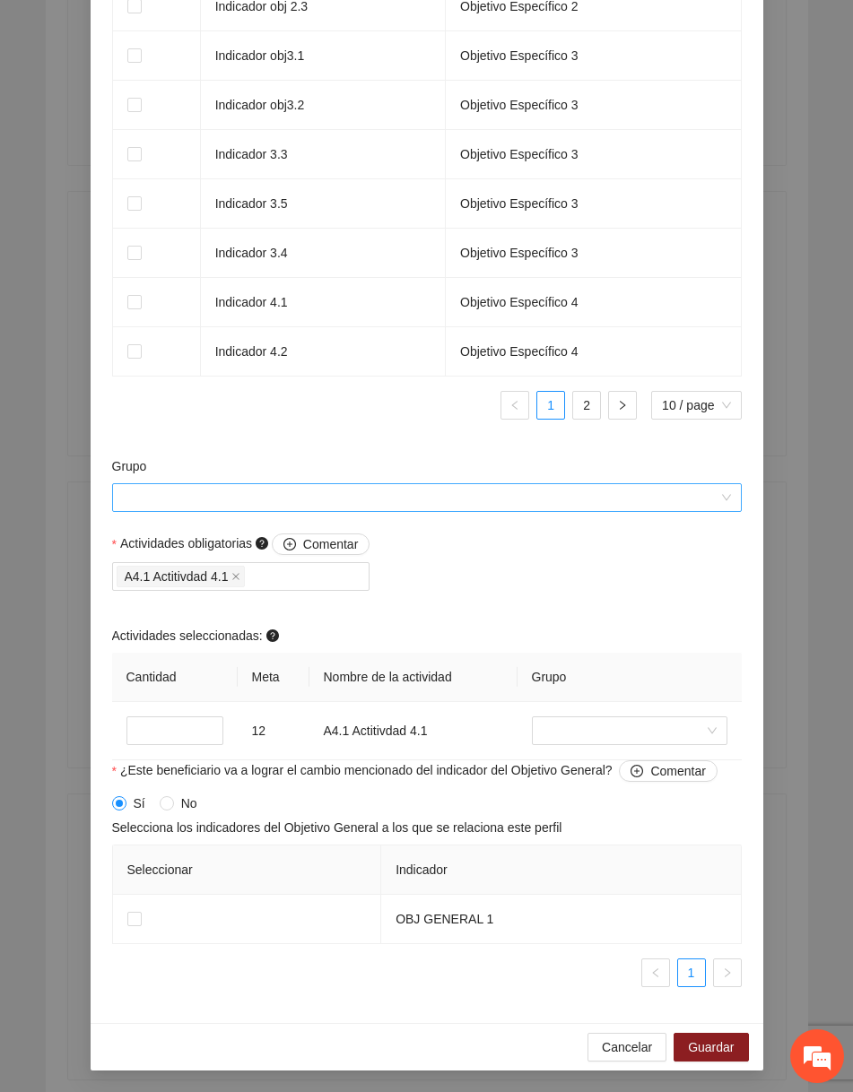
click at [554, 496] on input "Grupo" at bounding box center [420, 497] width 595 height 27
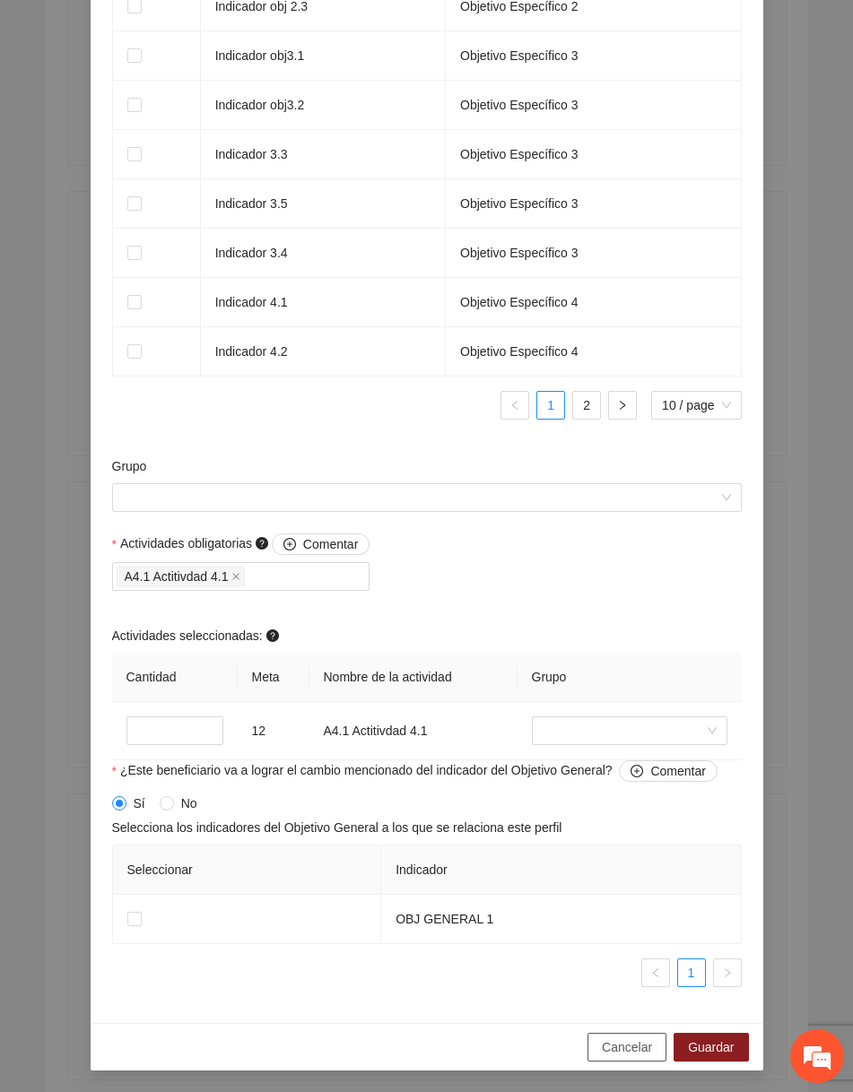
click at [619, 1033] on button "Cancelar" at bounding box center [626, 1047] width 79 height 29
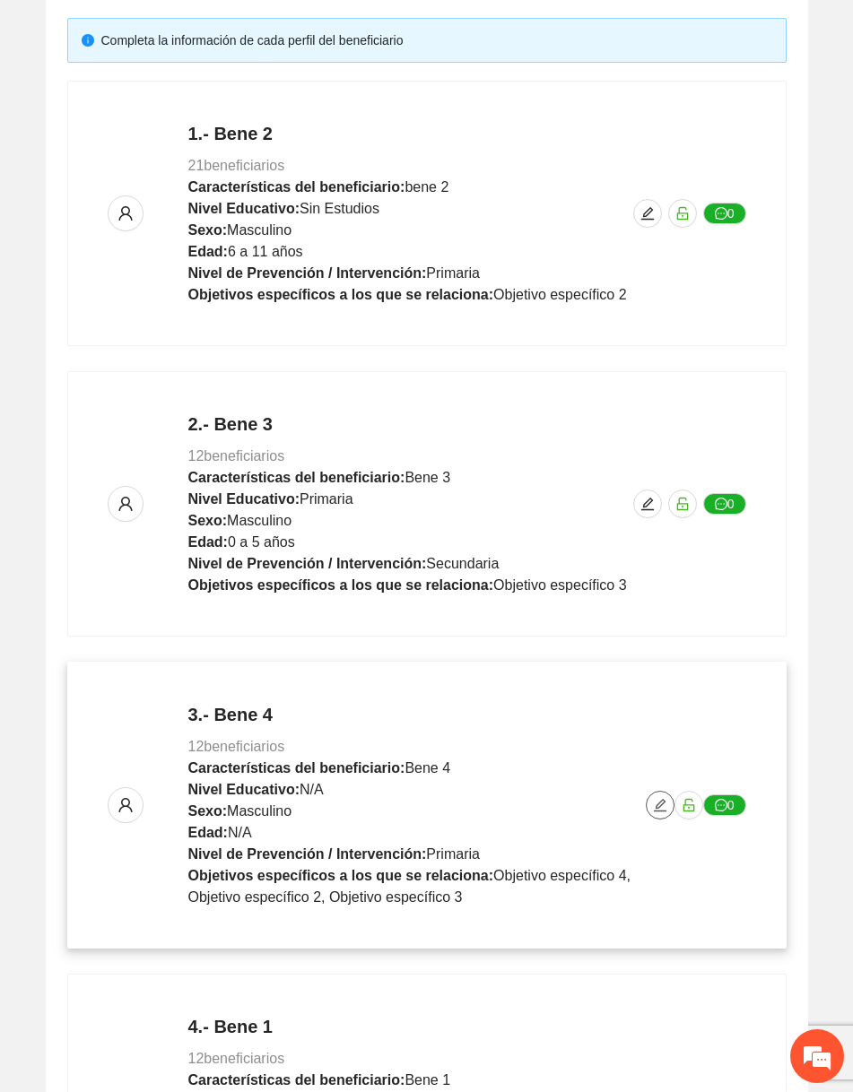
scroll to position [303, 0]
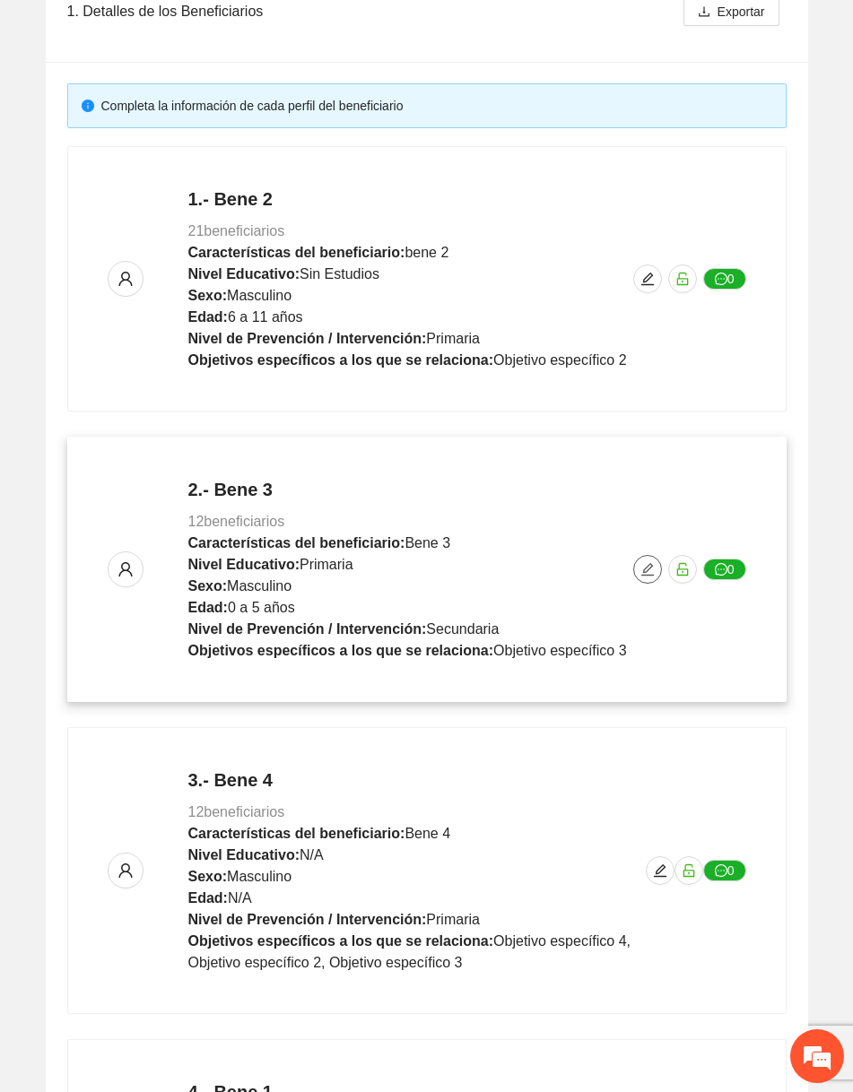
click at [648, 569] on icon "edit" at bounding box center [647, 569] width 14 height 14
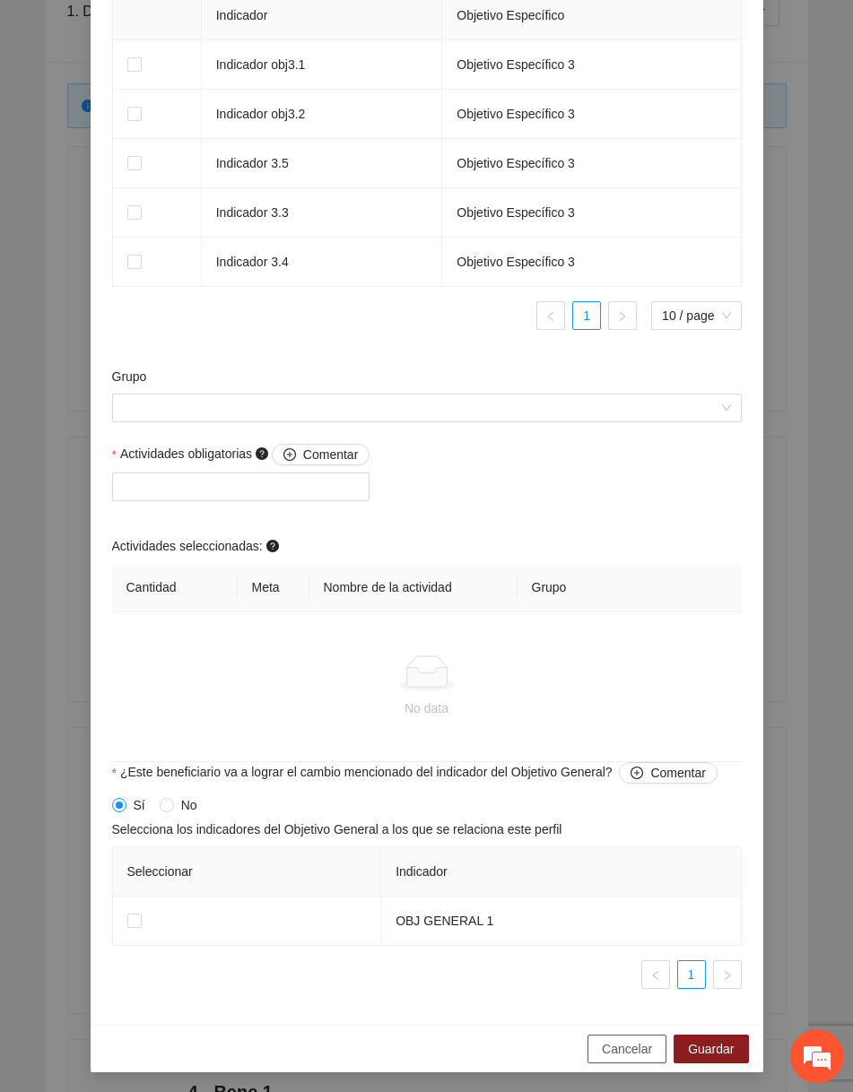
click at [610, 1056] on span "Cancelar" at bounding box center [627, 1049] width 50 height 20
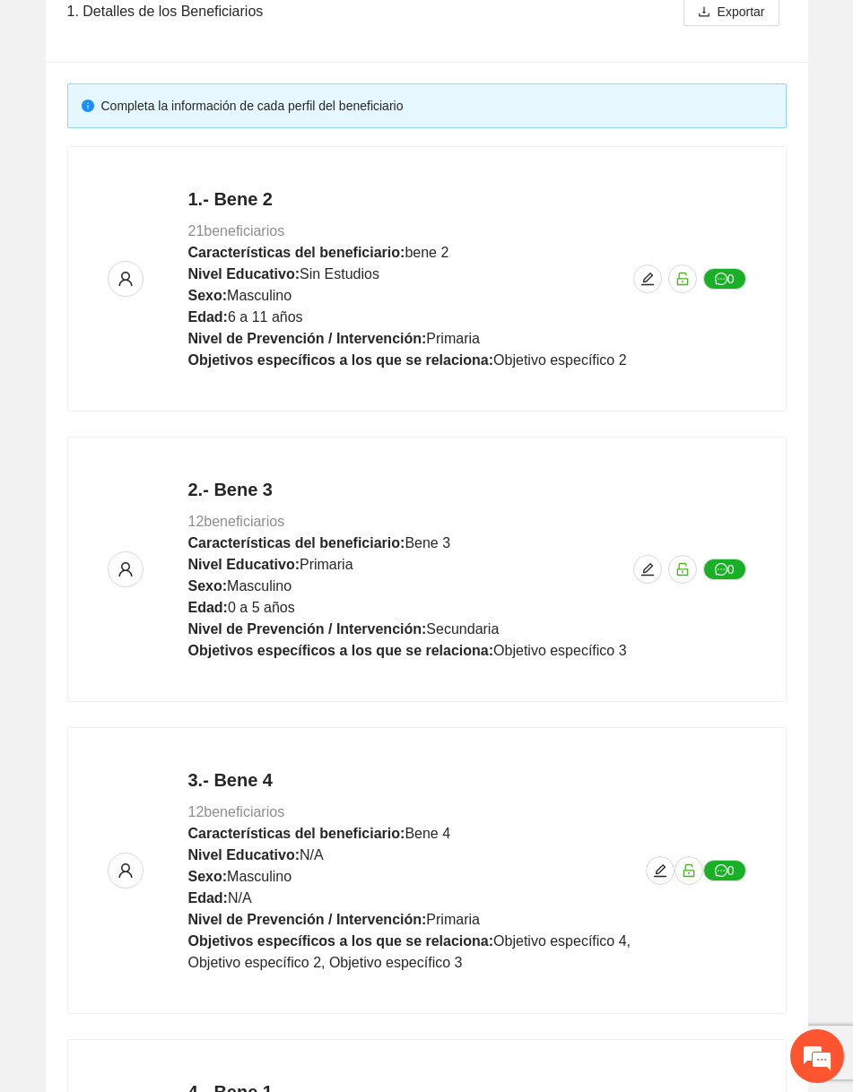
scroll to position [1001, 0]
click at [652, 284] on icon "edit" at bounding box center [647, 279] width 14 height 14
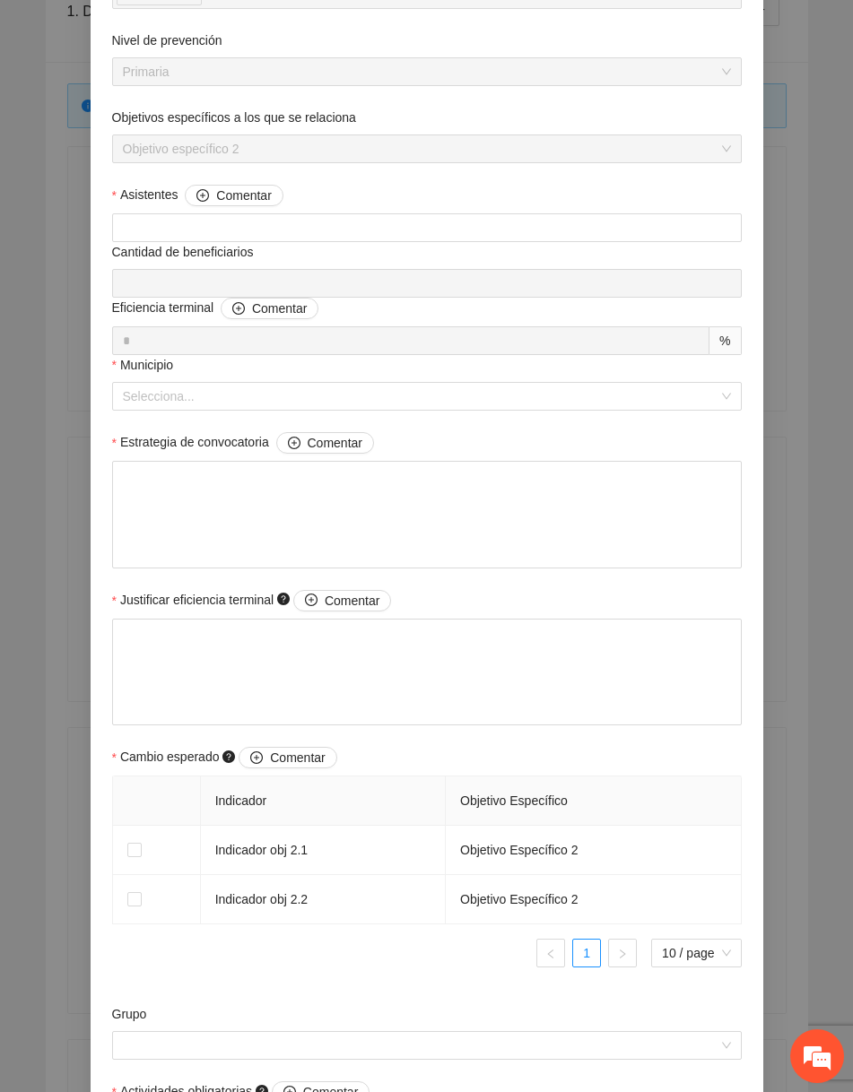
scroll to position [1055, 0]
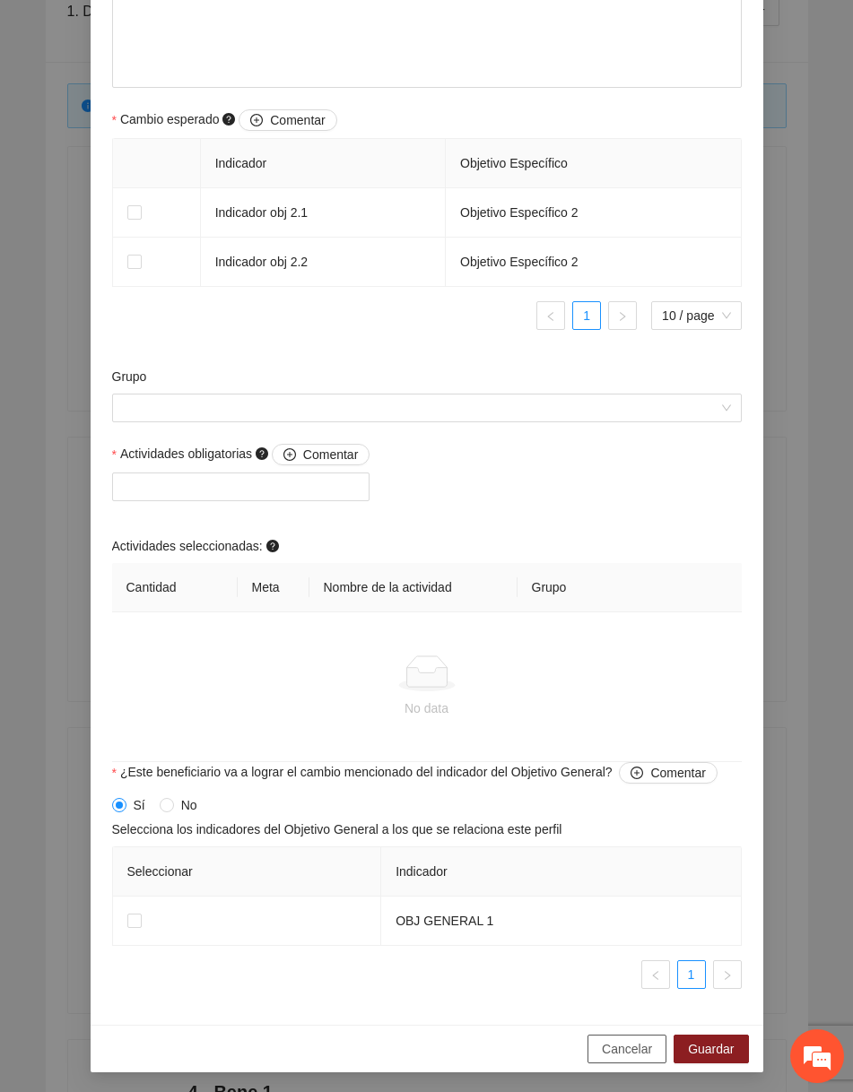
click at [617, 1047] on span "Cancelar" at bounding box center [627, 1049] width 50 height 20
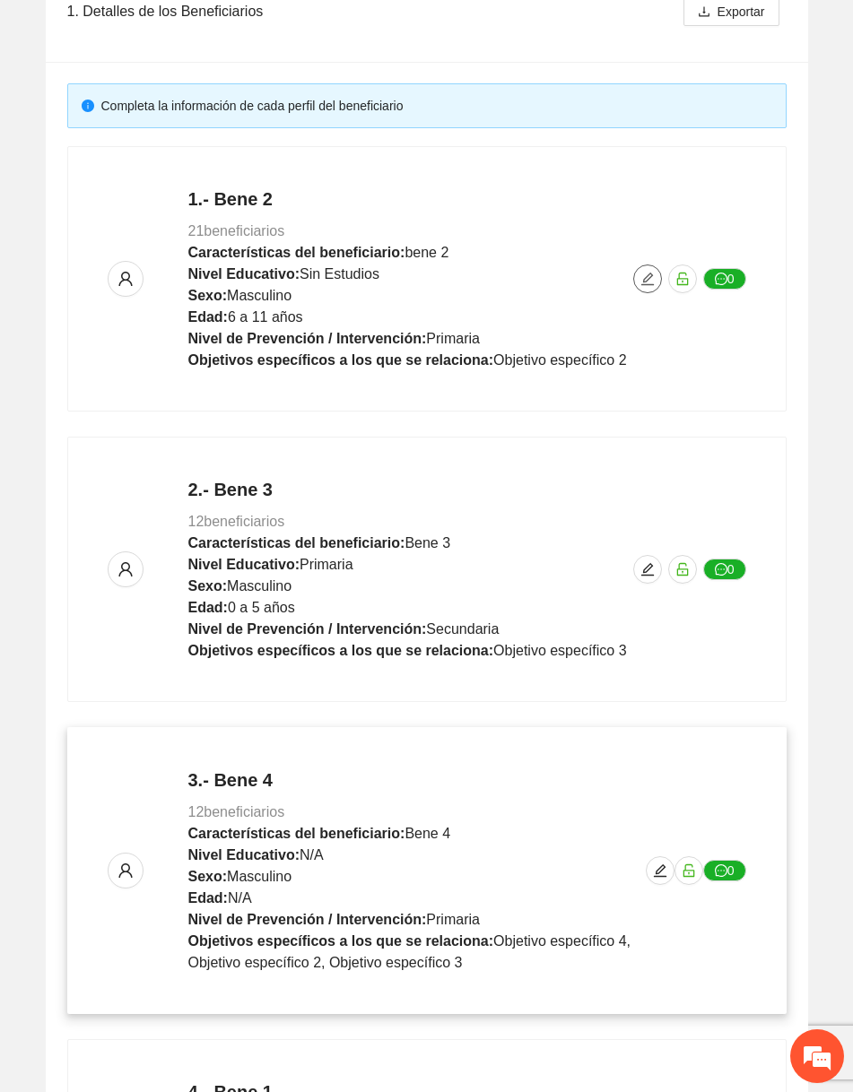
scroll to position [664, 0]
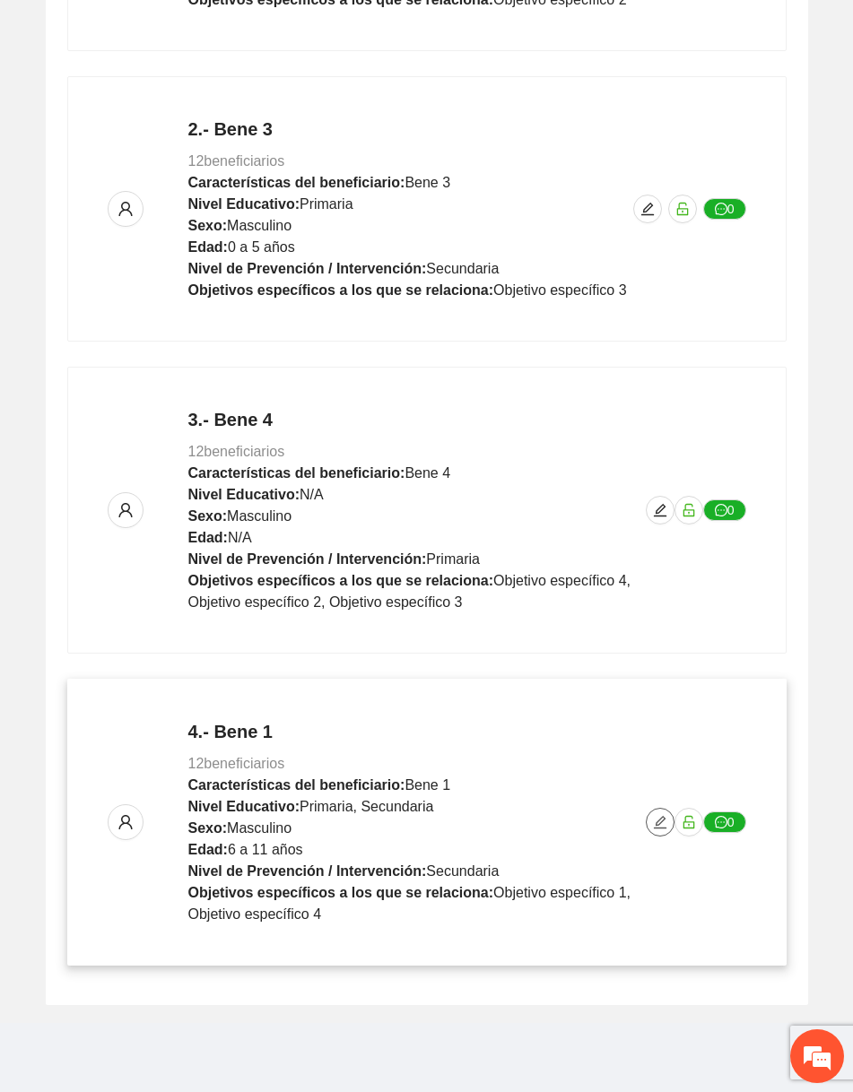
click at [653, 825] on icon "edit" at bounding box center [660, 822] width 14 height 14
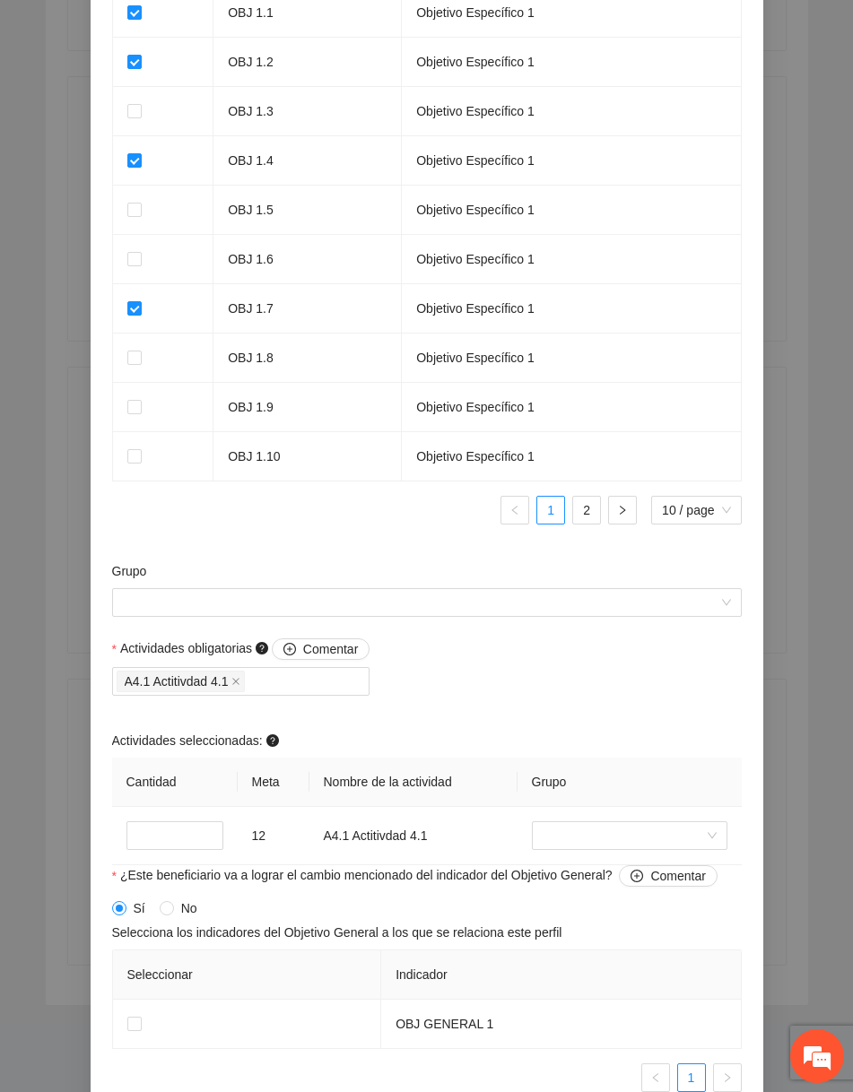
scroll to position [1358, 0]
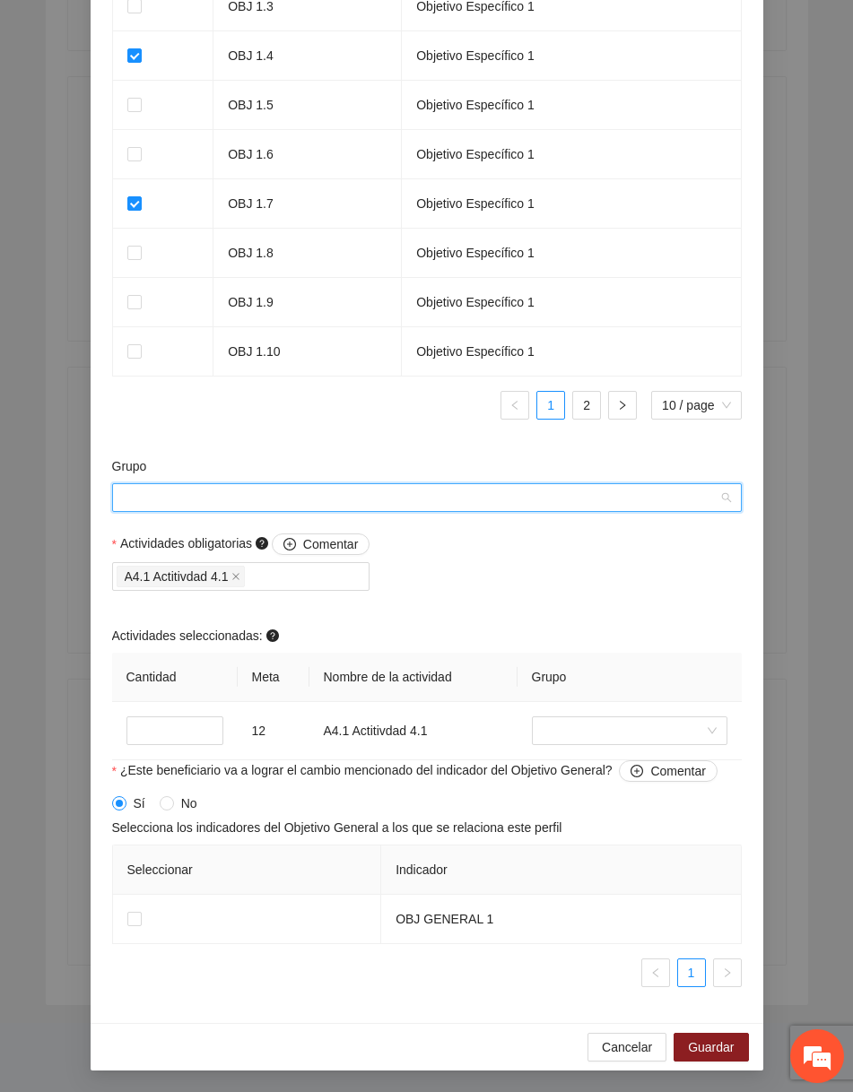
click at [565, 508] on input "Grupo" at bounding box center [420, 497] width 595 height 27
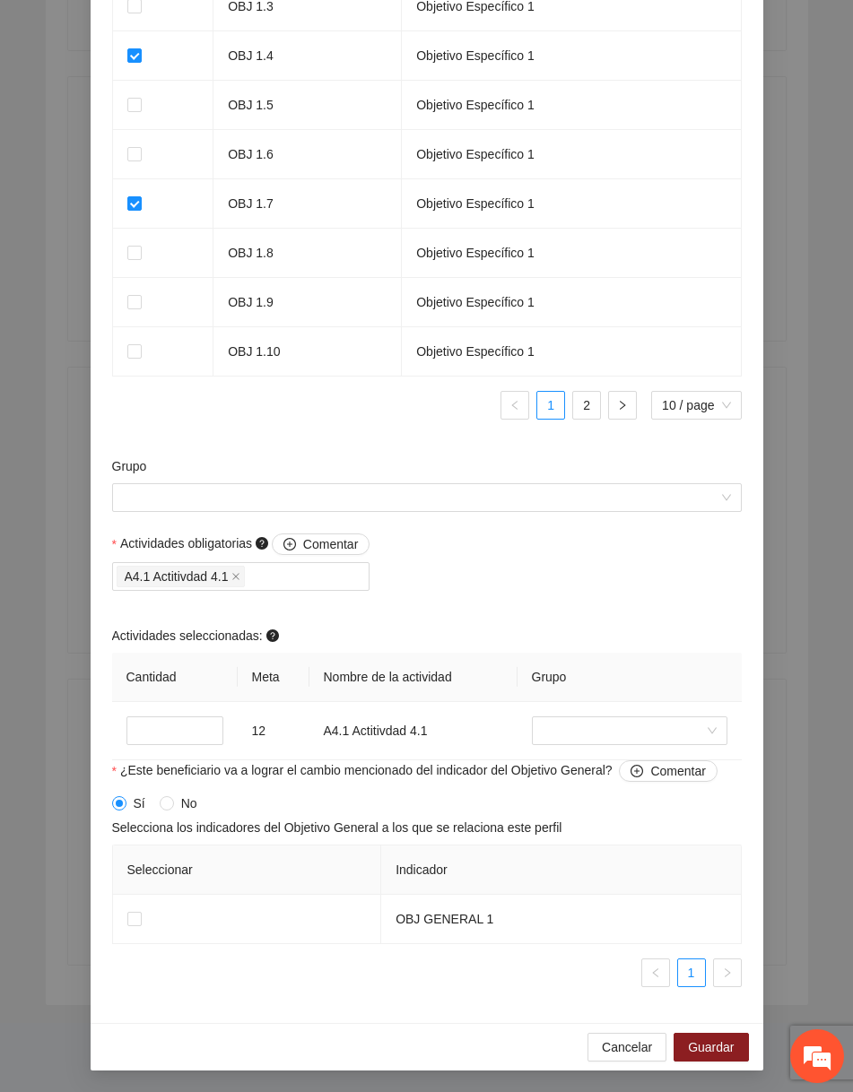
click at [586, 728] on input "search" at bounding box center [623, 730] width 161 height 27
click at [586, 778] on div "Sin grupo" at bounding box center [628, 766] width 195 height 29
click at [526, 608] on div "Actividades obligatorias Comentar A4.1 Actitivdad 4.1 Actividades seleccionadas…" at bounding box center [427, 647] width 639 height 227
click at [630, 1040] on span "Cancelar" at bounding box center [627, 1048] width 50 height 20
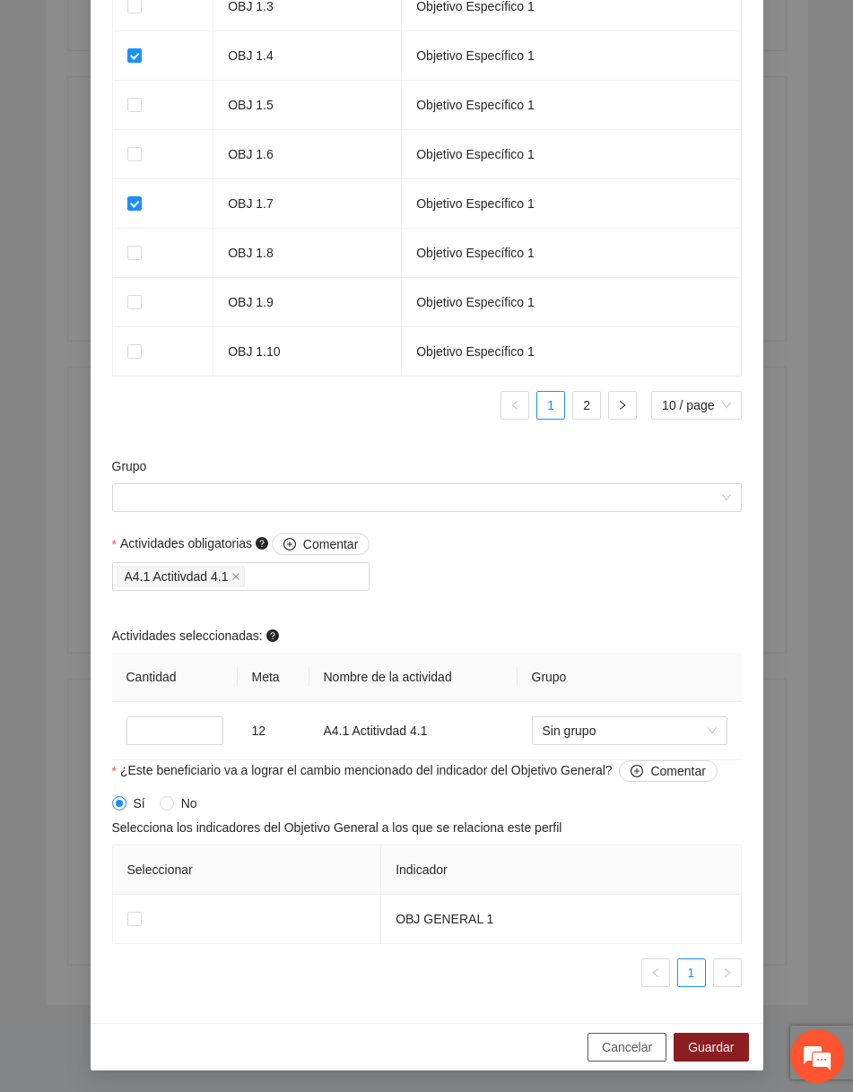
scroll to position [957, 0]
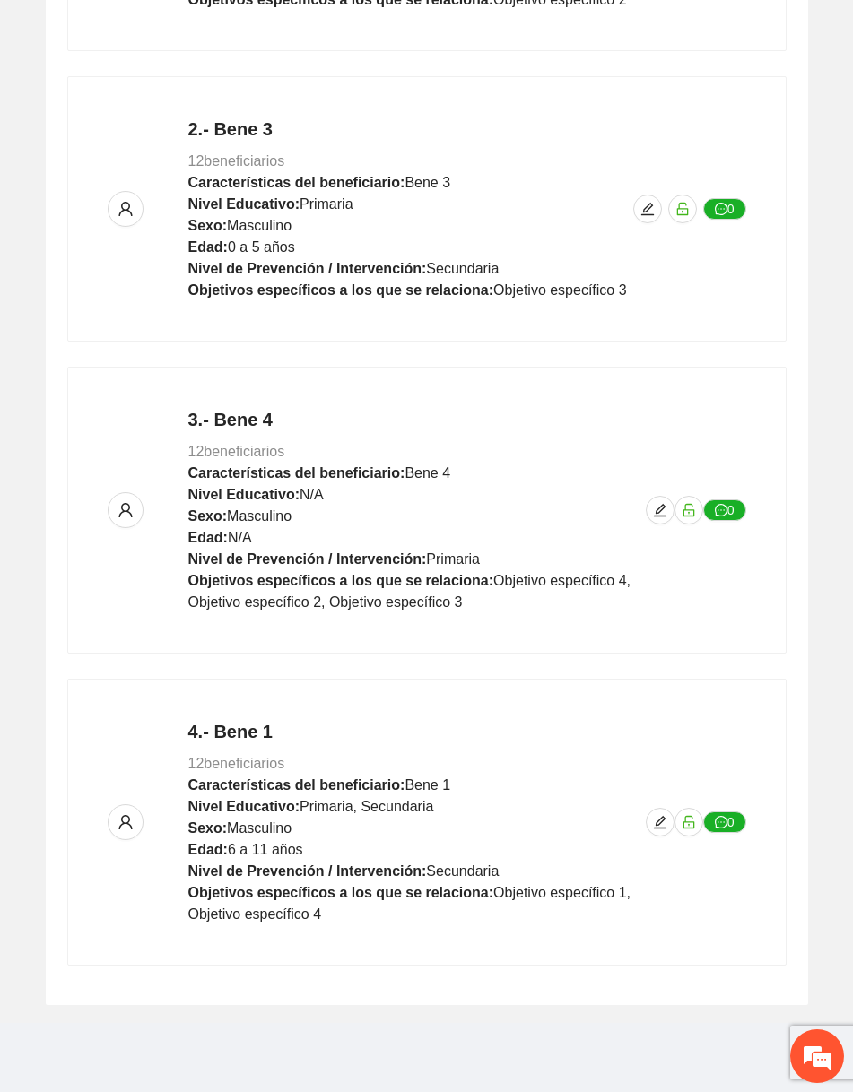
click at [815, 8] on div "1. Detalles de los Beneficiarios Exportar Completa la información de cada perfi…" at bounding box center [427, 303] width 852 height 1404
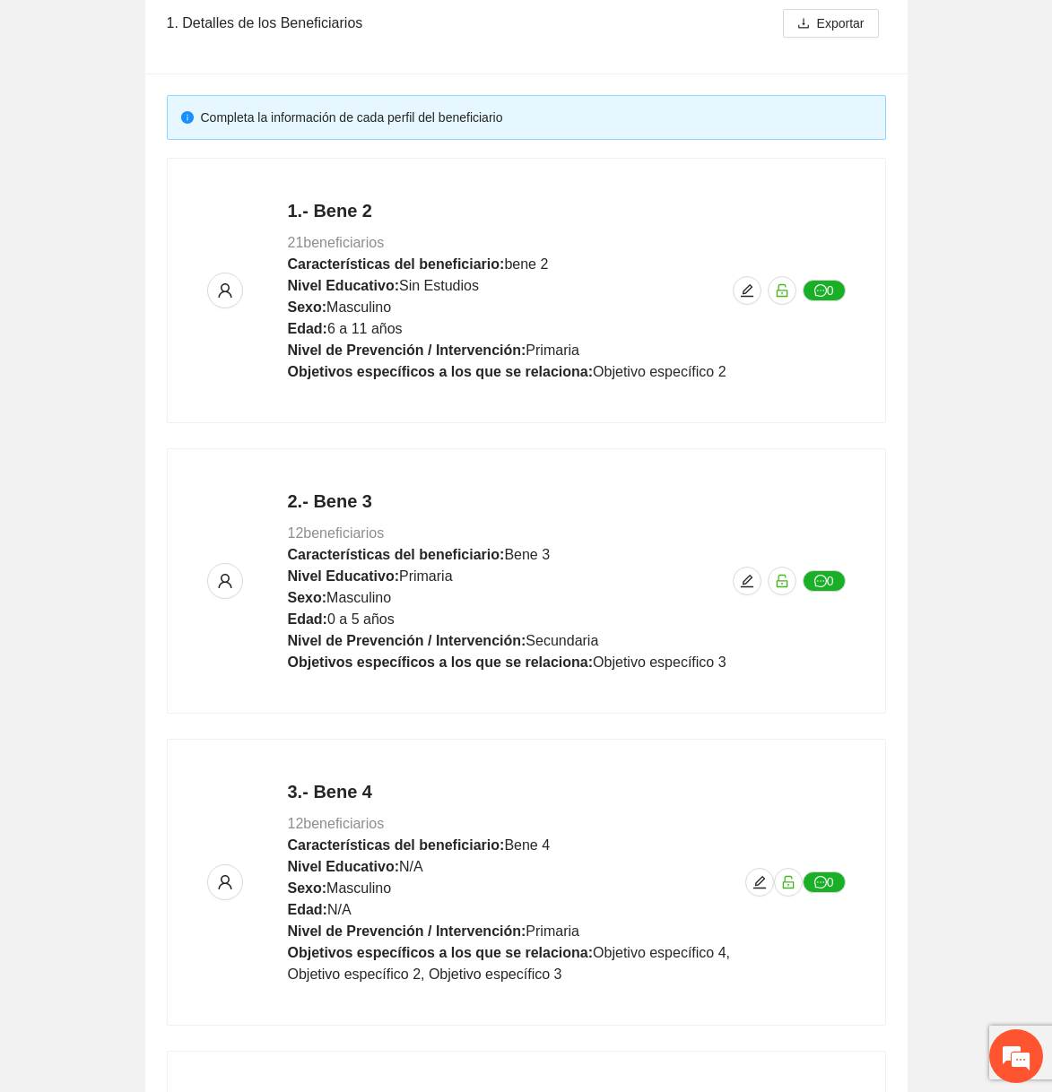
scroll to position [664, 0]
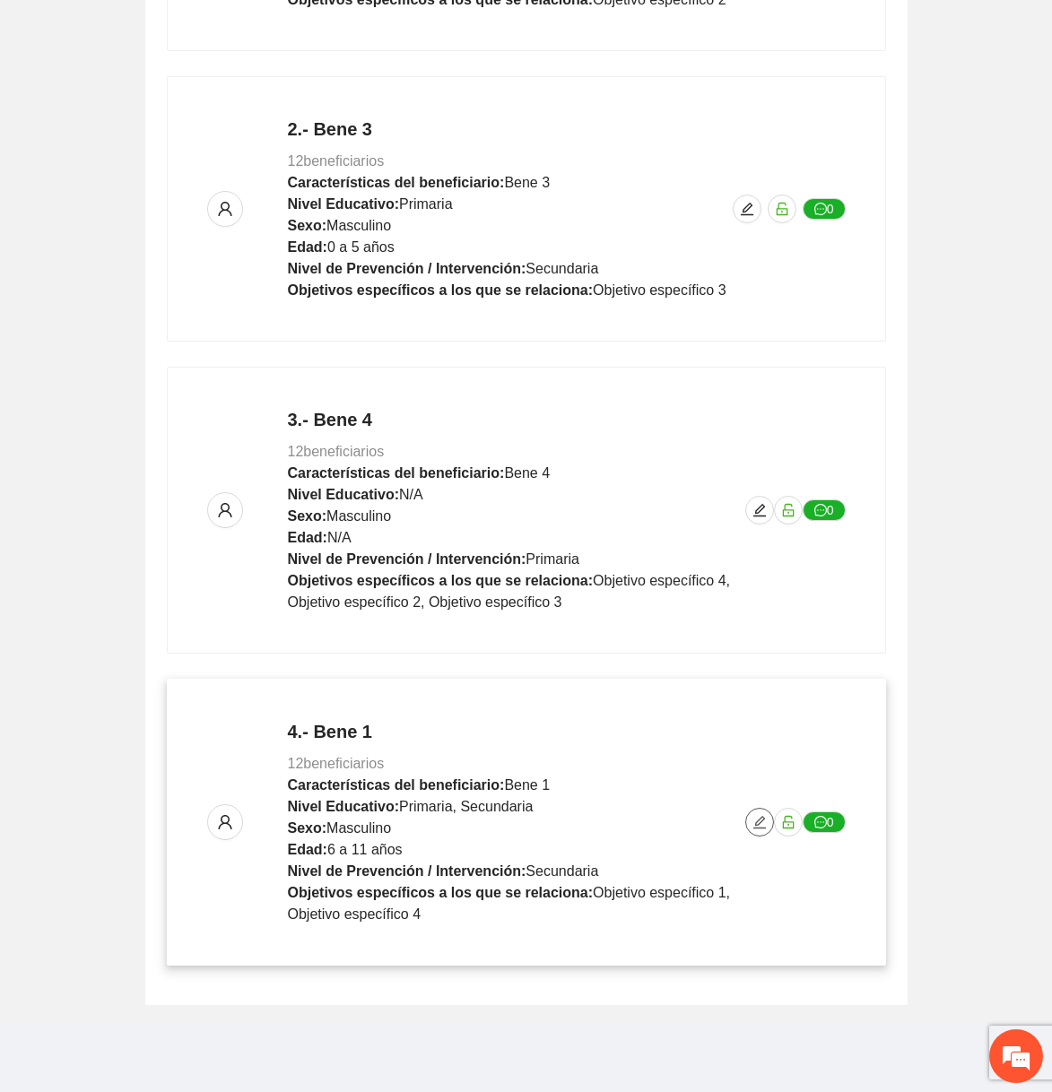
click at [758, 821] on icon "edit" at bounding box center [759, 822] width 13 height 13
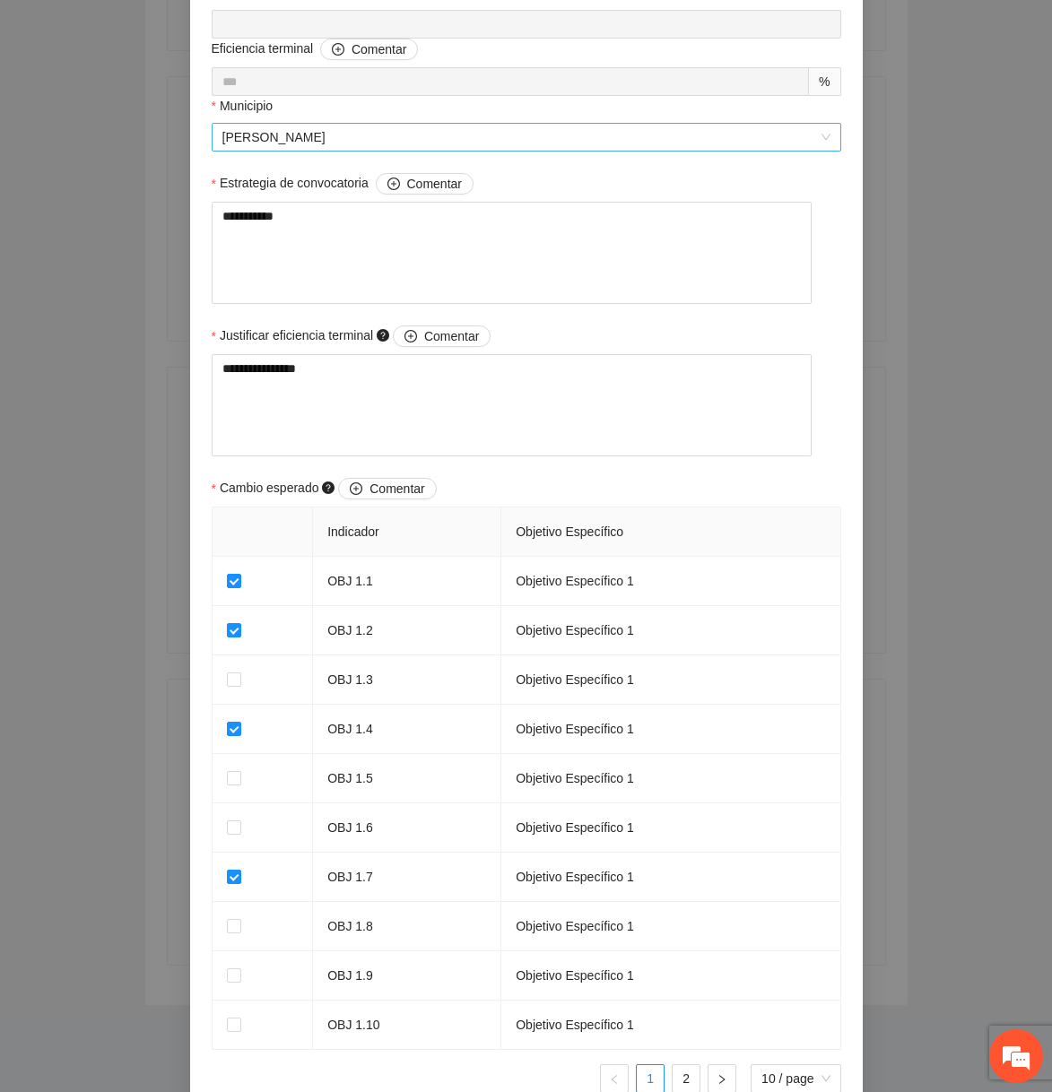
scroll to position [1358, 0]
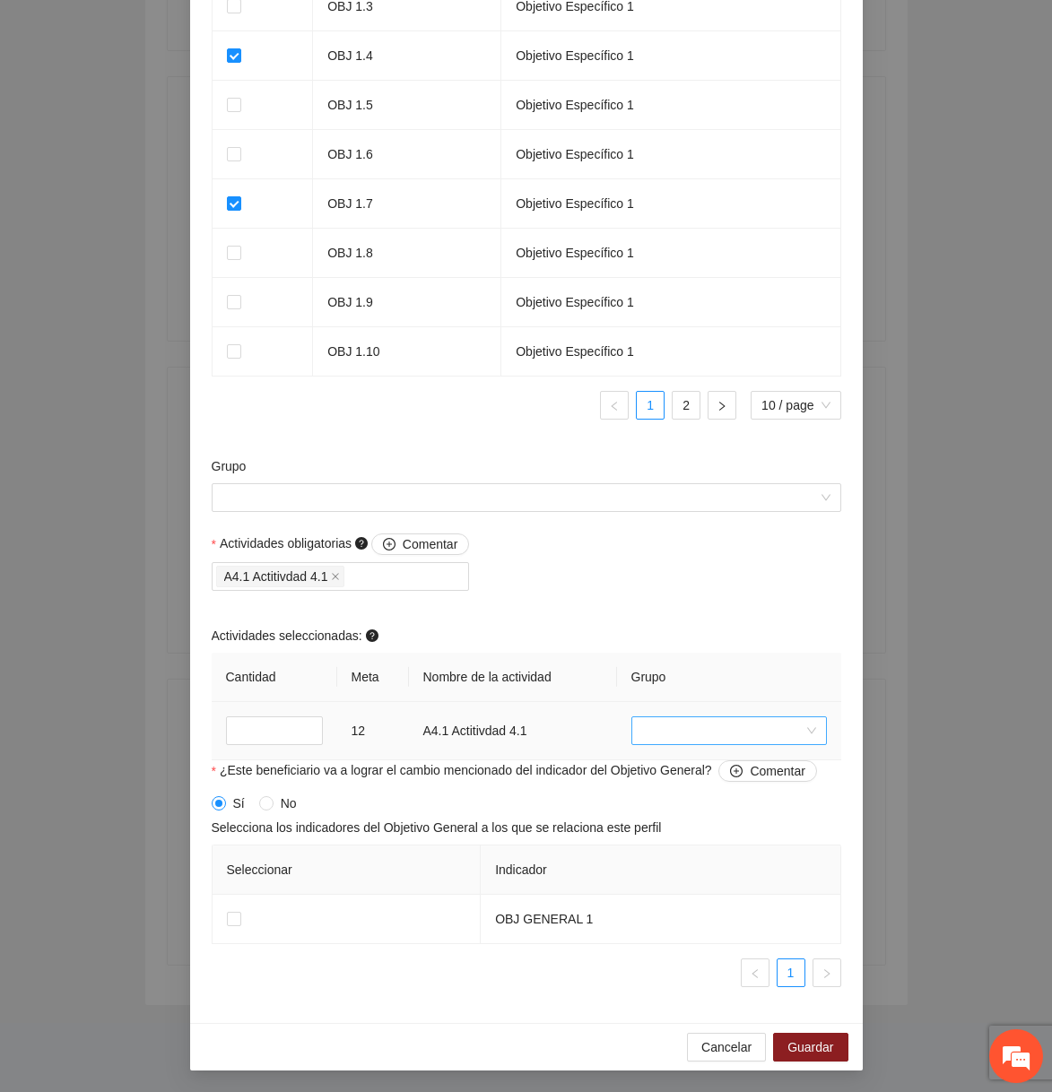
click at [667, 743] on input "search" at bounding box center [722, 730] width 161 height 27
click at [633, 502] on input "Grupo" at bounding box center [519, 497] width 595 height 27
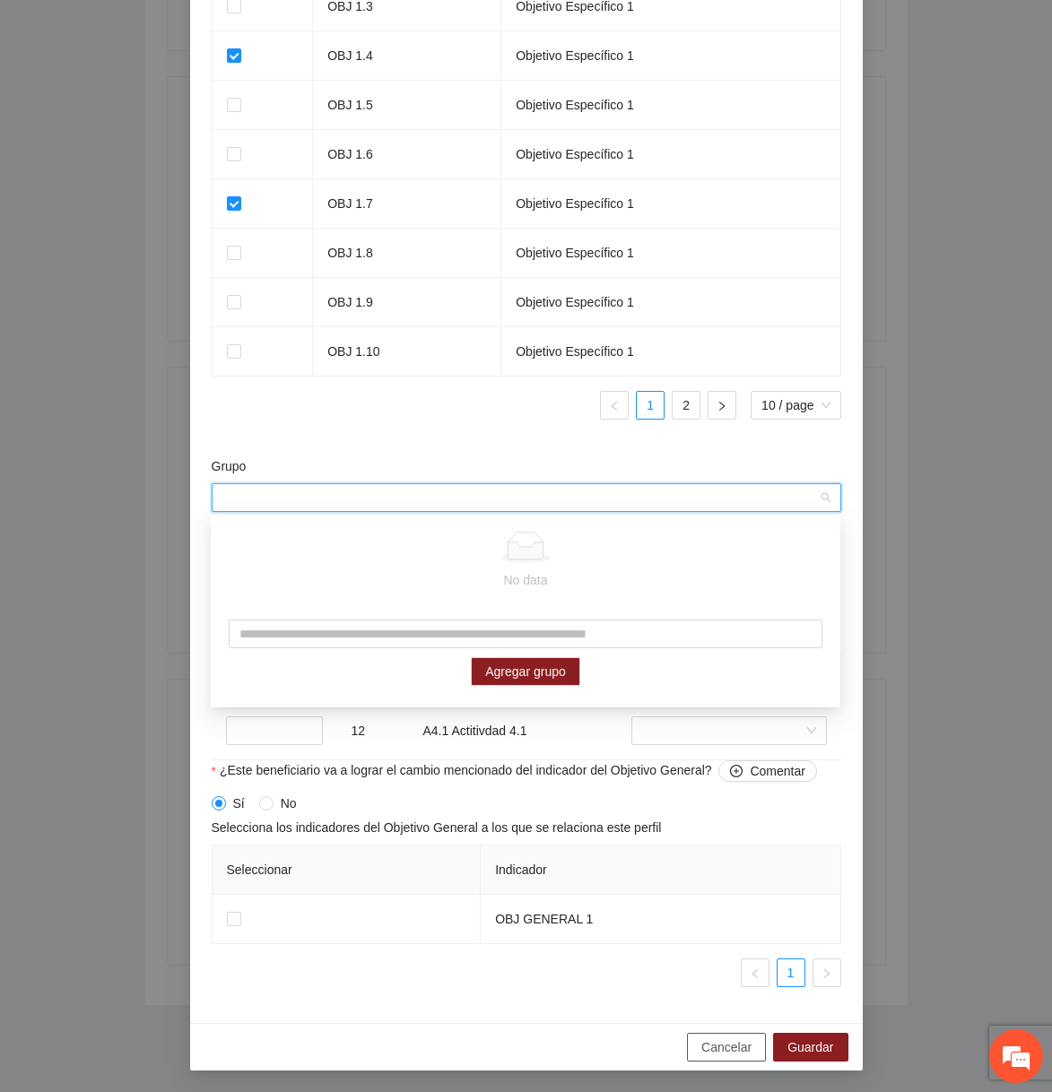
click at [718, 1046] on span "Cancelar" at bounding box center [726, 1048] width 50 height 20
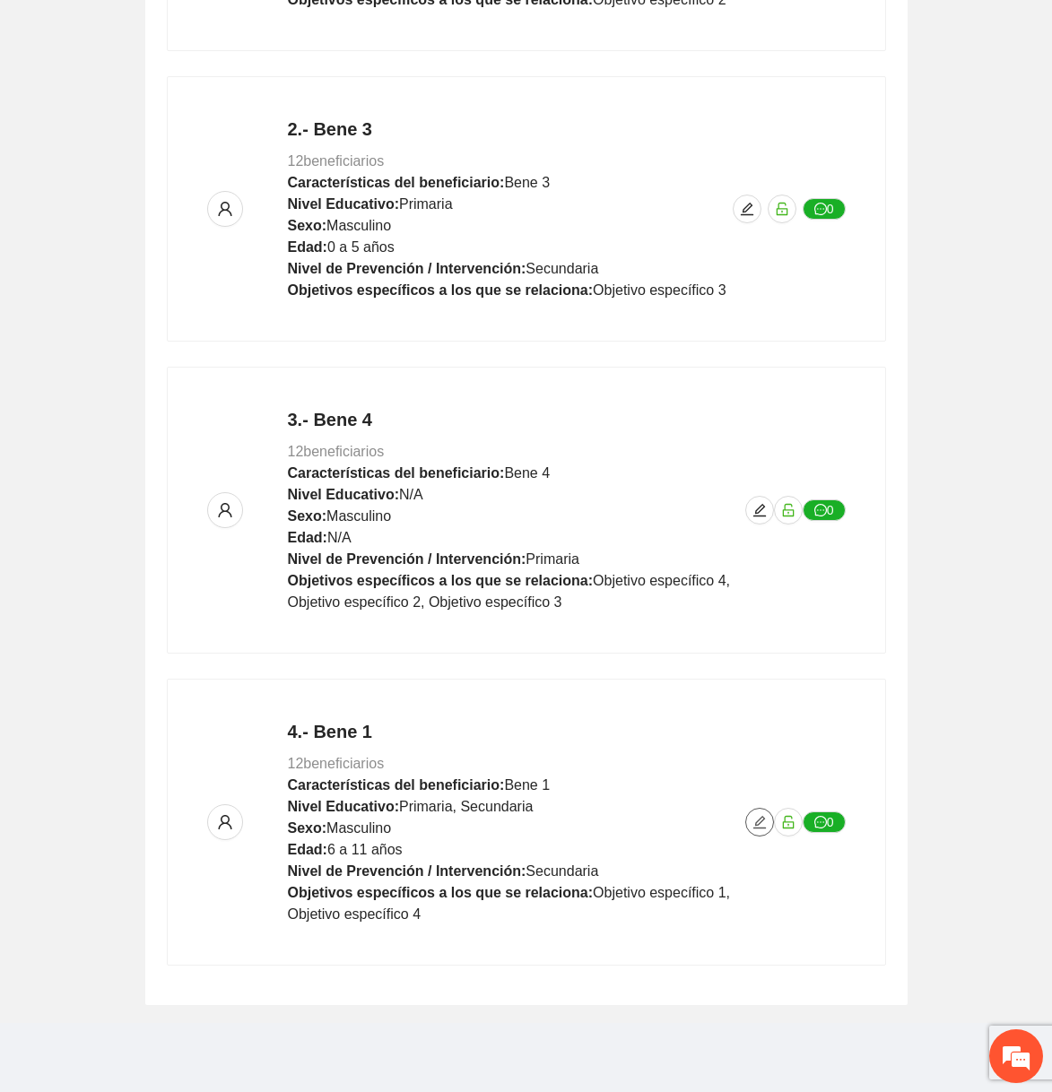
scroll to position [0, 0]
click at [757, 824] on icon "edit" at bounding box center [759, 822] width 14 height 14
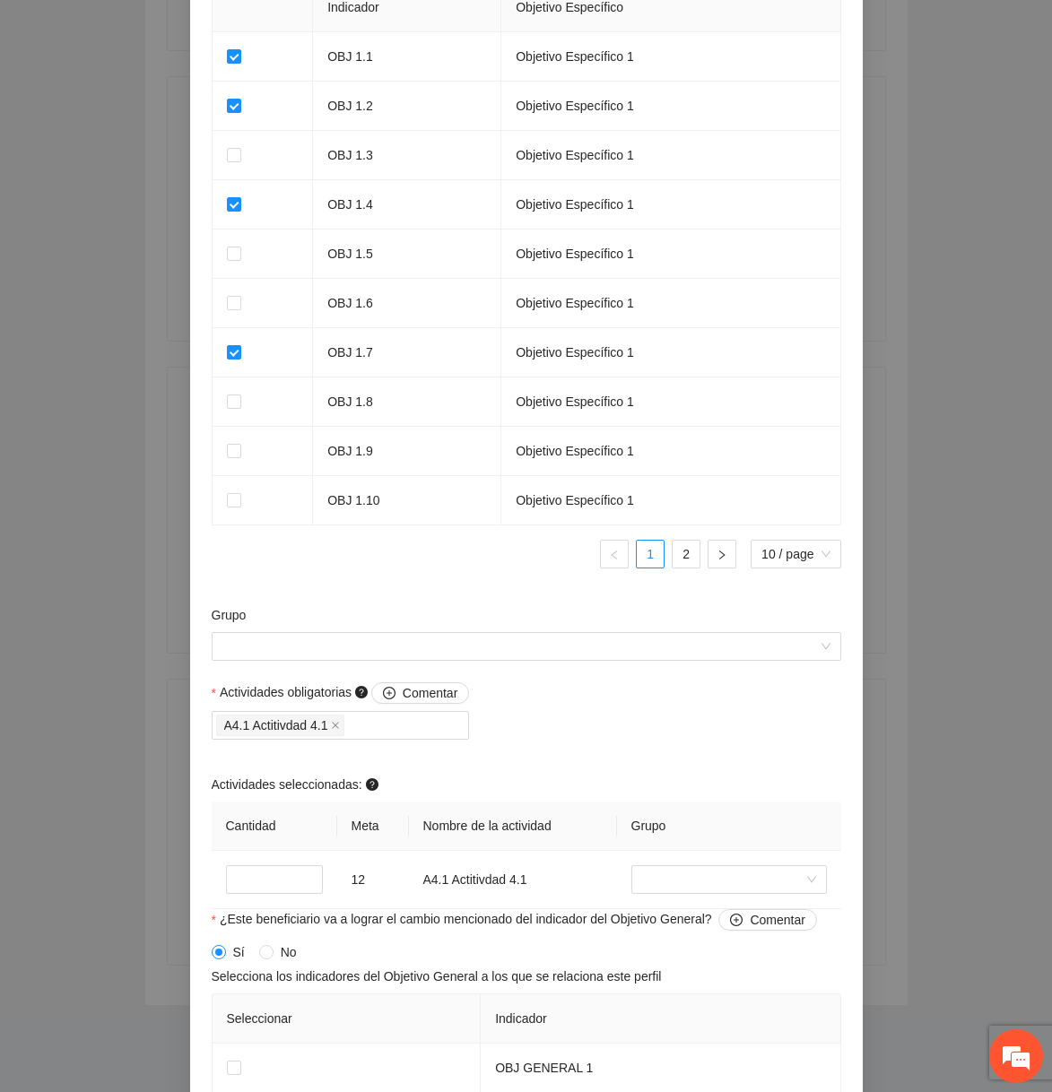
scroll to position [1346, 0]
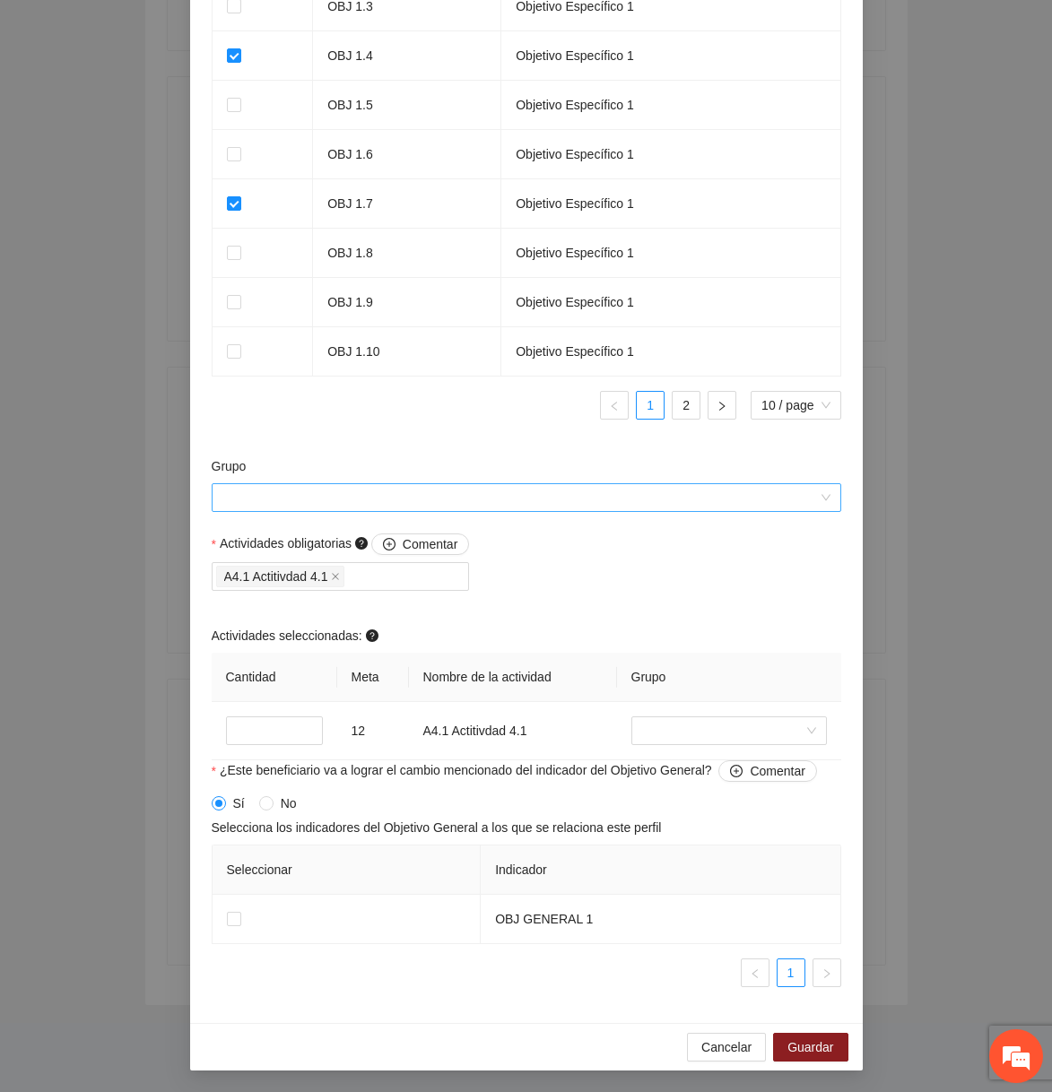
click at [534, 496] on input "Grupo" at bounding box center [519, 497] width 595 height 27
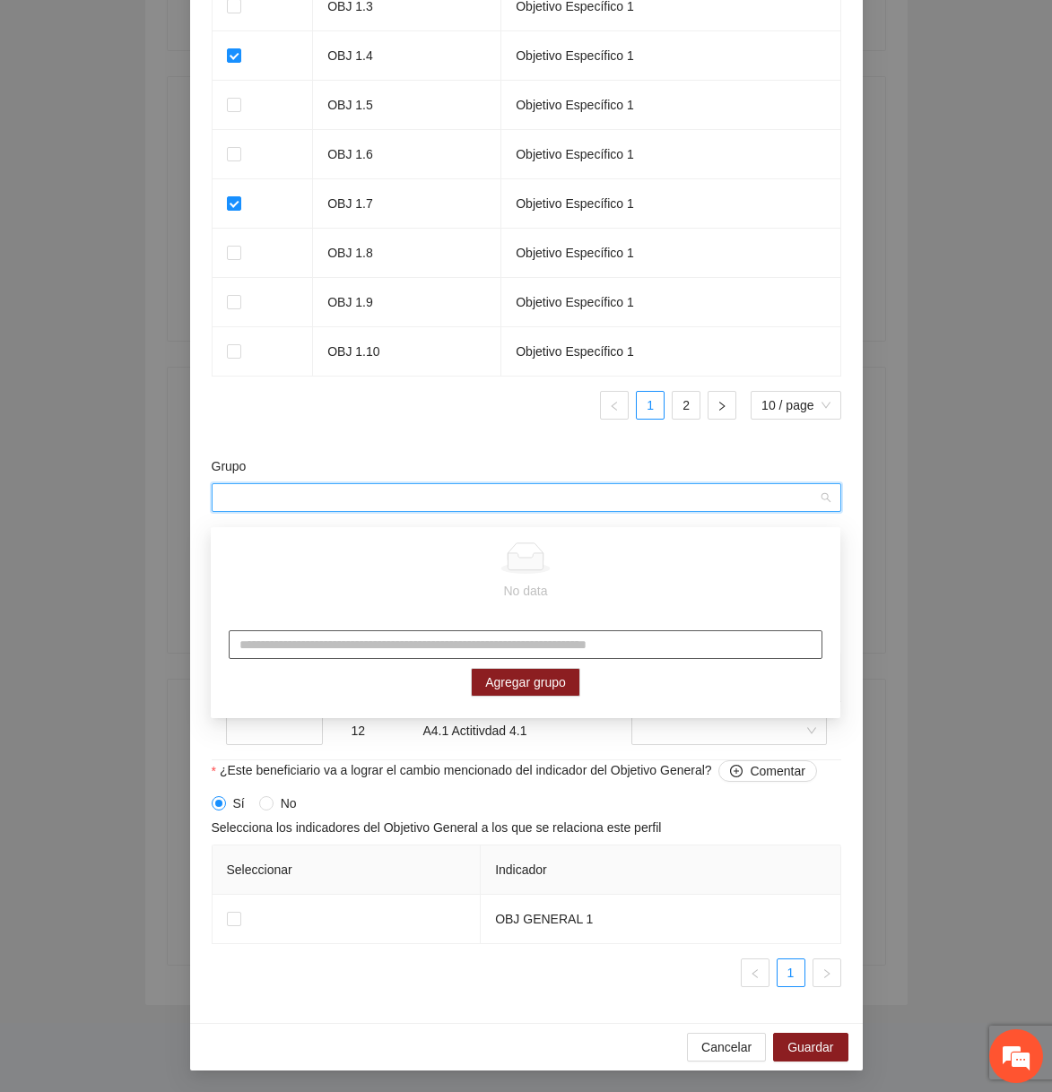
click at [445, 637] on input "text" at bounding box center [526, 644] width 594 height 29
type input "***"
click at [521, 668] on button "Agregar grupo" at bounding box center [525, 682] width 109 height 29
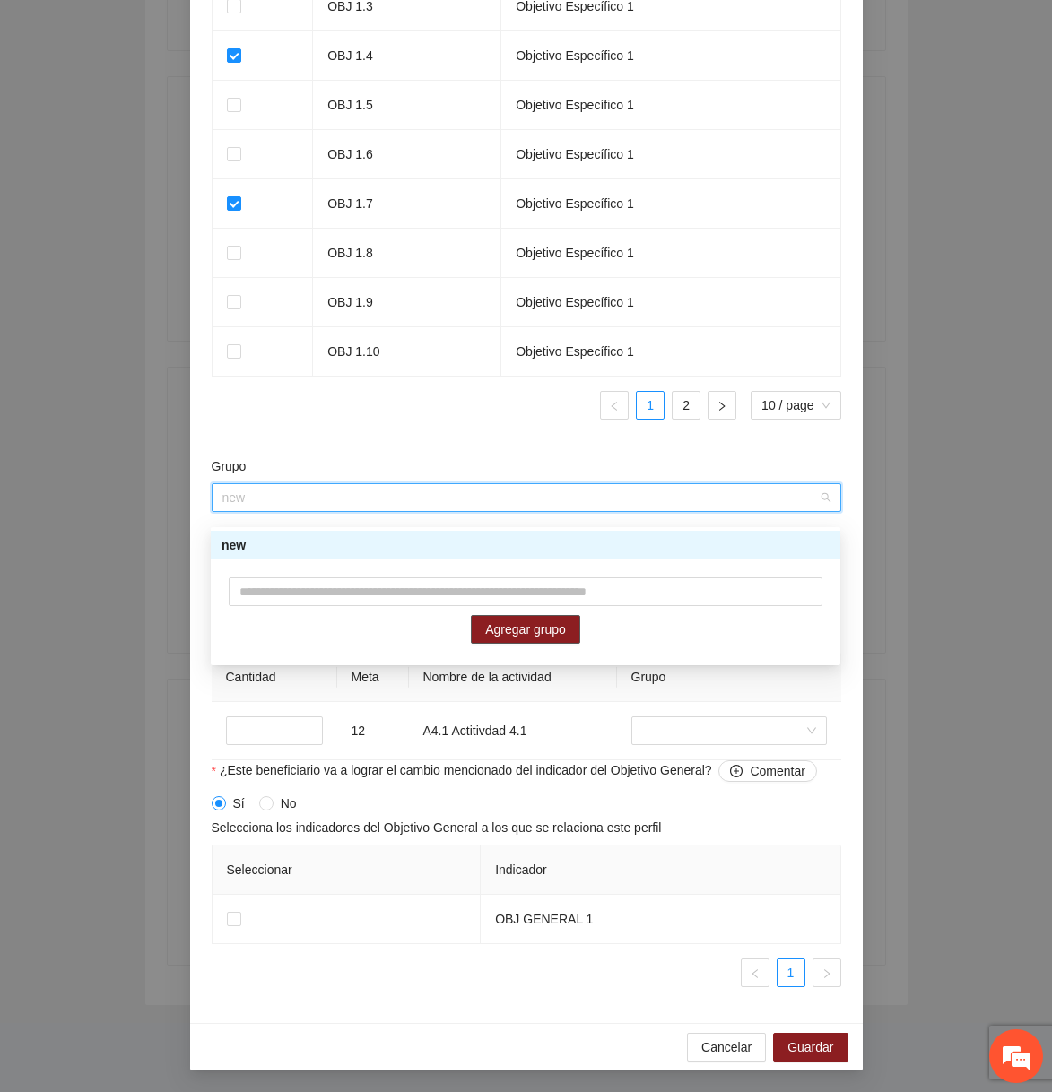
click at [572, 552] on div "new" at bounding box center [526, 545] width 608 height 20
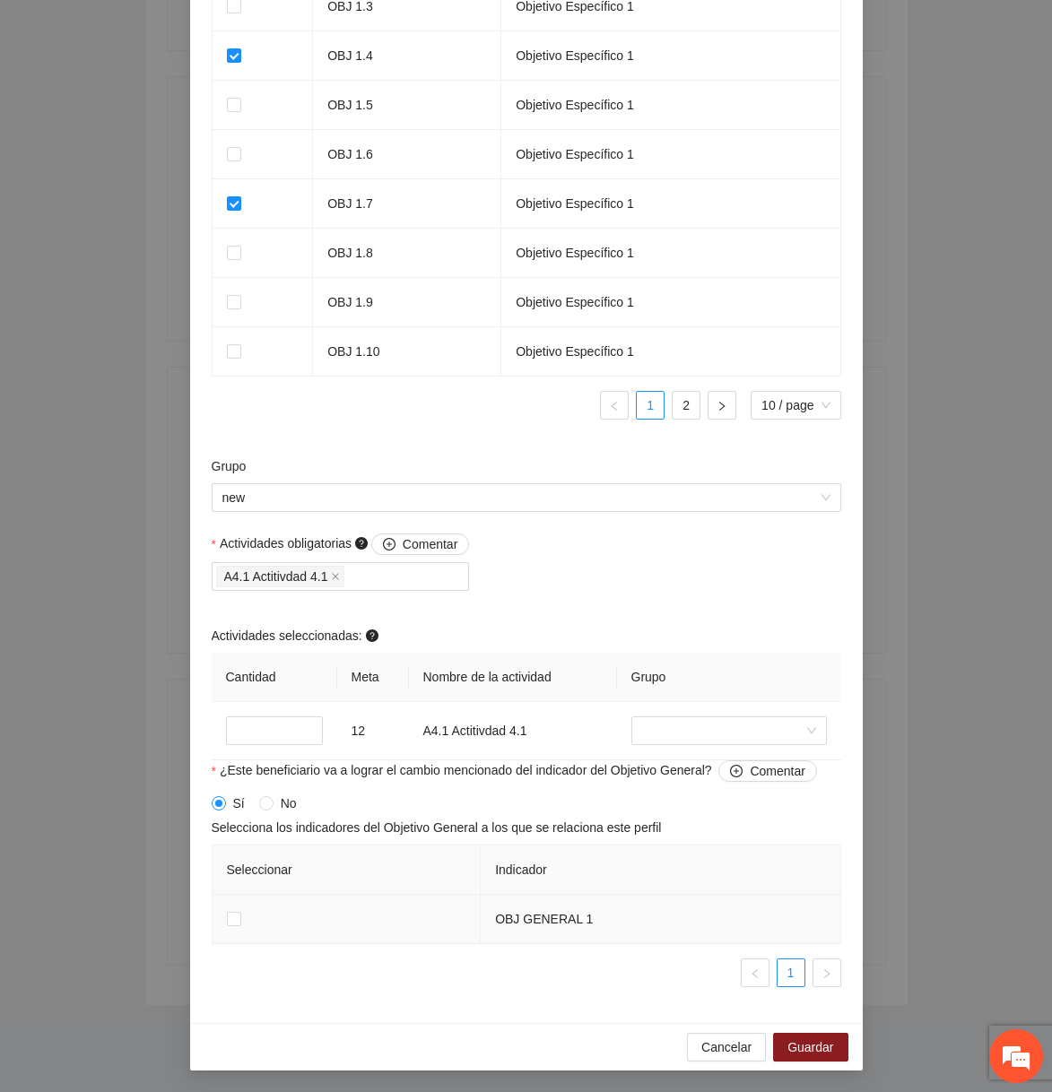
click at [244, 932] on td at bounding box center [347, 919] width 269 height 49
click at [224, 928] on td at bounding box center [347, 919] width 269 height 49
click at [792, 1050] on span "Guardar" at bounding box center [810, 1048] width 46 height 20
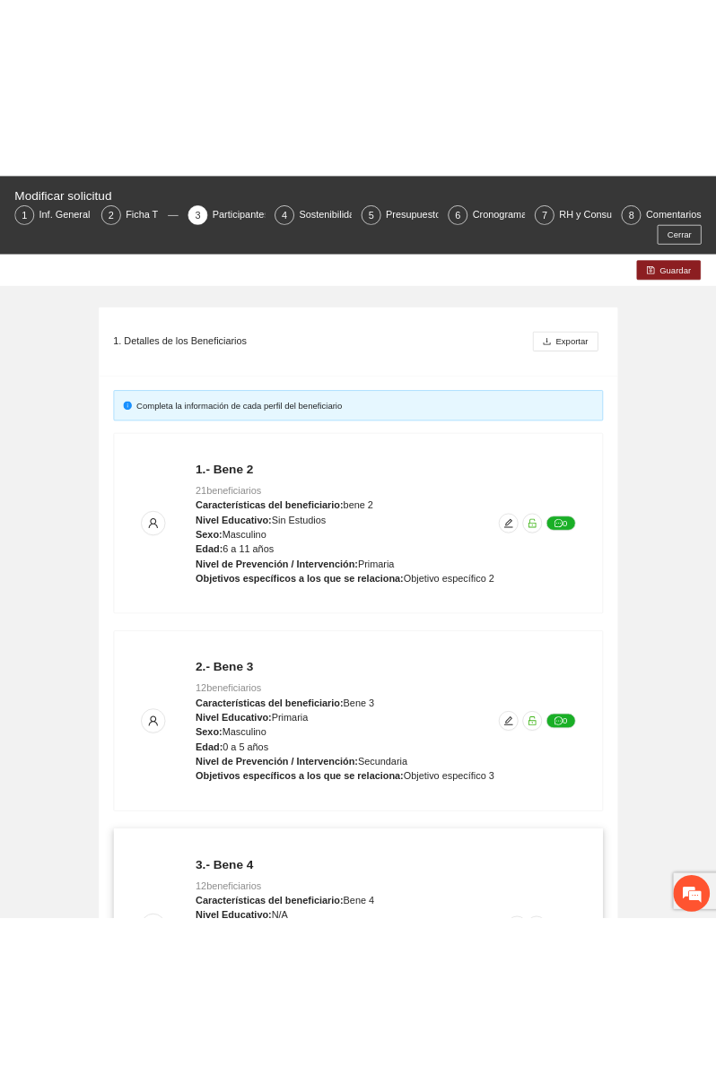
scroll to position [0, 0]
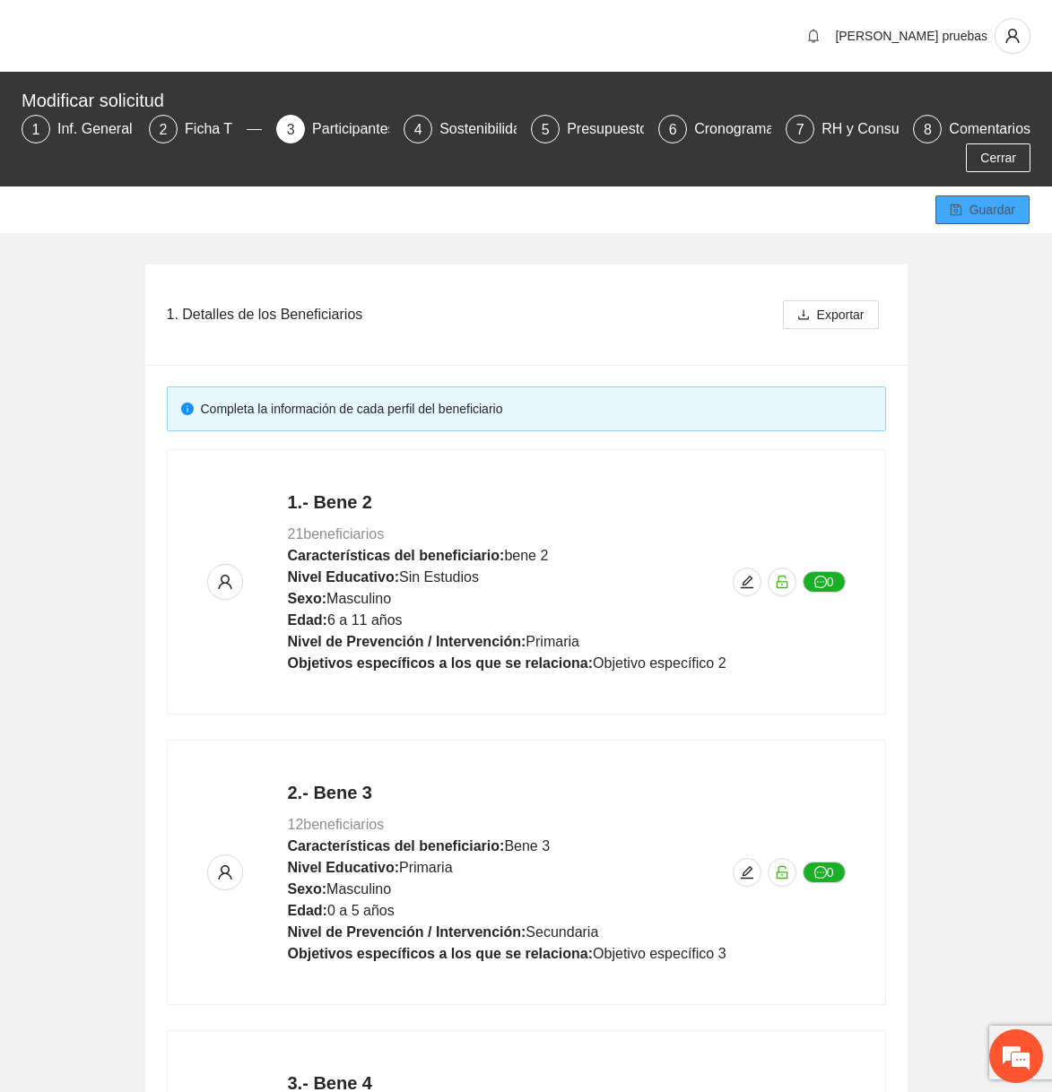
click at [852, 207] on button "Guardar" at bounding box center [982, 209] width 94 height 29
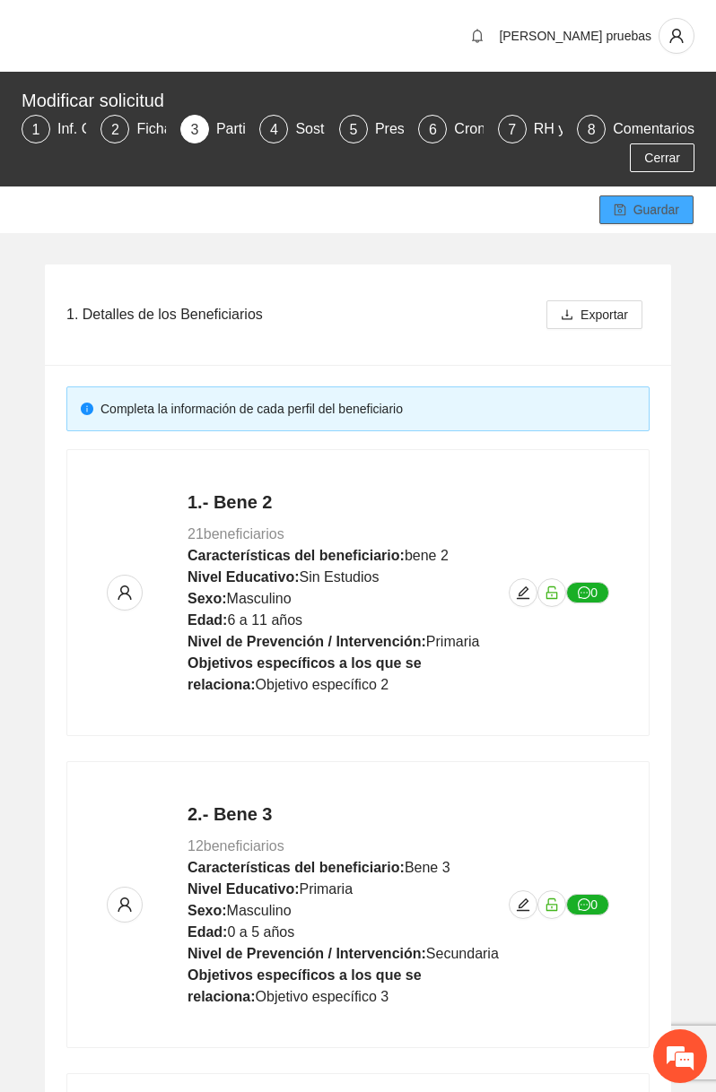
click at [661, 211] on span "Guardar" at bounding box center [656, 210] width 46 height 20
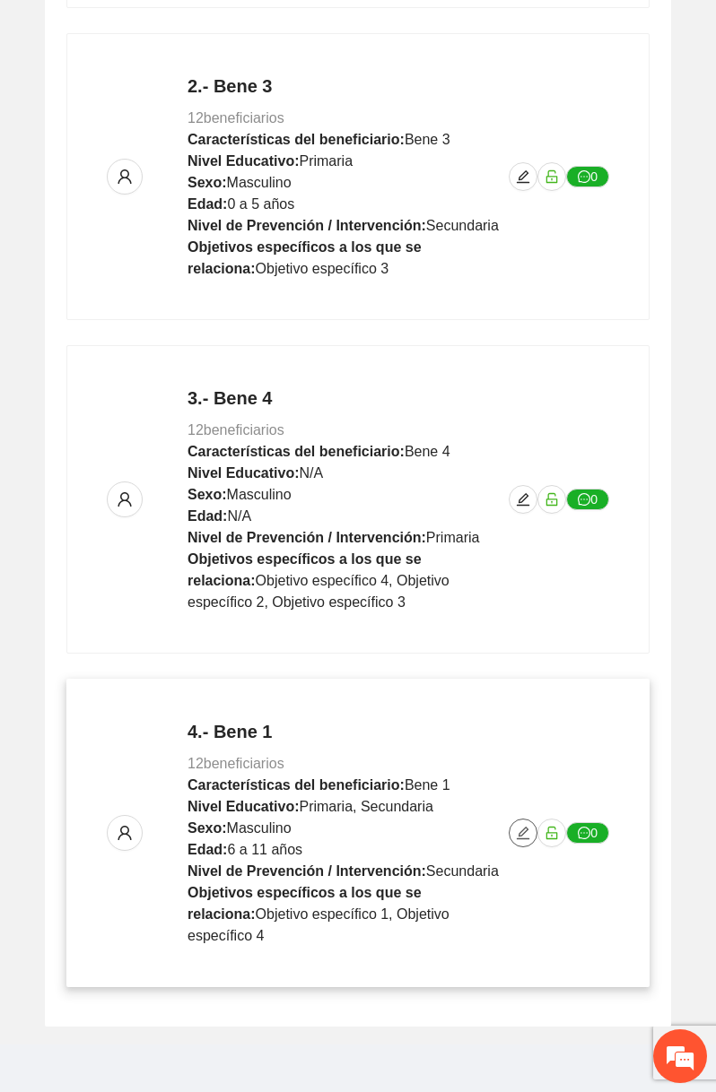
click at [526, 827] on icon "edit" at bounding box center [523, 833] width 13 height 13
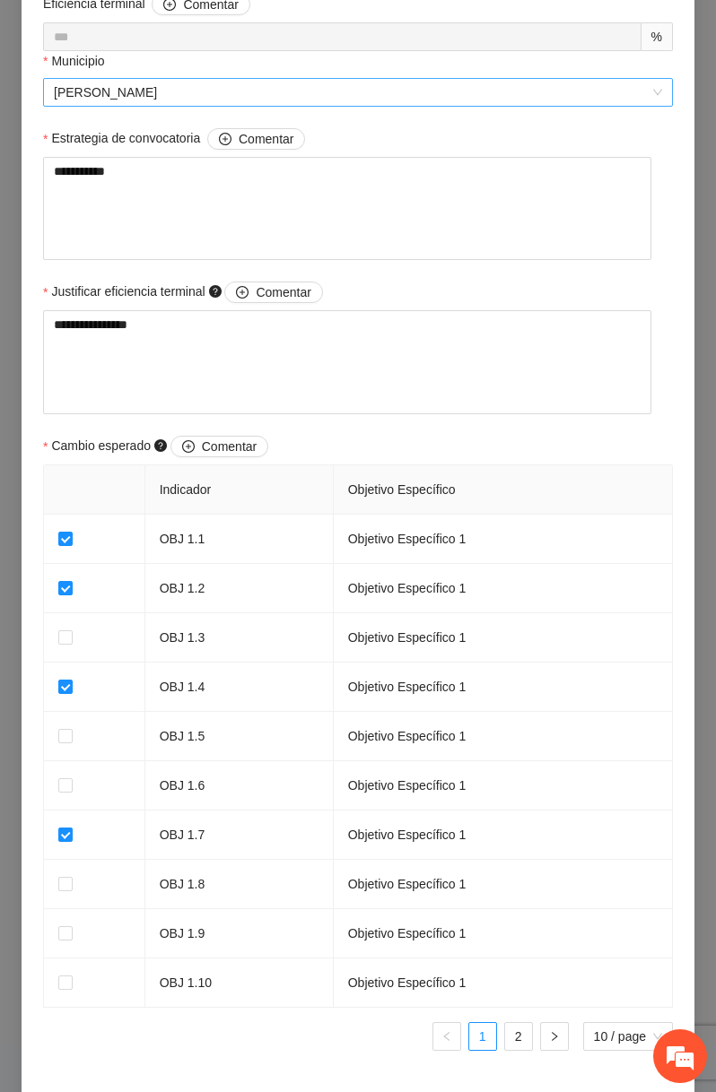
scroll to position [1358, 0]
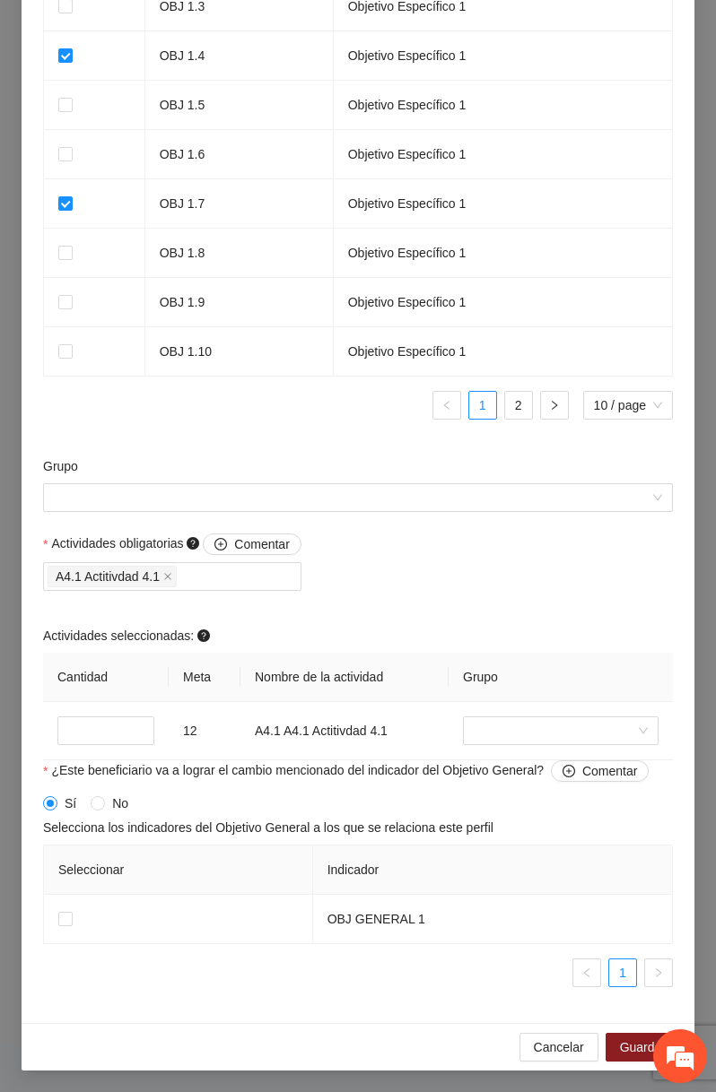
click at [543, 516] on div "Grupo" at bounding box center [358, 494] width 639 height 77
click at [545, 498] on input "Grupo" at bounding box center [351, 497] width 595 height 27
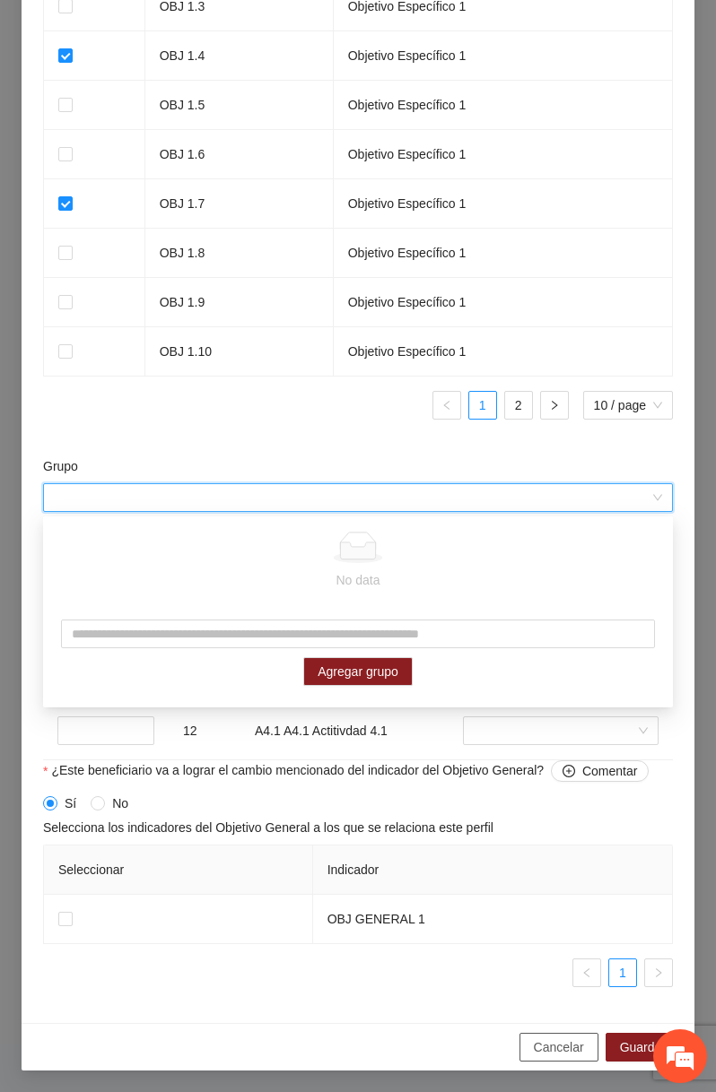
click at [550, 1046] on span "Cancelar" at bounding box center [559, 1048] width 50 height 20
